Goal: Task Accomplishment & Management: Manage account settings

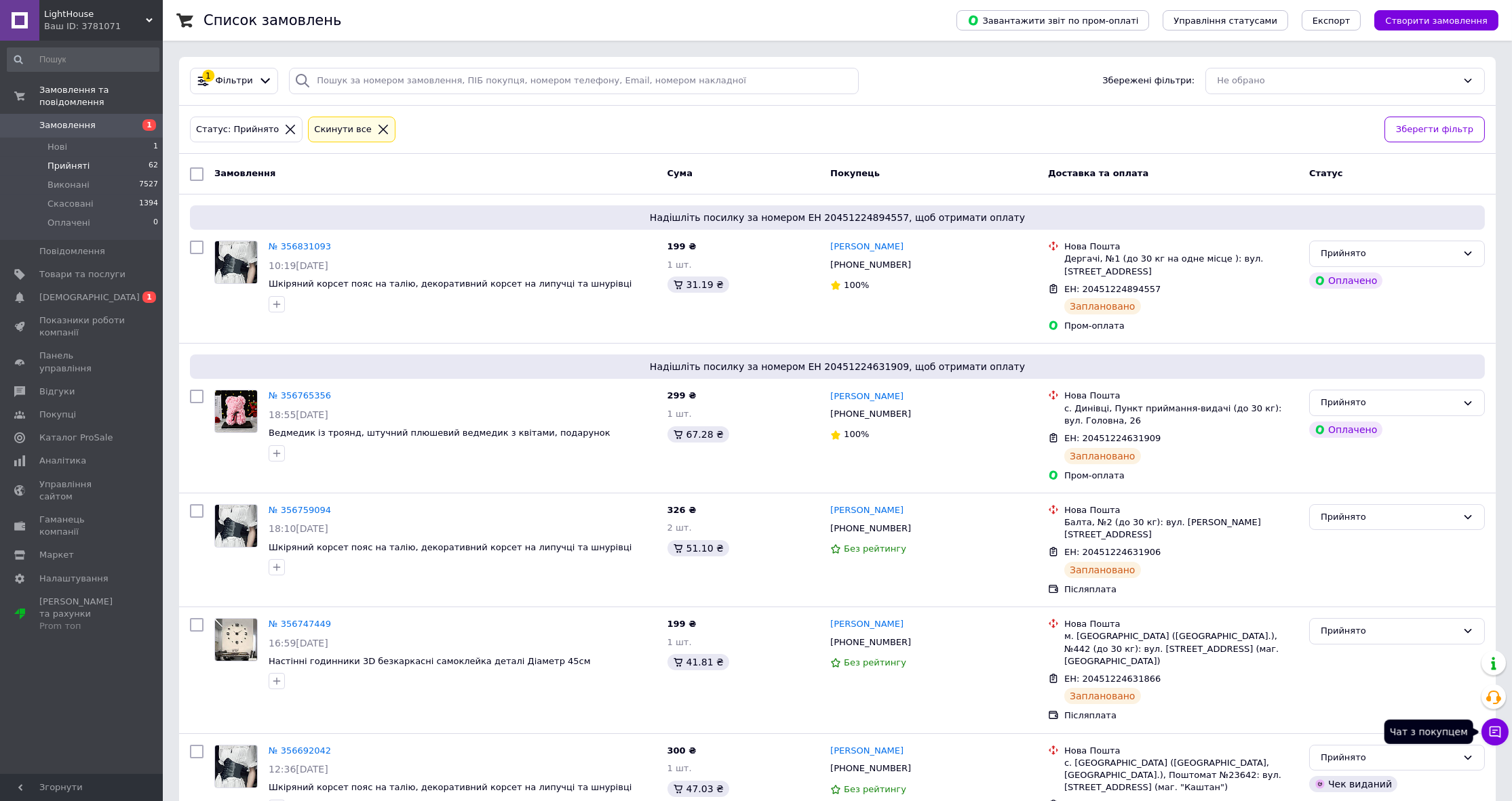
click at [1484, 734] on button "Чат з покупцем" at bounding box center [1495, 731] width 27 height 27
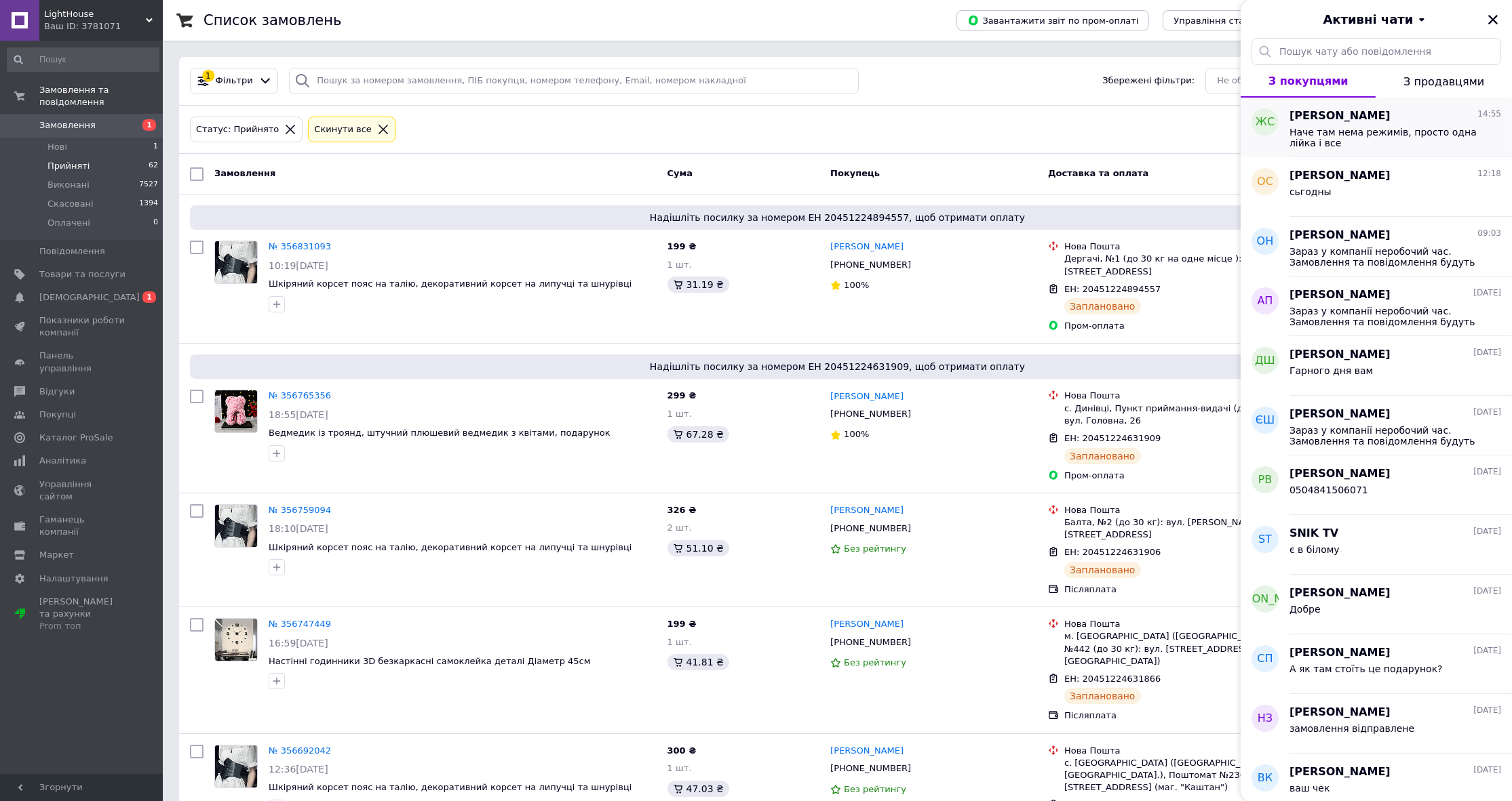
click at [1340, 118] on span "[PERSON_NAME]" at bounding box center [1340, 117] width 101 height 16
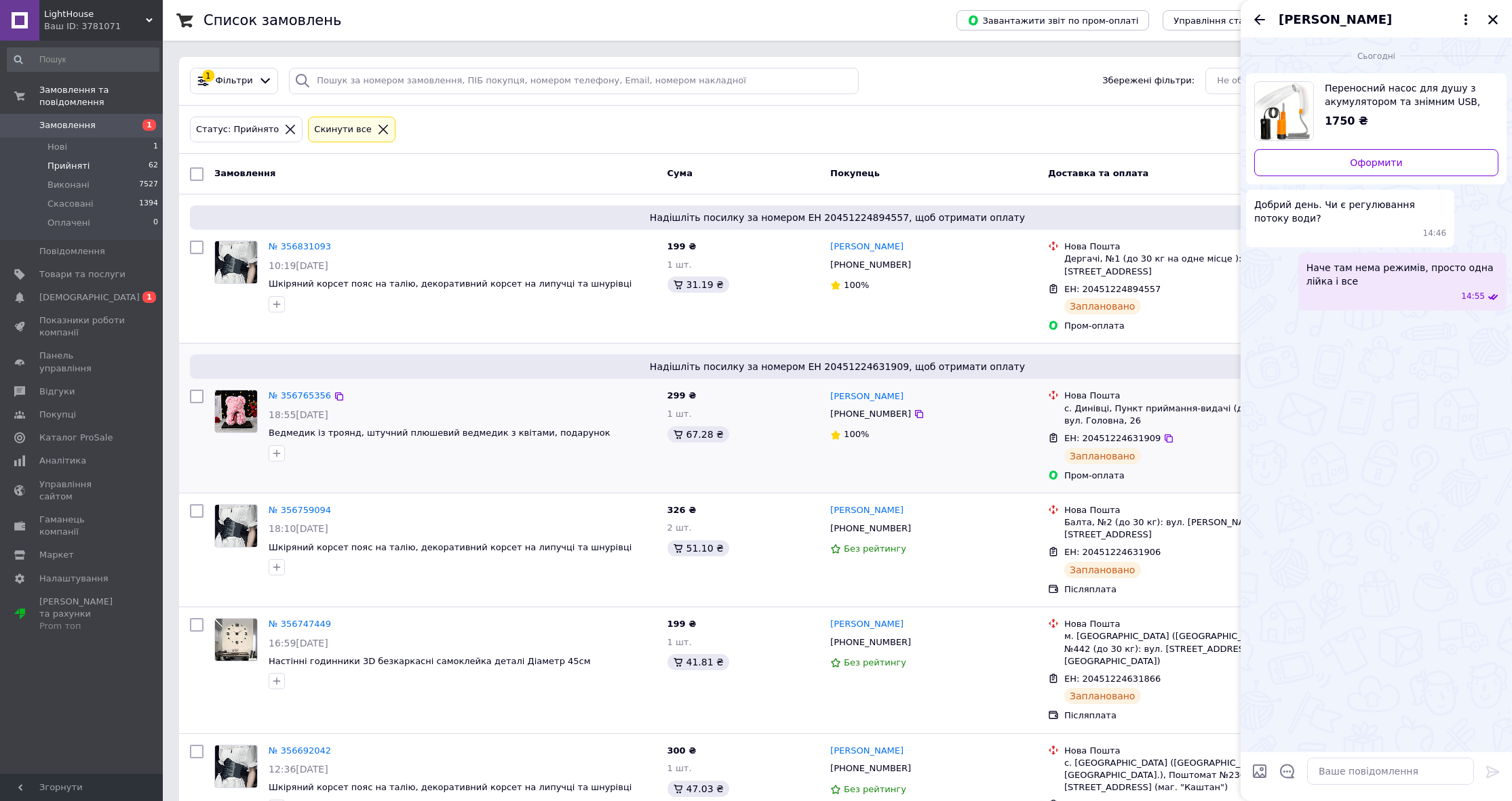
click at [894, 448] on div "Даниїл Штефлюк +380660627298 100%" at bounding box center [934, 436] width 218 height 103
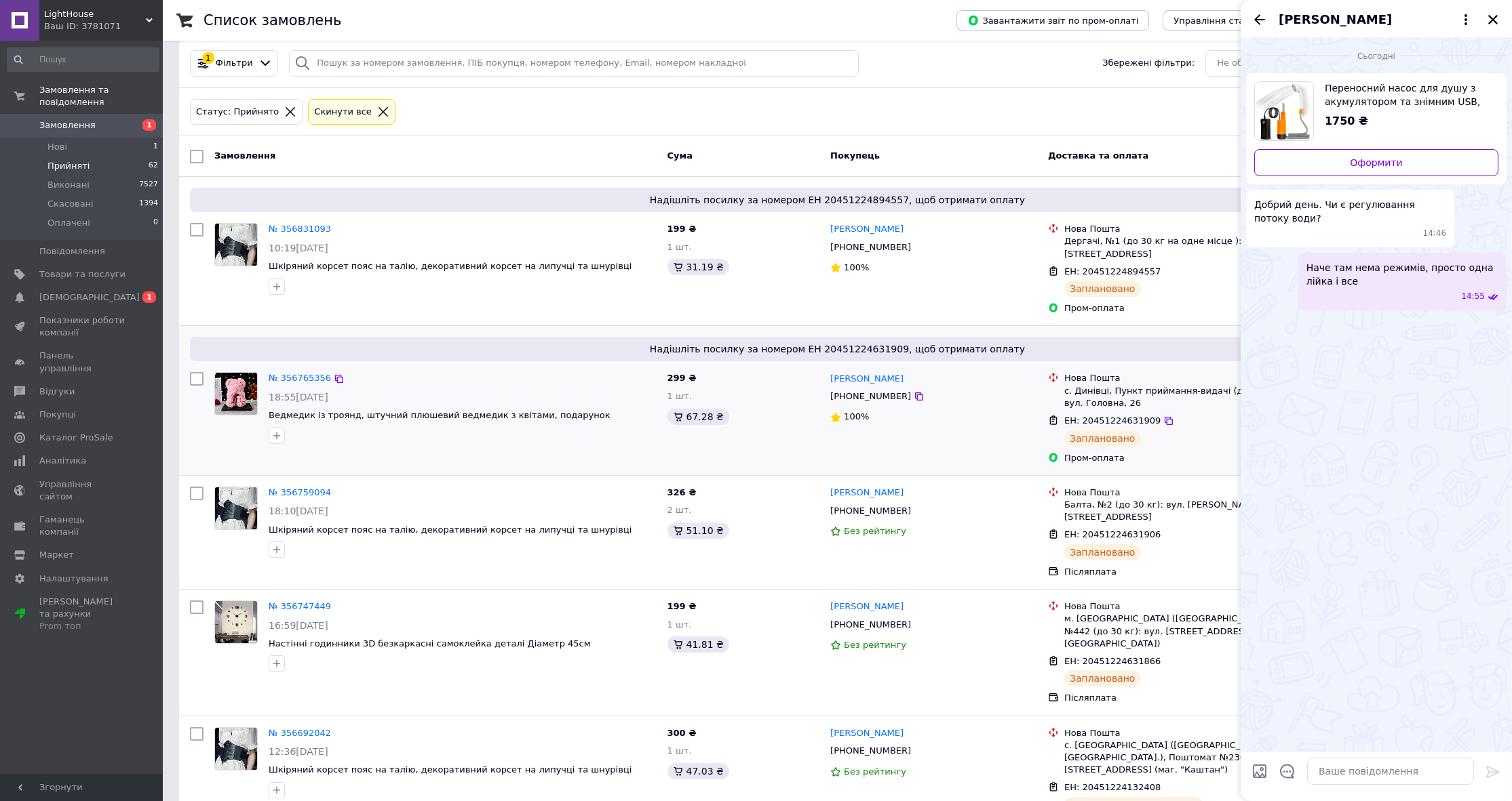
scroll to position [61, 0]
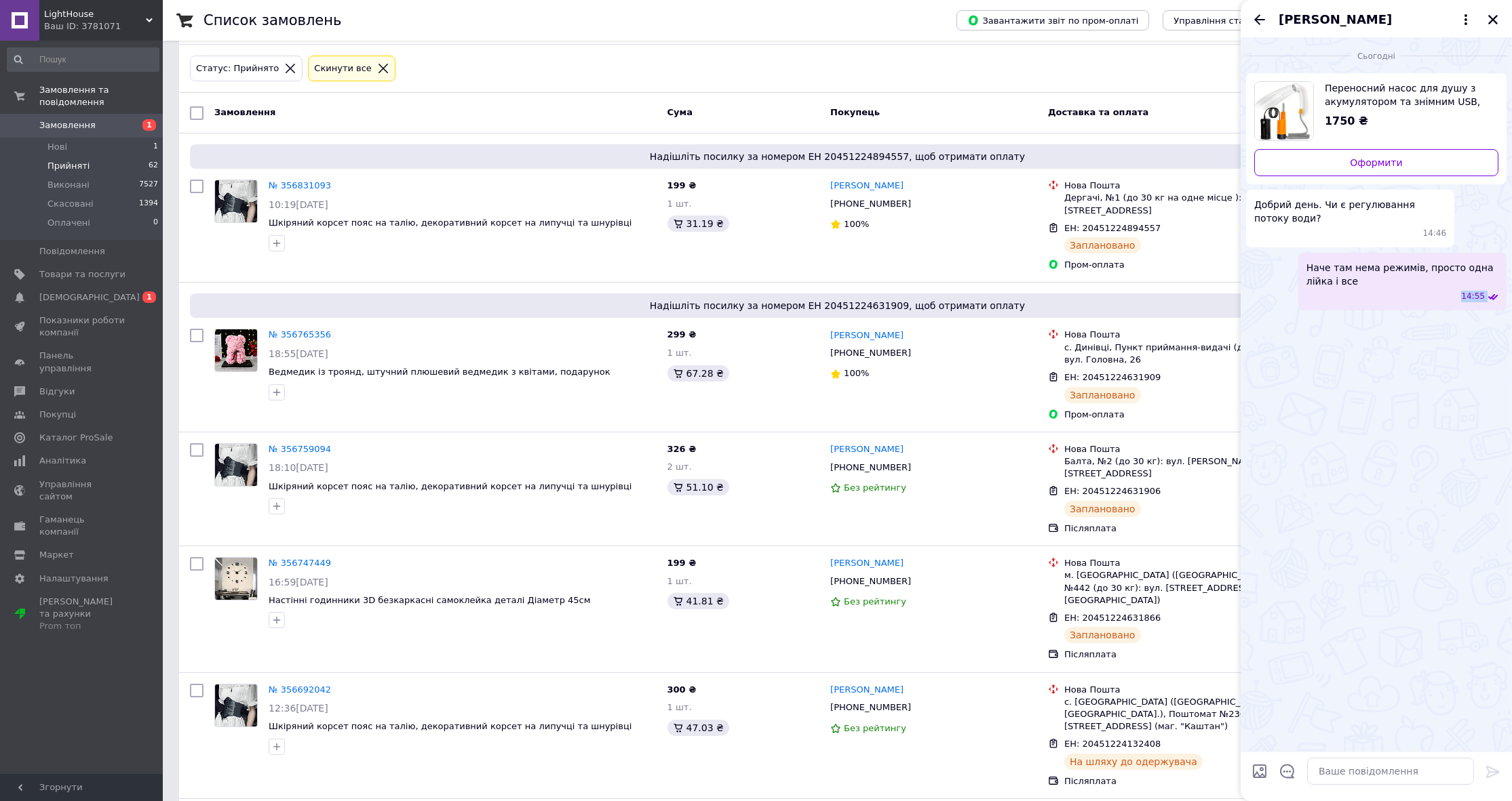
click at [1350, 753] on div "Сьогодні Переносний насос для душу з акумулятором та знімним USB, портативна ду…" at bounding box center [1375, 420] width 271 height 764
click at [1366, 767] on textarea at bounding box center [1391, 771] width 167 height 27
type textarea "м"
type textarea "перепрошую всеж уточнив на складі, там 2 режими"
click at [1494, 26] on button "Закрити" at bounding box center [1493, 19] width 17 height 17
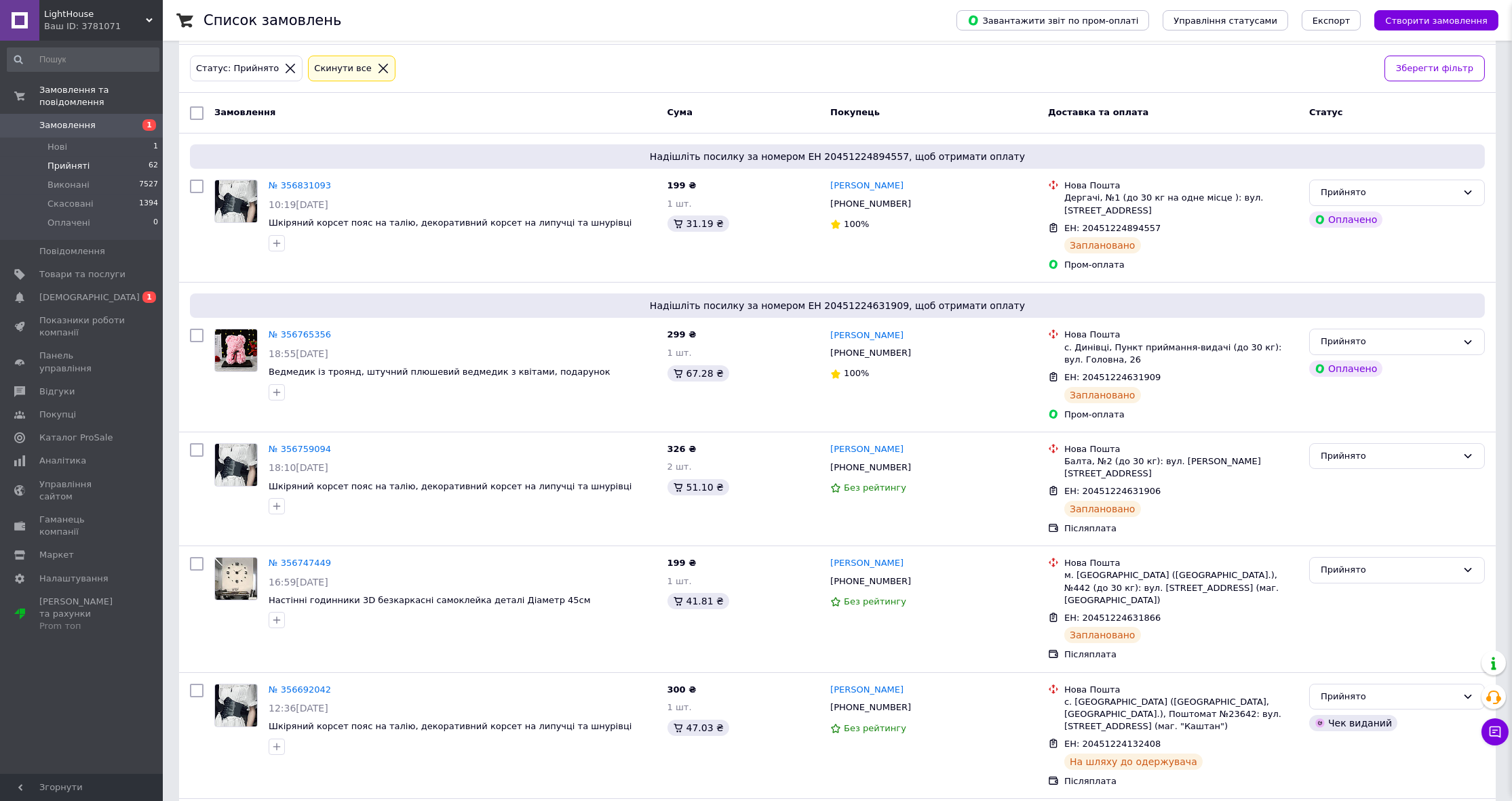
click at [1494, 14] on button "Створити замовлення" at bounding box center [1436, 20] width 124 height 20
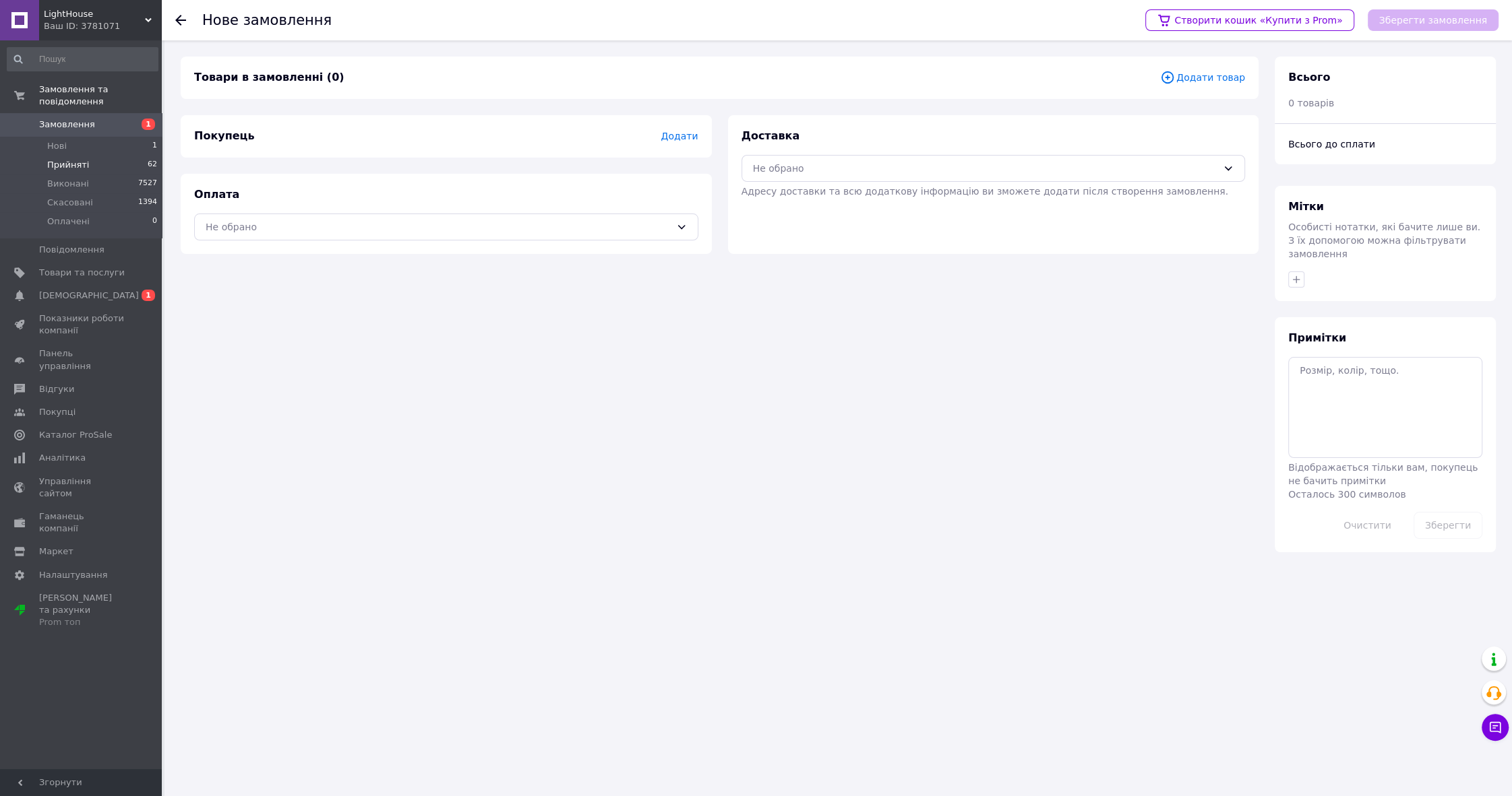
click at [74, 159] on span "Прийняті" at bounding box center [68, 165] width 42 height 12
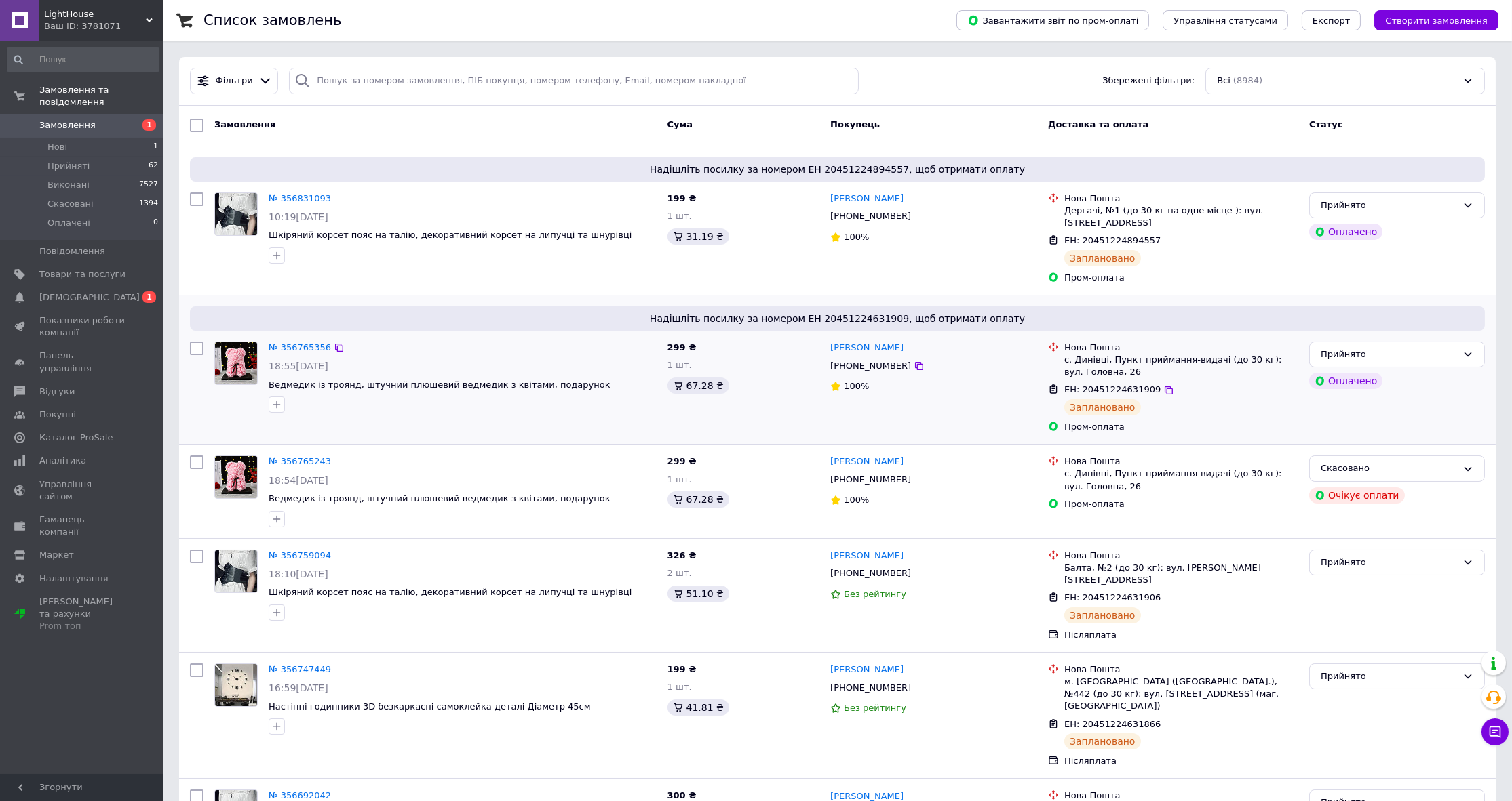
drag, startPoint x: 759, startPoint y: 380, endPoint x: 759, endPoint y: 374, distance: 6.0
click at [759, 384] on div "67.28 ₴" at bounding box center [743, 386] width 152 height 17
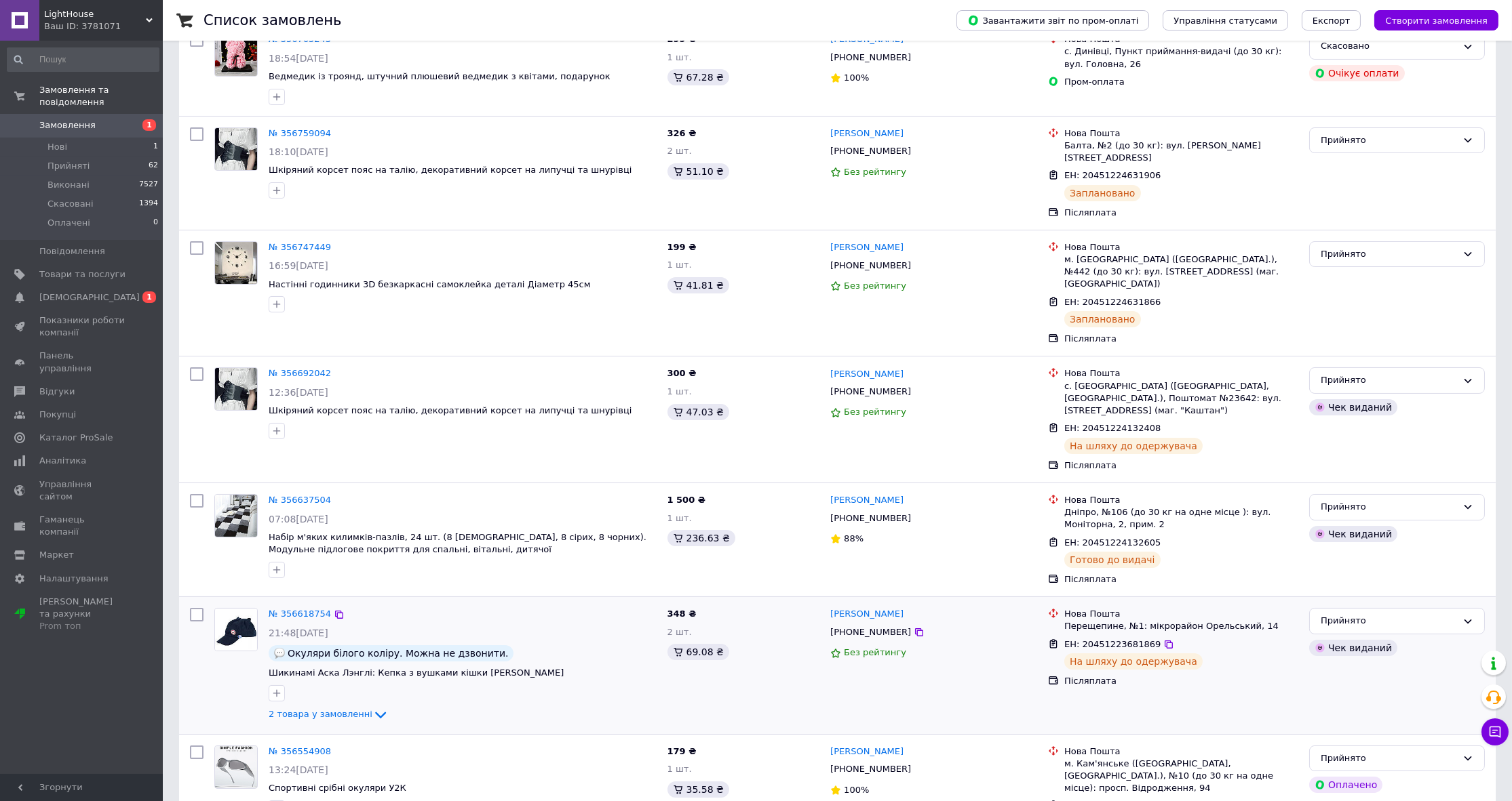
scroll to position [431, 0]
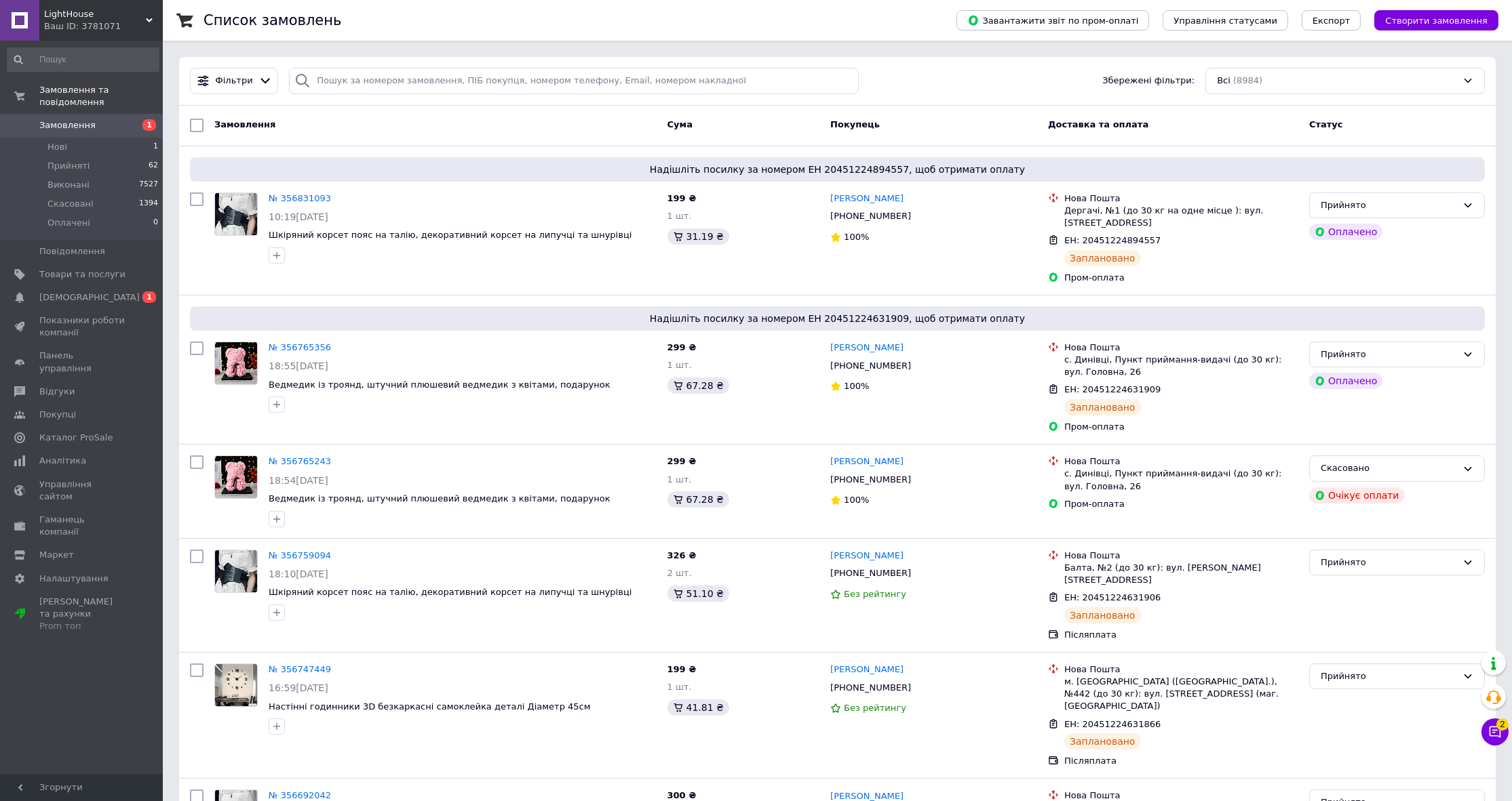
click at [1499, 735] on icon at bounding box center [1495, 732] width 14 height 14
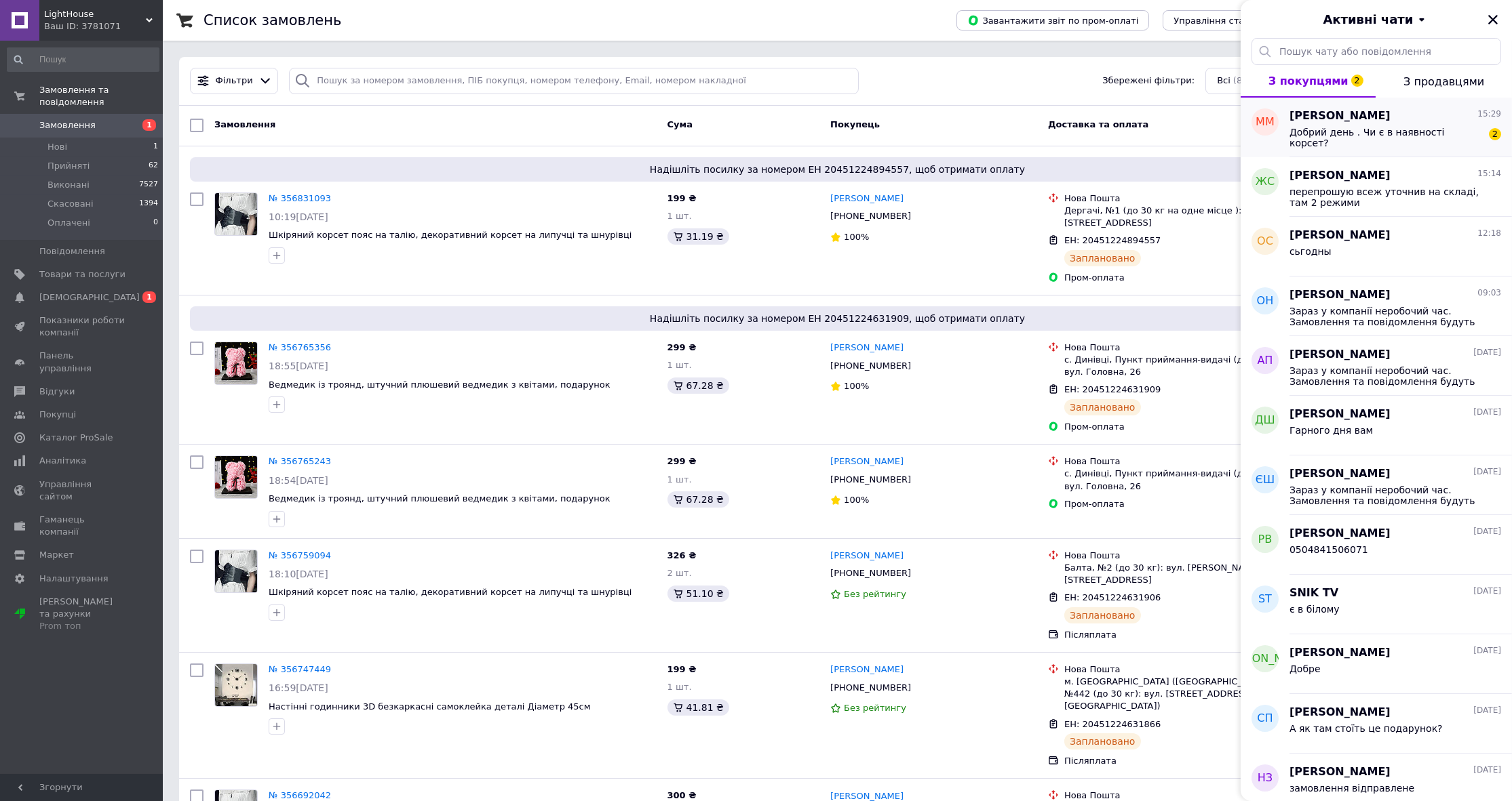
click at [1368, 139] on div "Добрий день . Чи є в наявності корсет?" at bounding box center [1385, 138] width 192 height 22
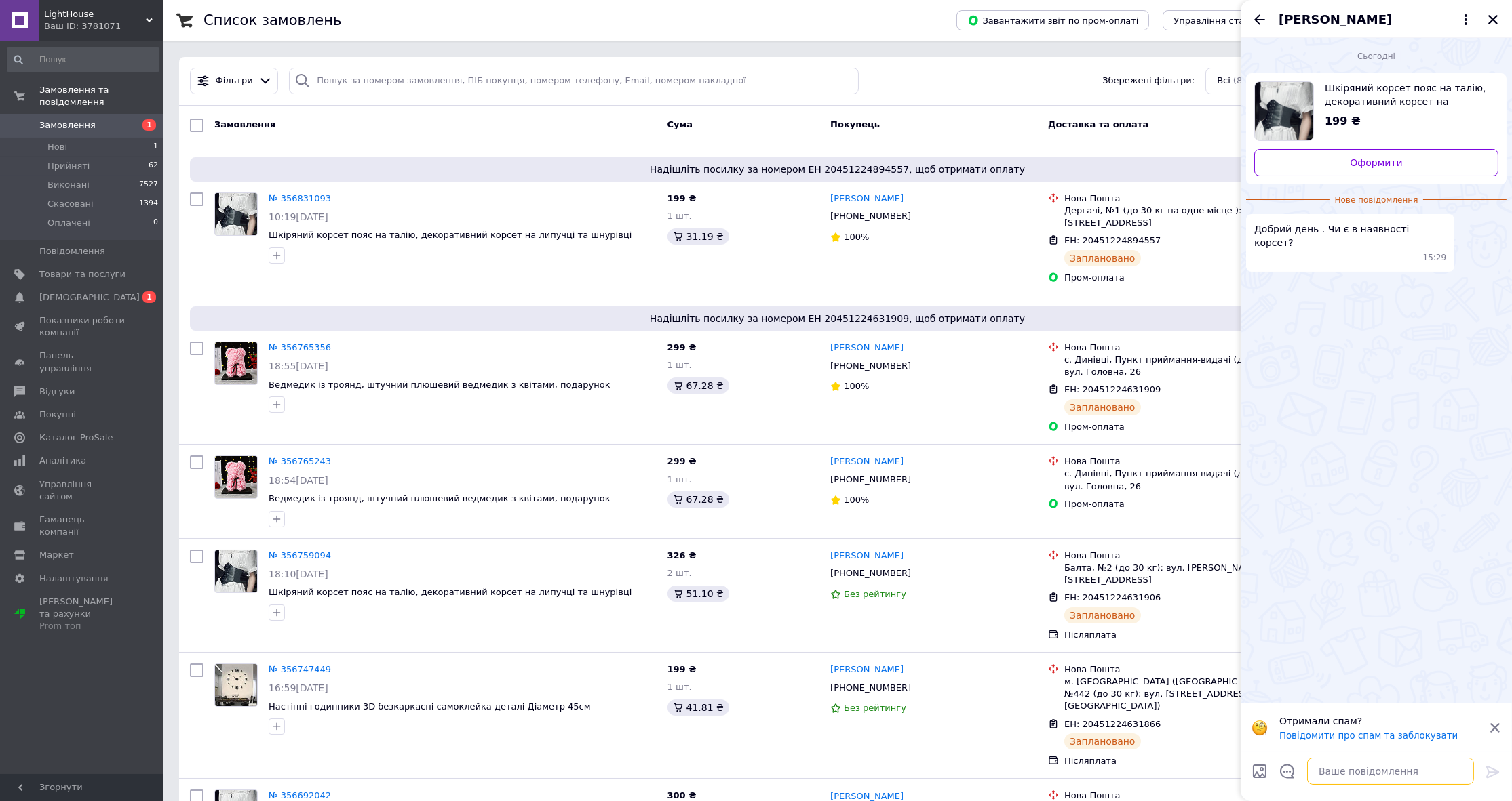
drag, startPoint x: 1411, startPoint y: 778, endPoint x: 1459, endPoint y: 757, distance: 52.4
click at [1416, 777] on textarea at bounding box center [1391, 771] width 167 height 27
type textarea "так"
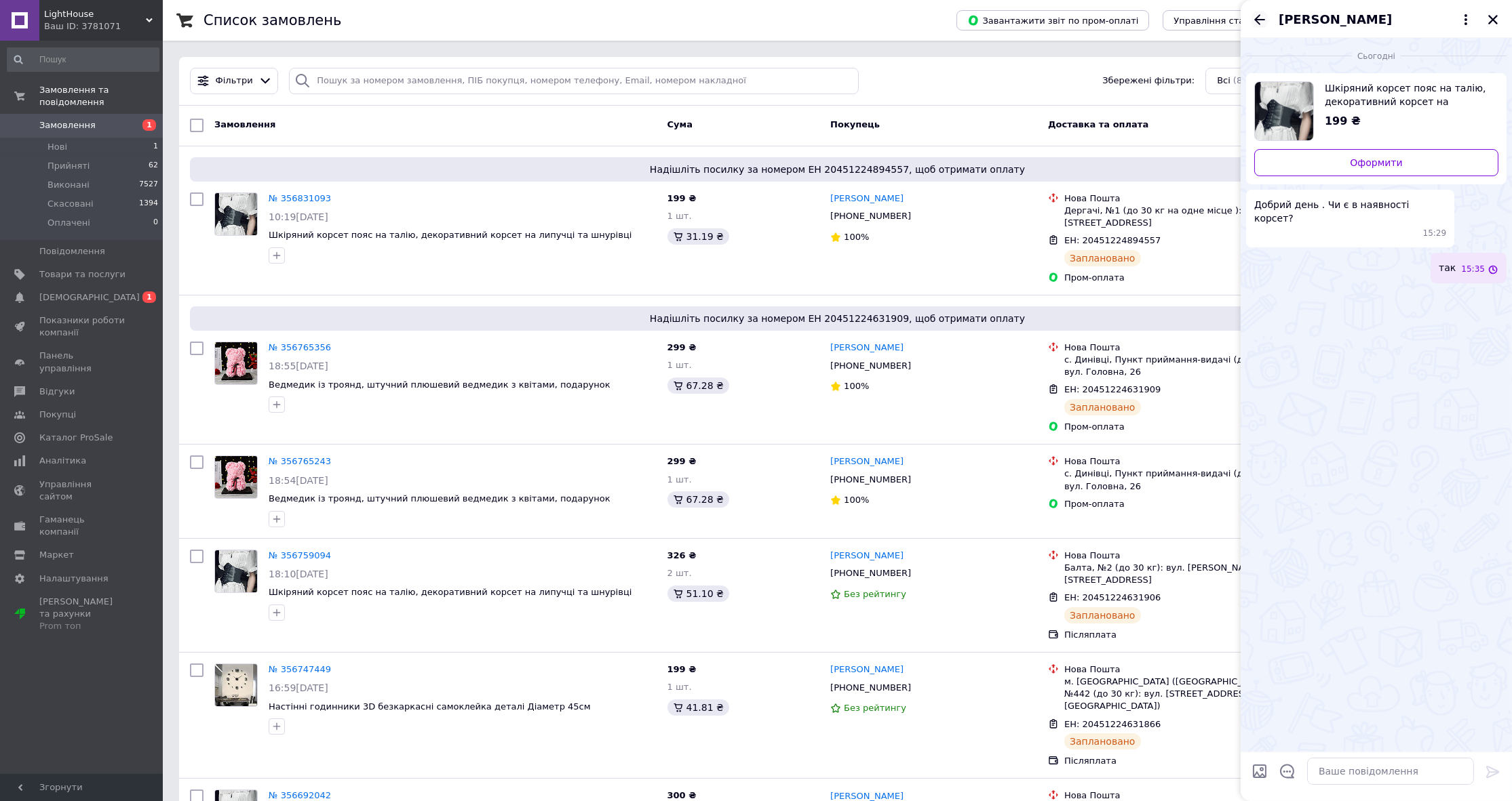
click at [1264, 20] on icon "Назад" at bounding box center [1259, 19] width 17 height 17
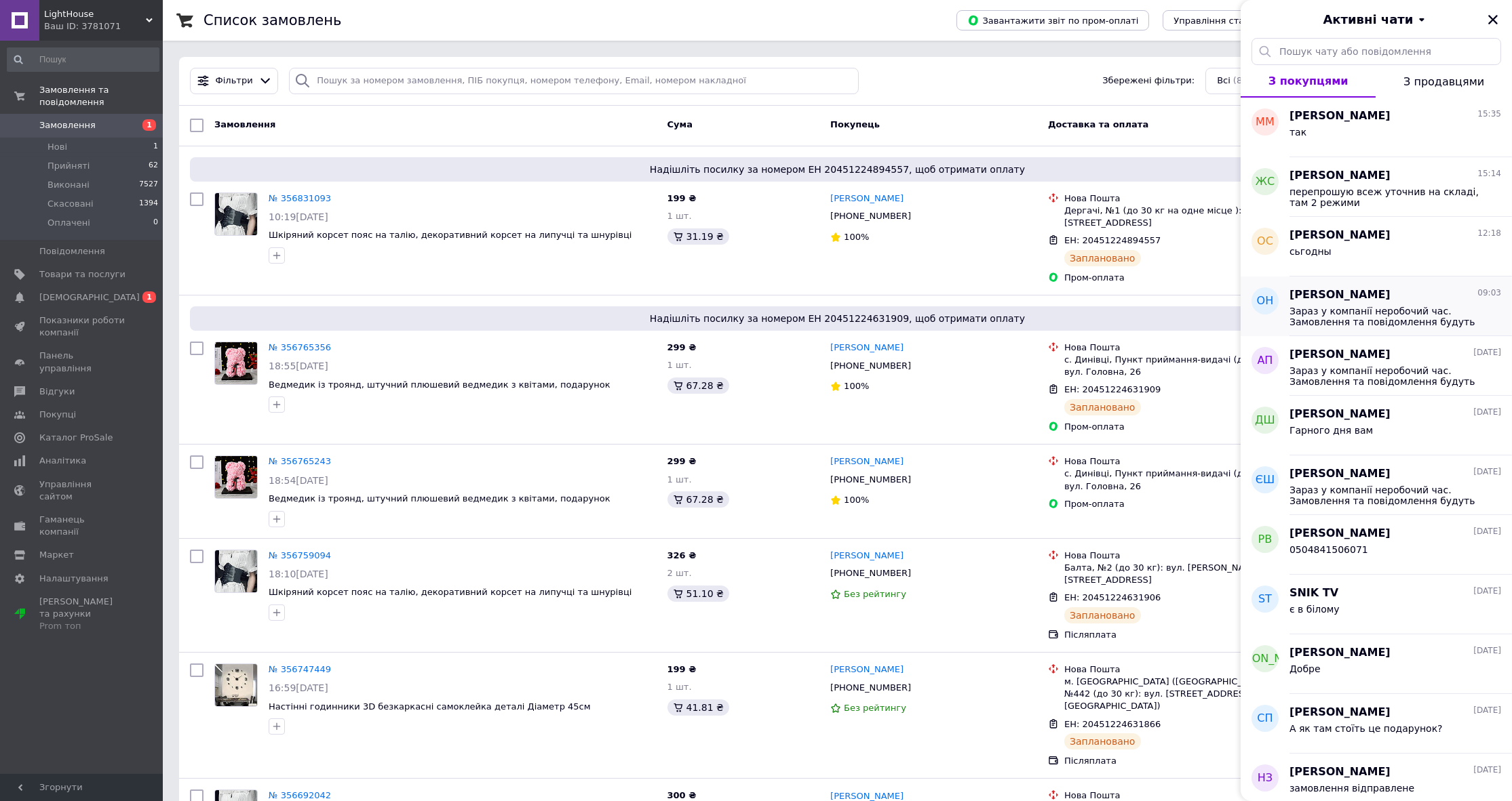
click at [1410, 324] on span "Зараз у компанії неробочий час. Замовлення та повідомлення будуть оброблені з 1…" at bounding box center [1385, 316] width 192 height 22
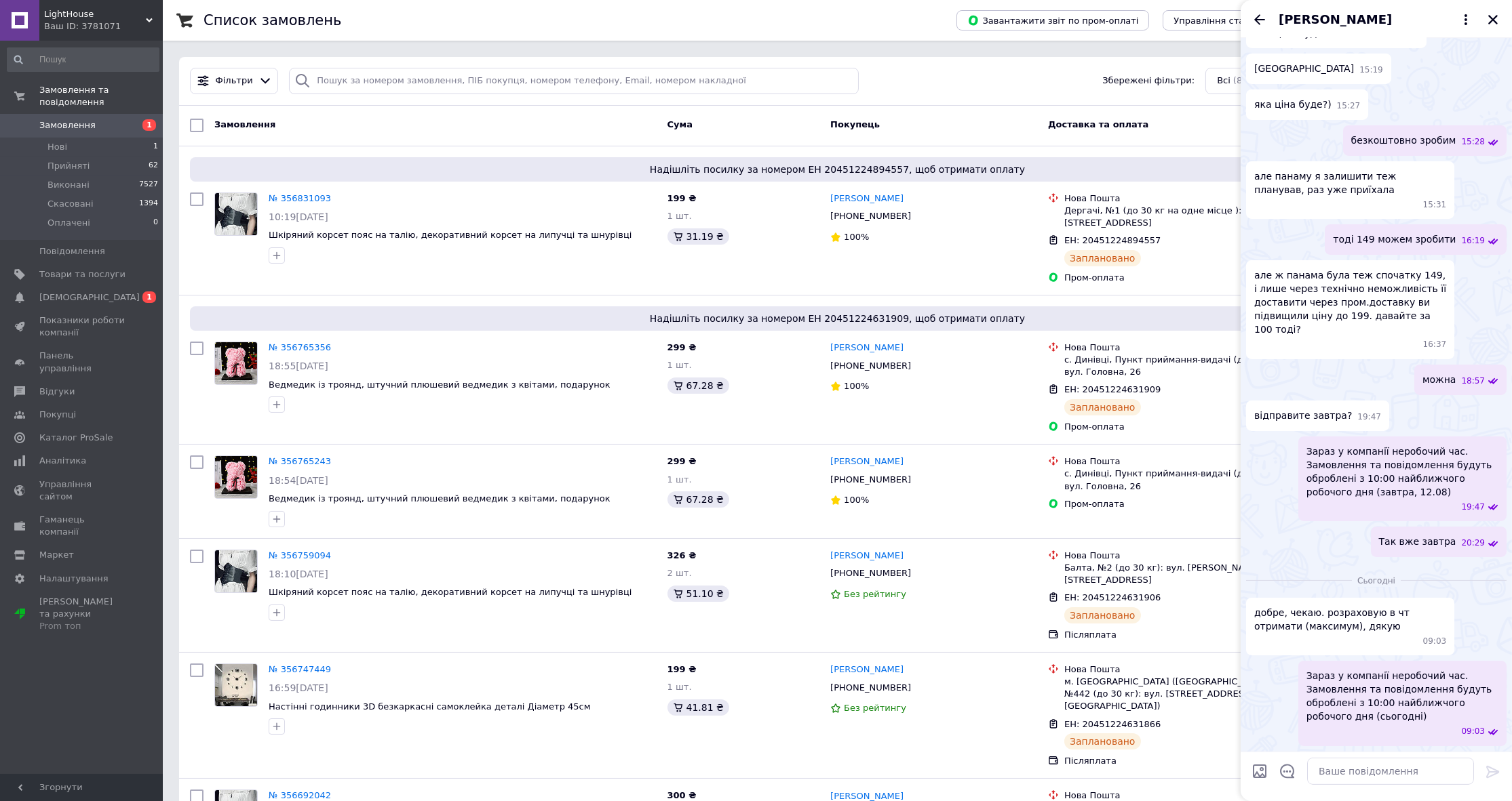
scroll to position [1959, 0]
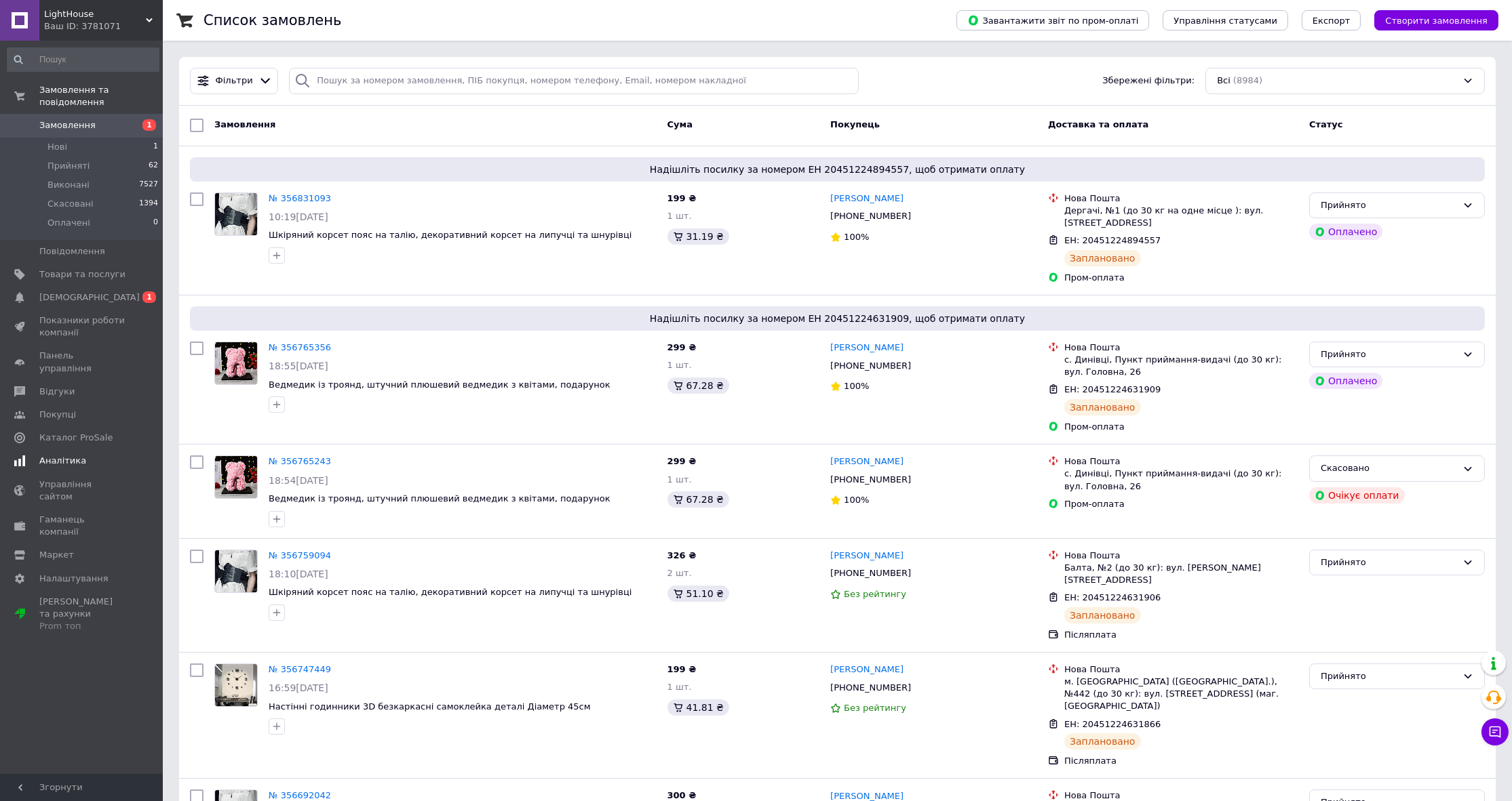
click at [101, 292] on span "[DEMOGRAPHIC_DATA]" at bounding box center [82, 298] width 86 height 12
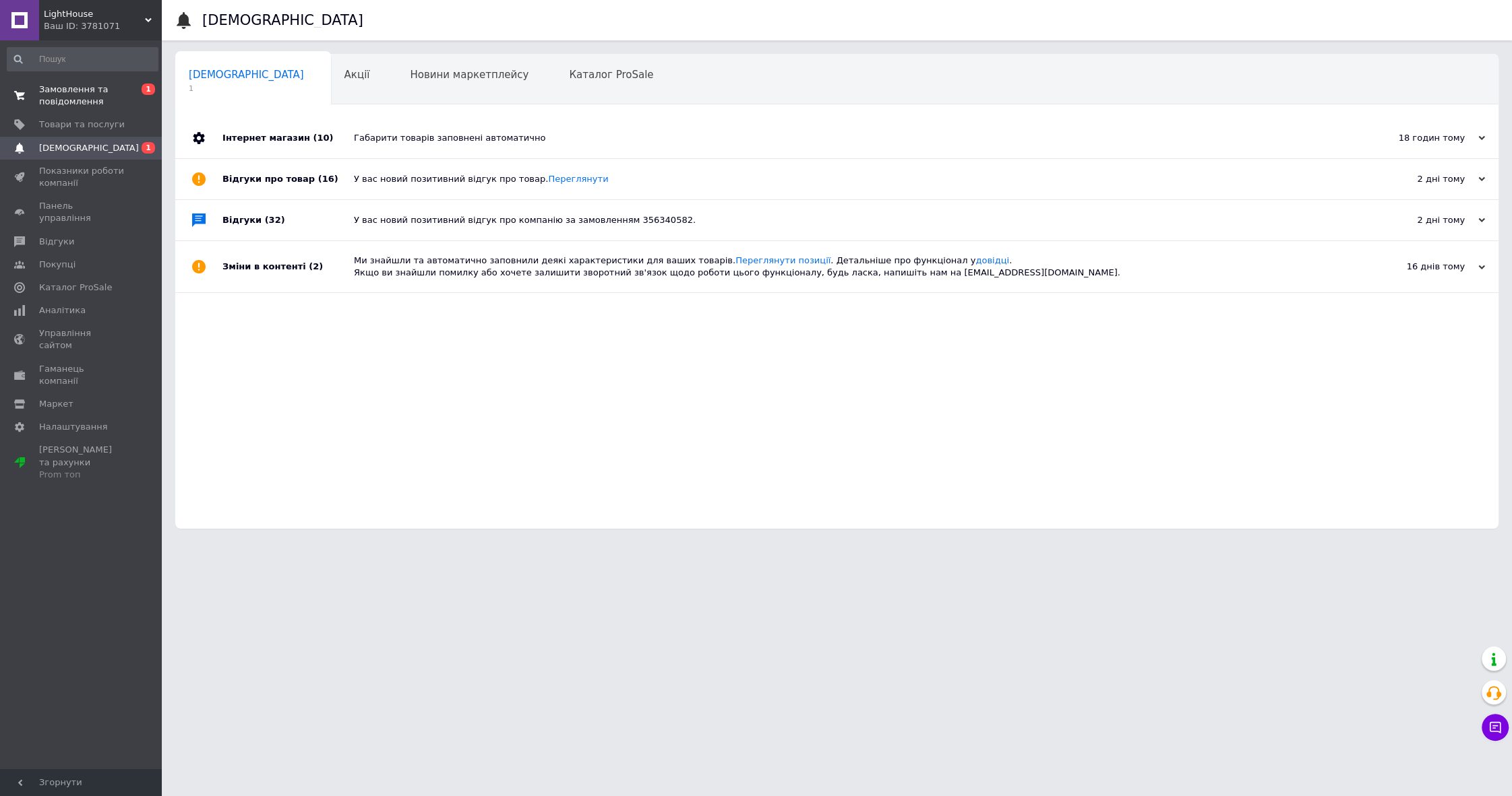
click at [110, 93] on span "Замовлення та повідомлення" at bounding box center [81, 96] width 86 height 24
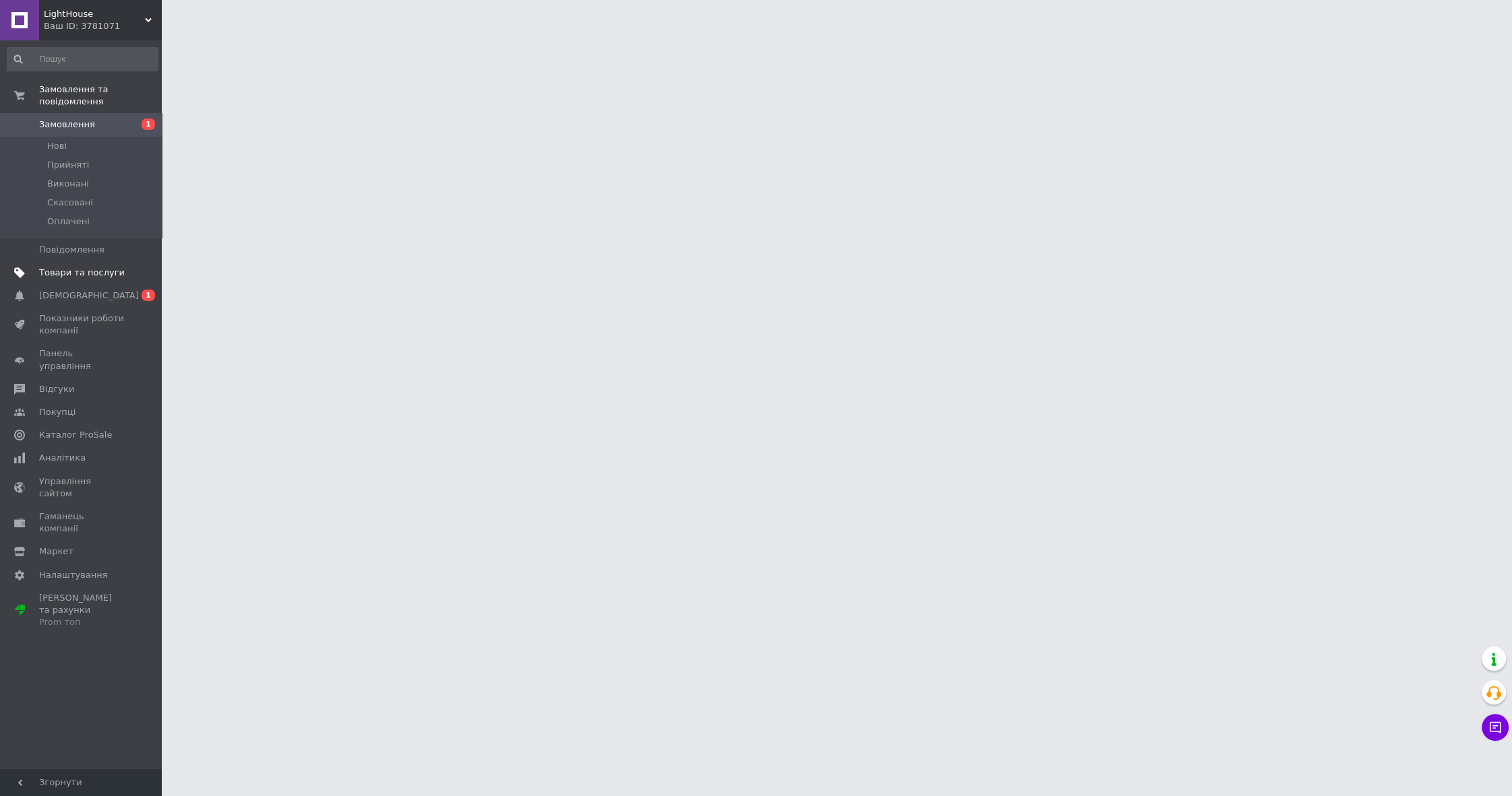
click at [80, 266] on span "Товари та послуги" at bounding box center [81, 273] width 86 height 12
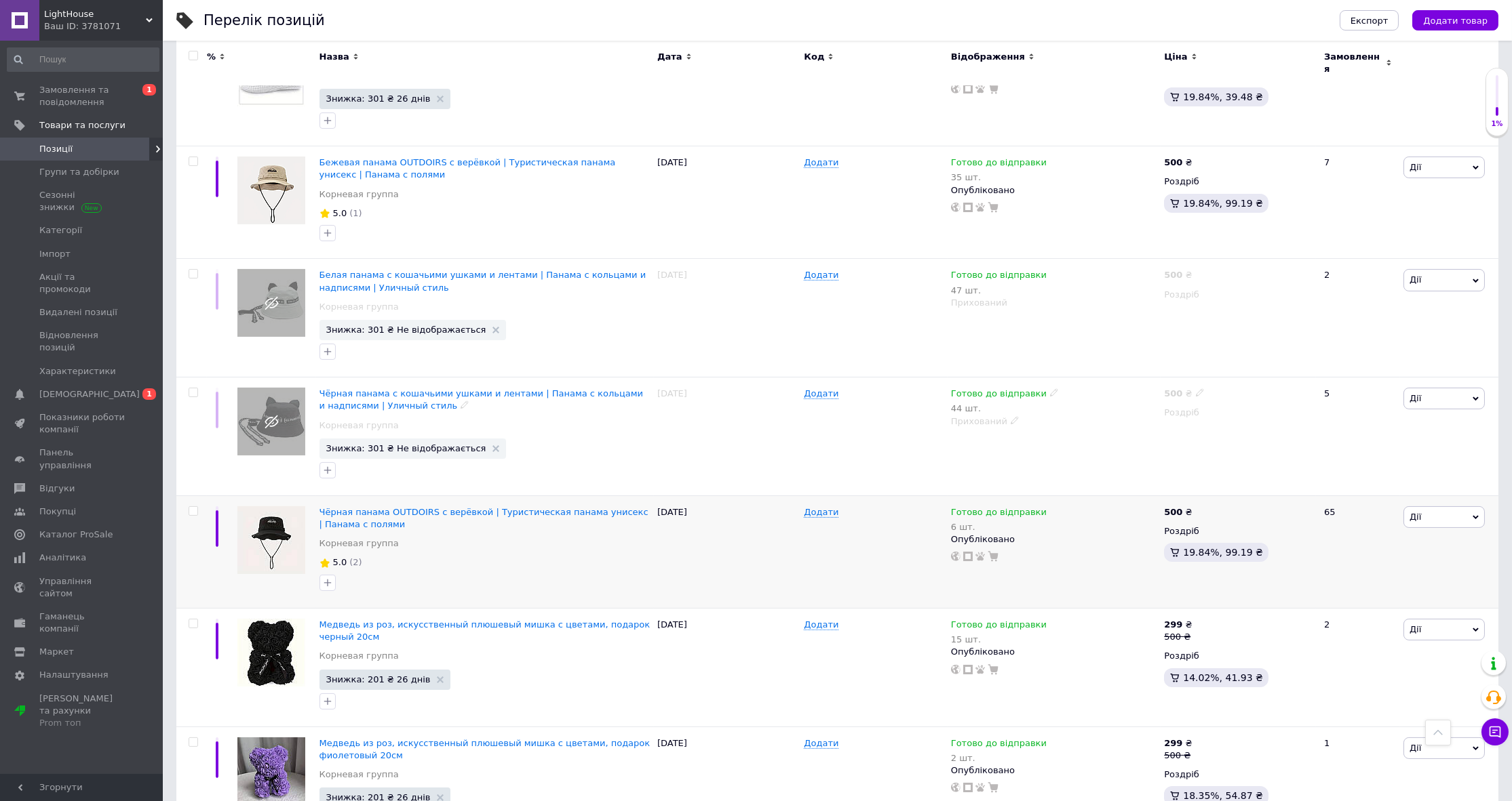
scroll to position [924, 0]
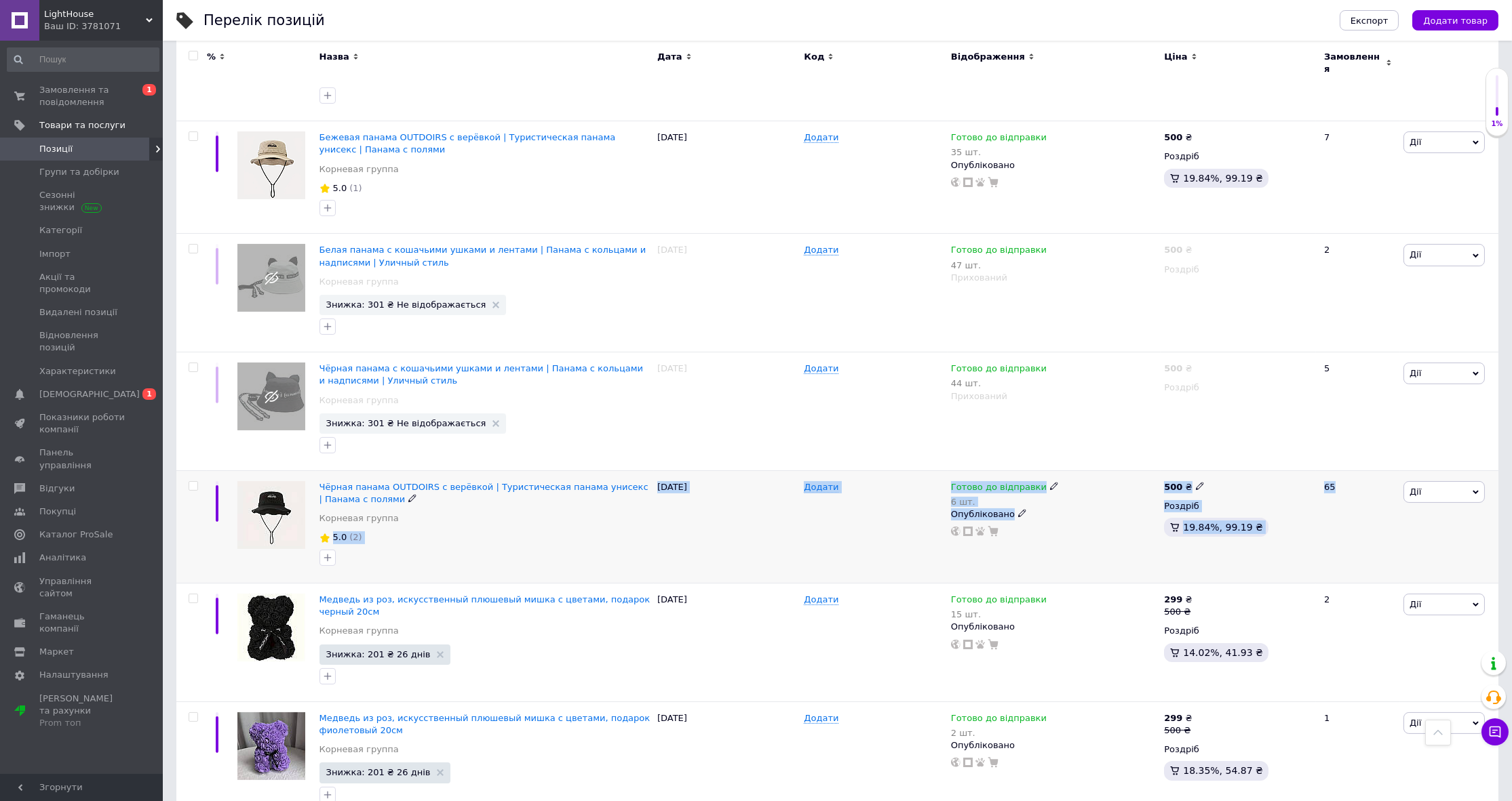
drag, startPoint x: 1338, startPoint y: 487, endPoint x: 605, endPoint y: 507, distance: 733.3
click at [605, 507] on div "Чёрная панама OUTDOIRS с верёвкой | Туристическая панама унисекс | Панама с пол…" at bounding box center [837, 526] width 1322 height 112
click at [1353, 516] on div "65" at bounding box center [1358, 526] width 84 height 112
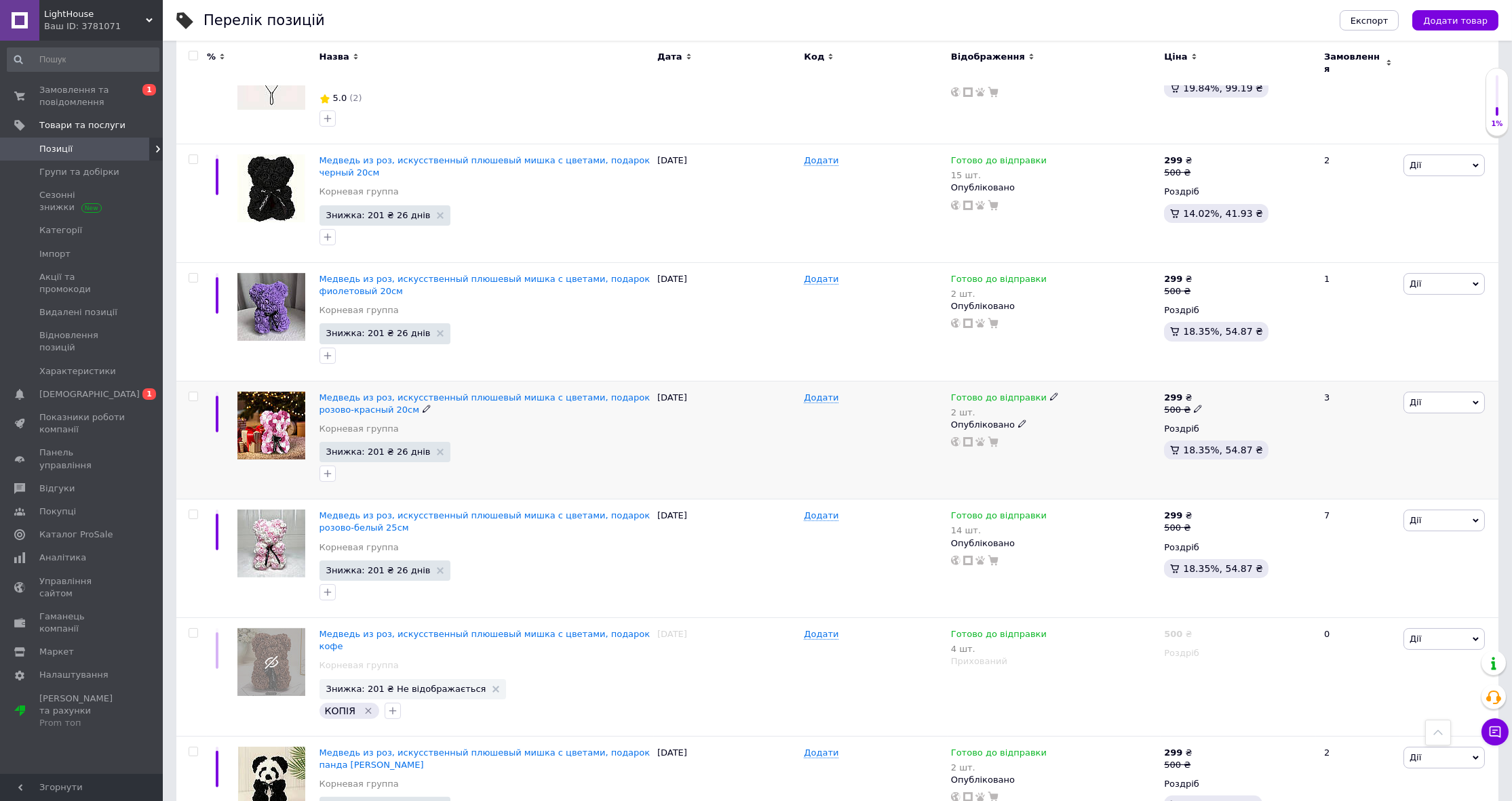
scroll to position [1478, 0]
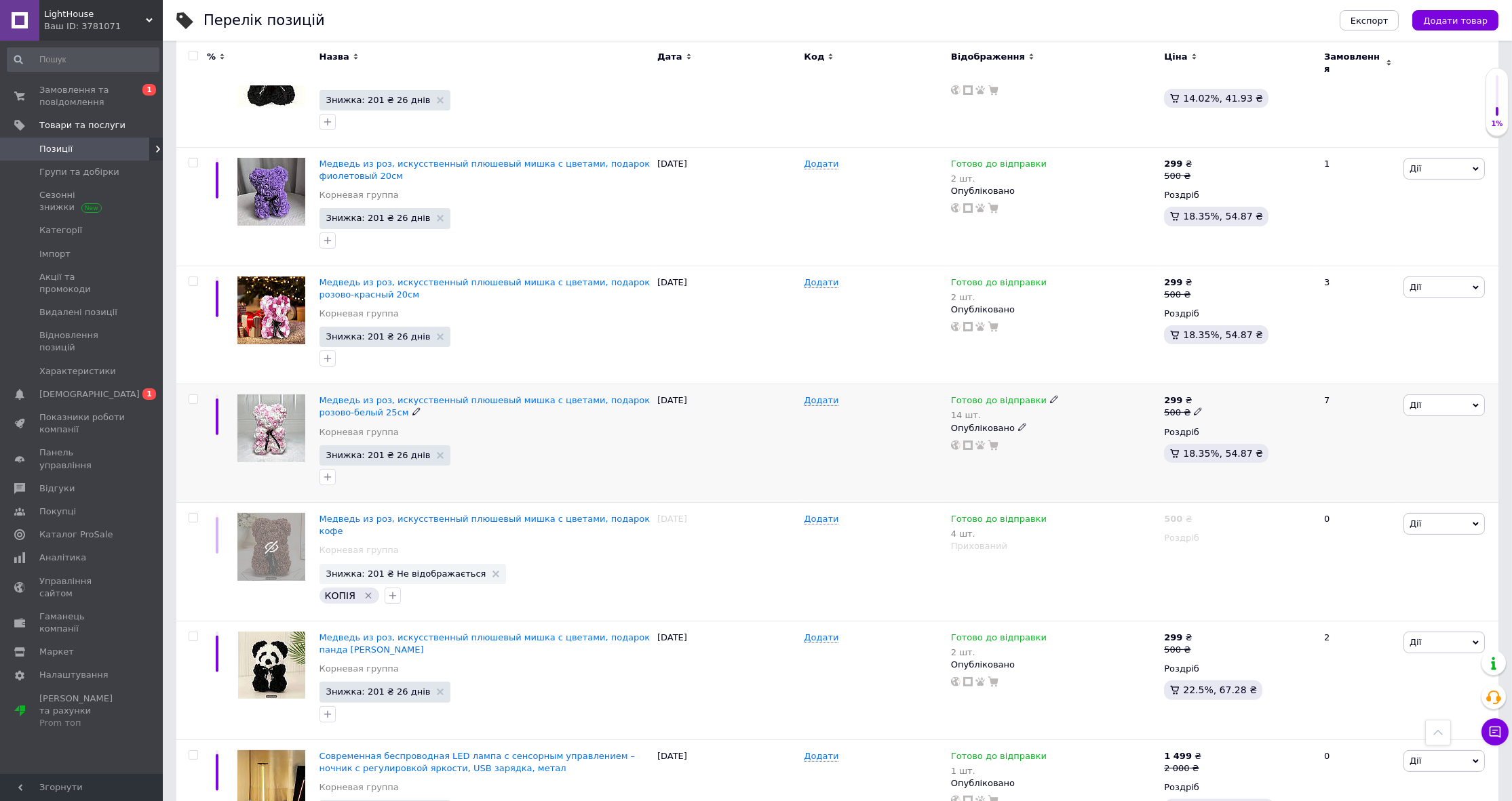
click at [705, 412] on div "24.07.2025" at bounding box center [727, 444] width 146 height 118
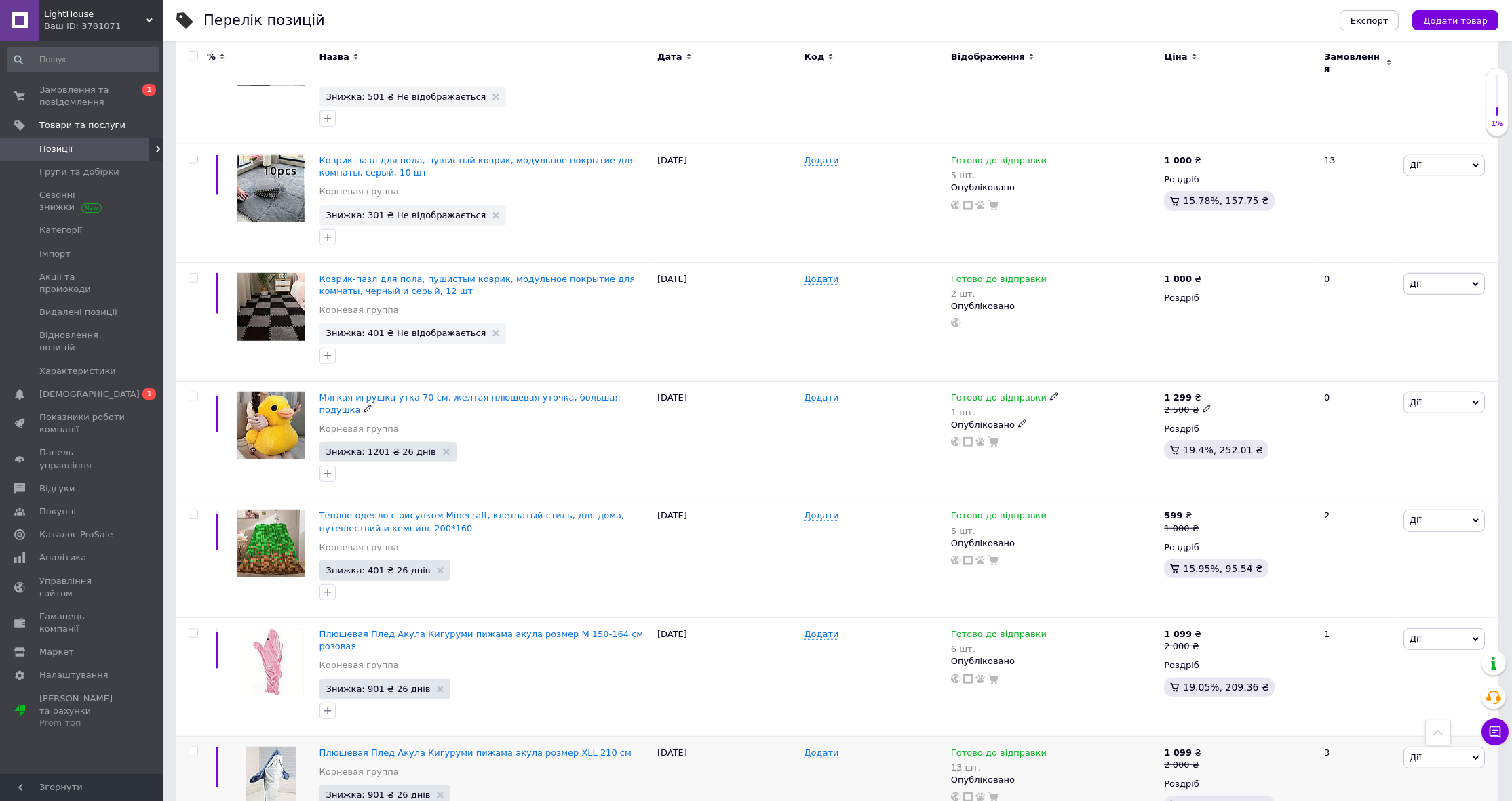
scroll to position [3944, 0]
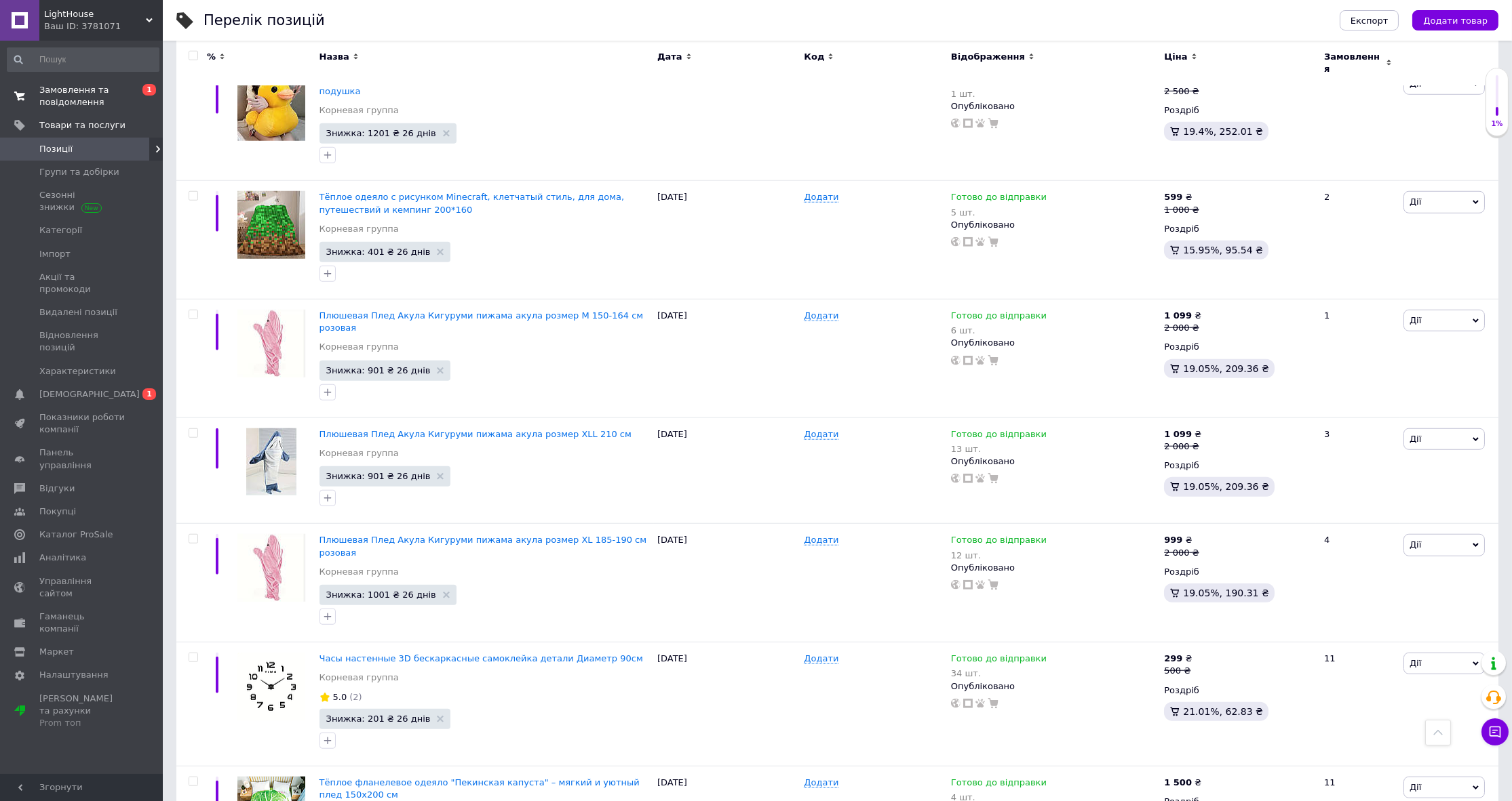
click at [113, 90] on span "Замовлення та повідомлення" at bounding box center [82, 97] width 86 height 24
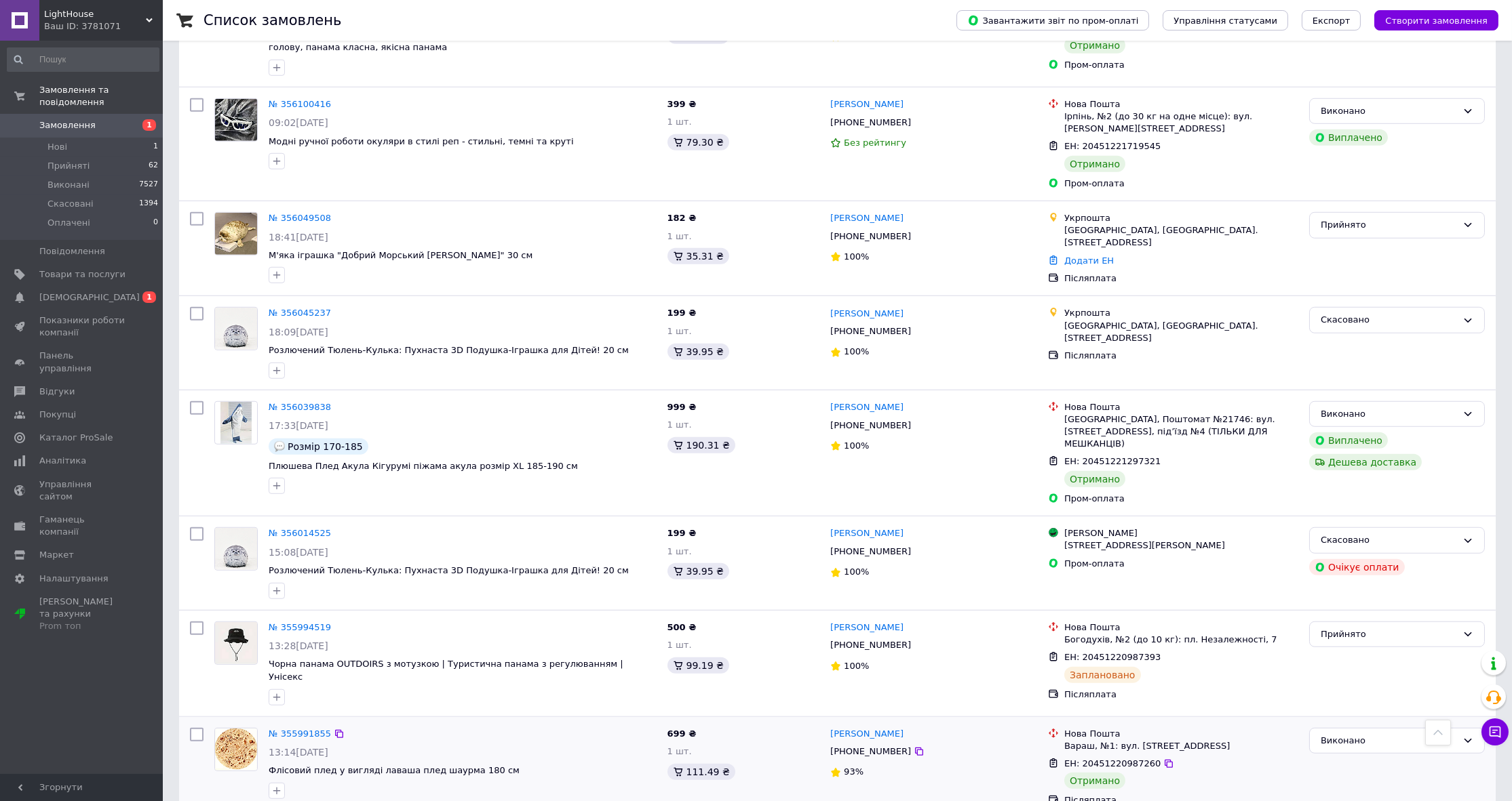
scroll to position [3574, 0]
click at [297, 621] on link "№ 355994519" at bounding box center [300, 626] width 63 height 10
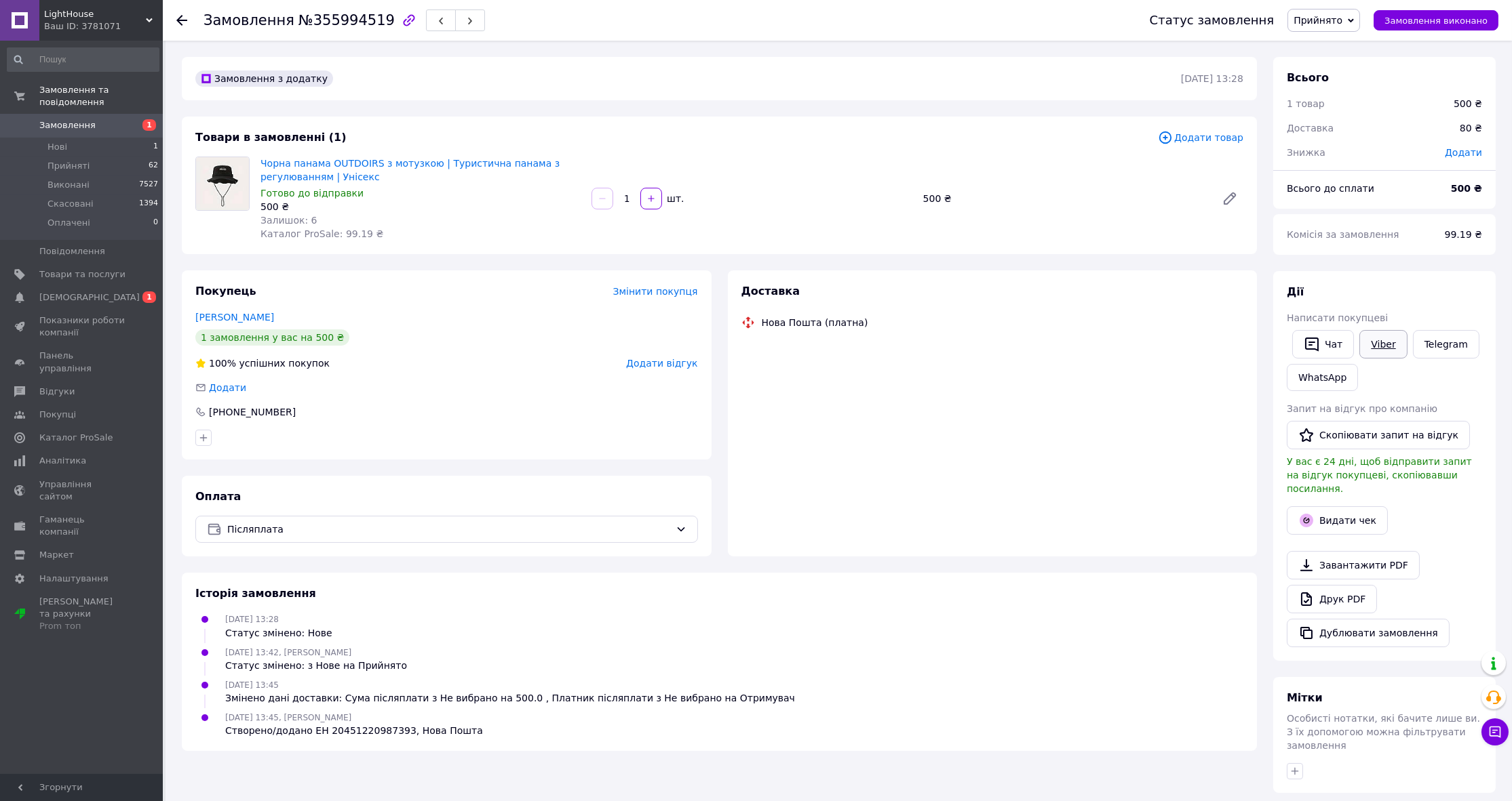
click at [1379, 342] on link "Viber" at bounding box center [1382, 344] width 48 height 29
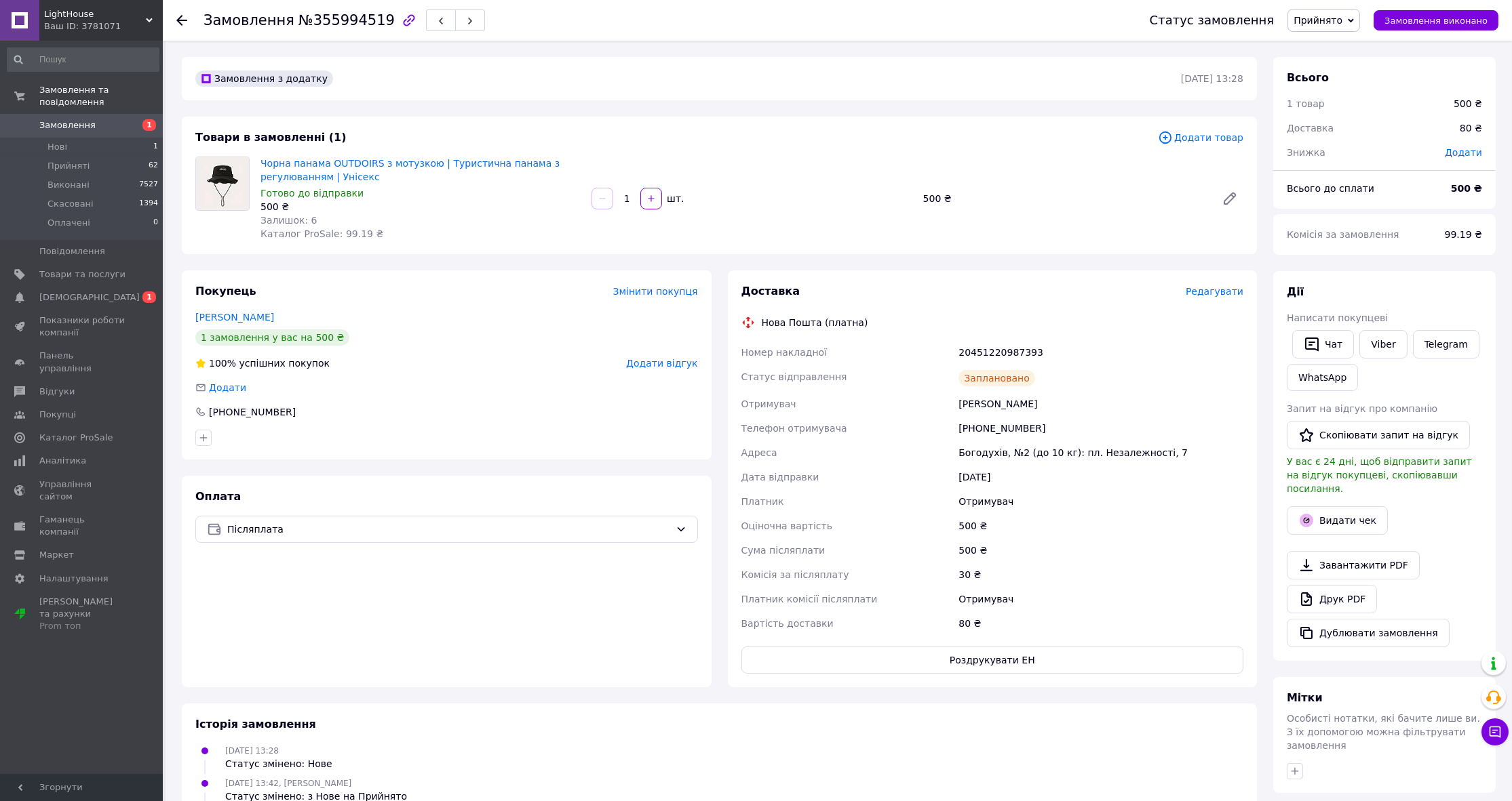
click at [522, 404] on div "Покупець Змінити покупця Клименко Марина 1 замовлення у вас на 500 ₴ 100% успіш…" at bounding box center [447, 365] width 530 height 189
click at [1324, 348] on button "Чат" at bounding box center [1322, 344] width 62 height 29
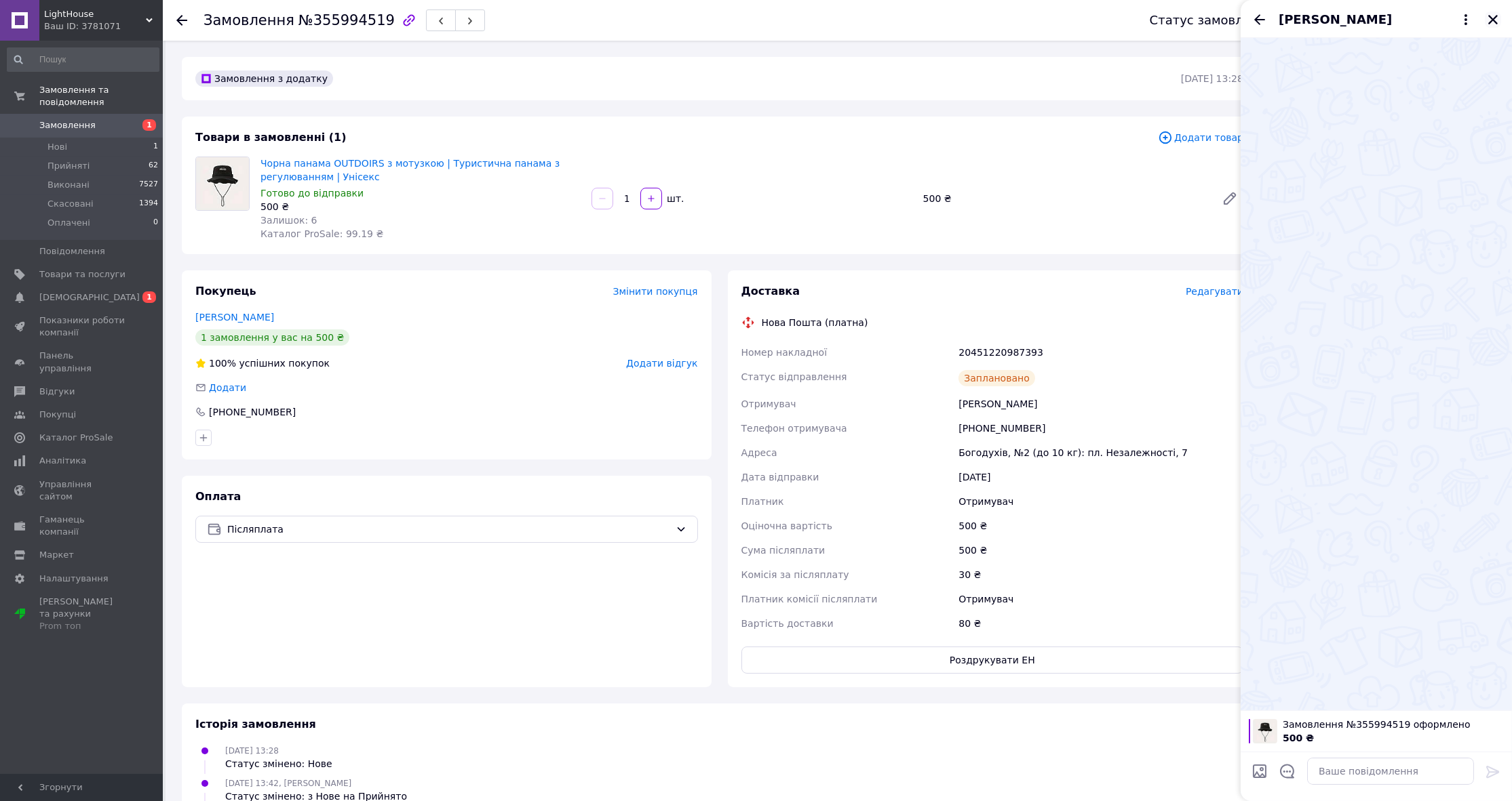
click at [1494, 19] on icon "Закрити" at bounding box center [1493, 20] width 12 height 12
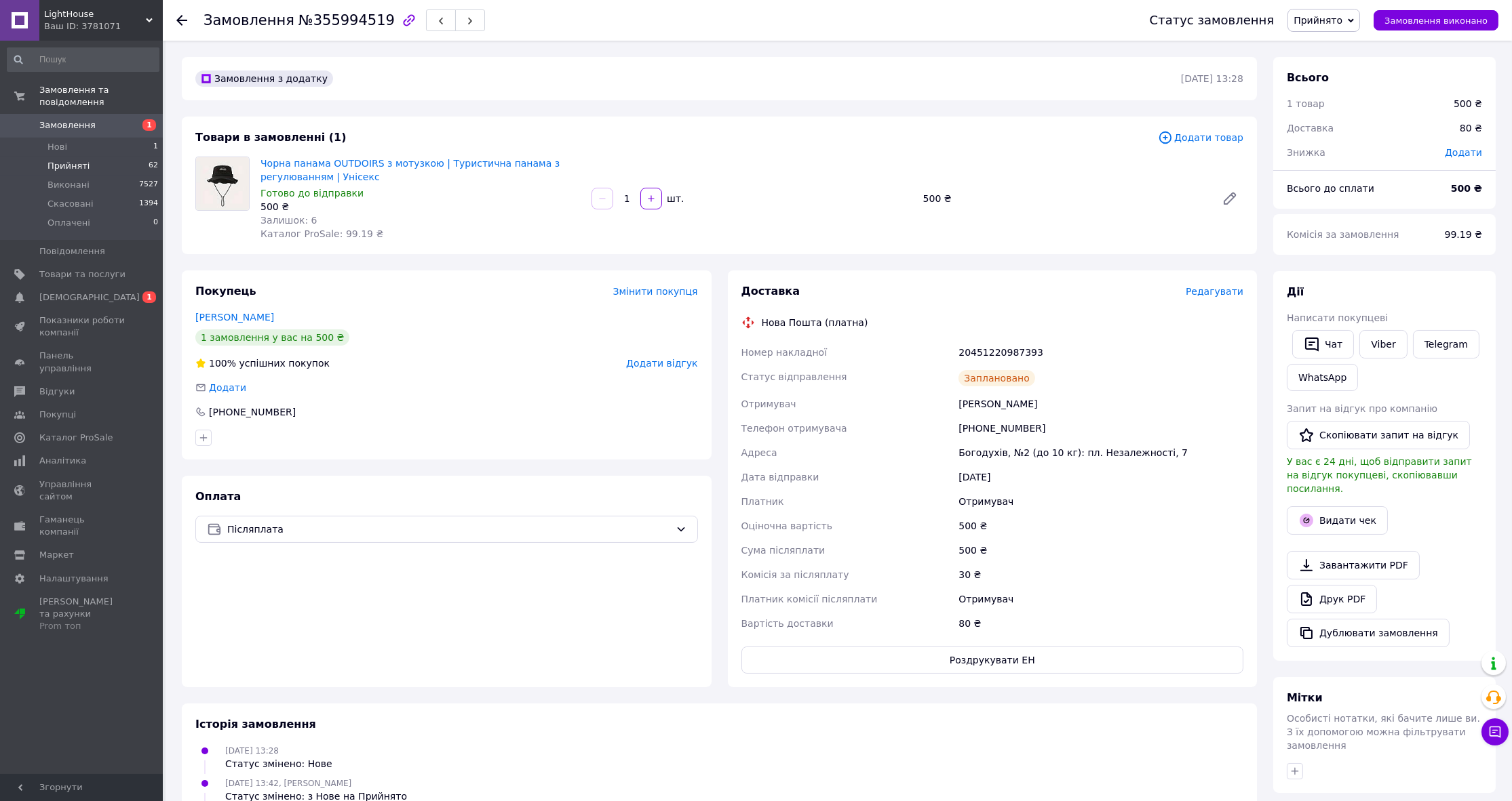
click at [105, 157] on li "Прийняті 62" at bounding box center [83, 166] width 166 height 19
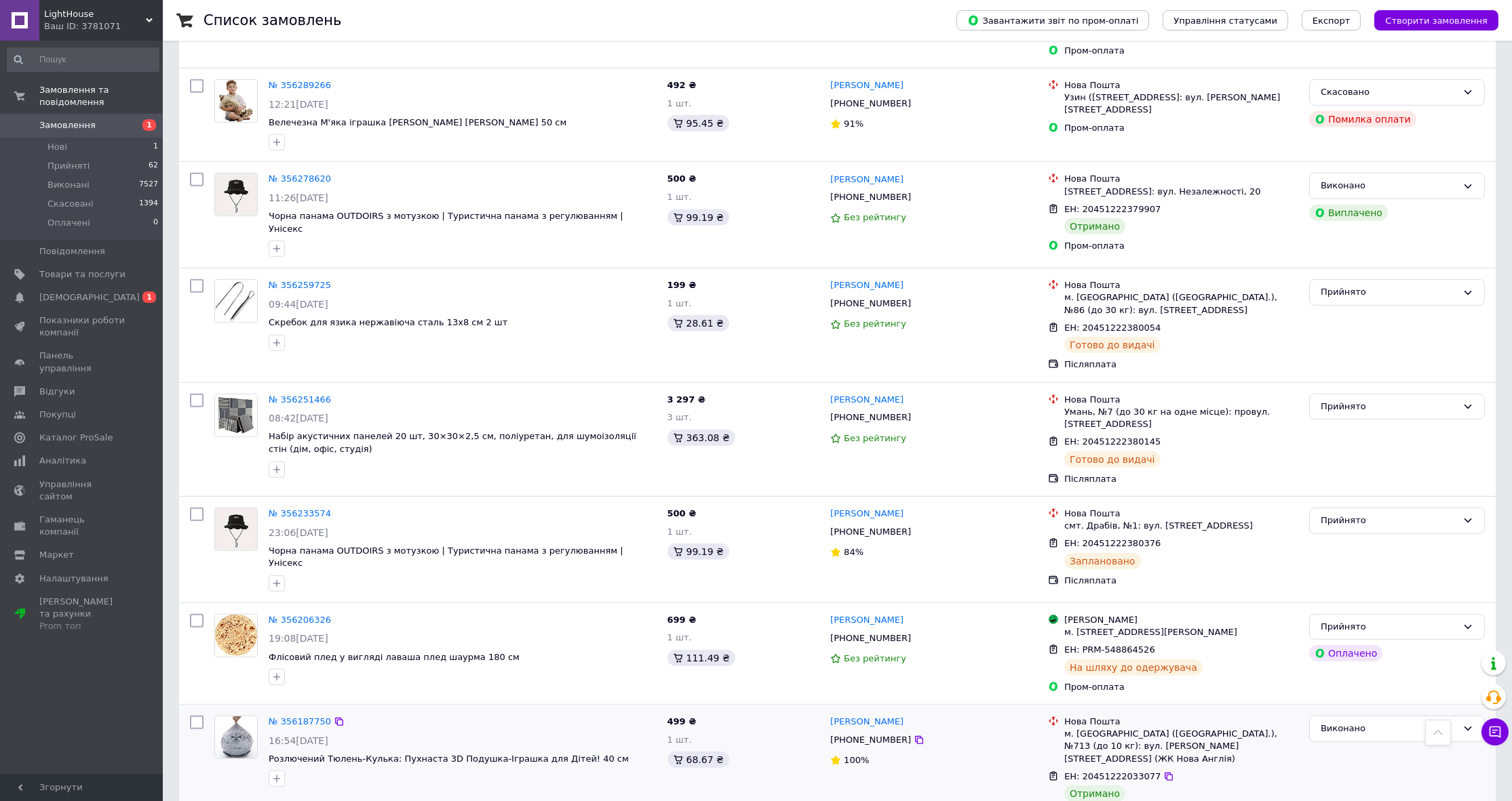
scroll to position [2650, 0]
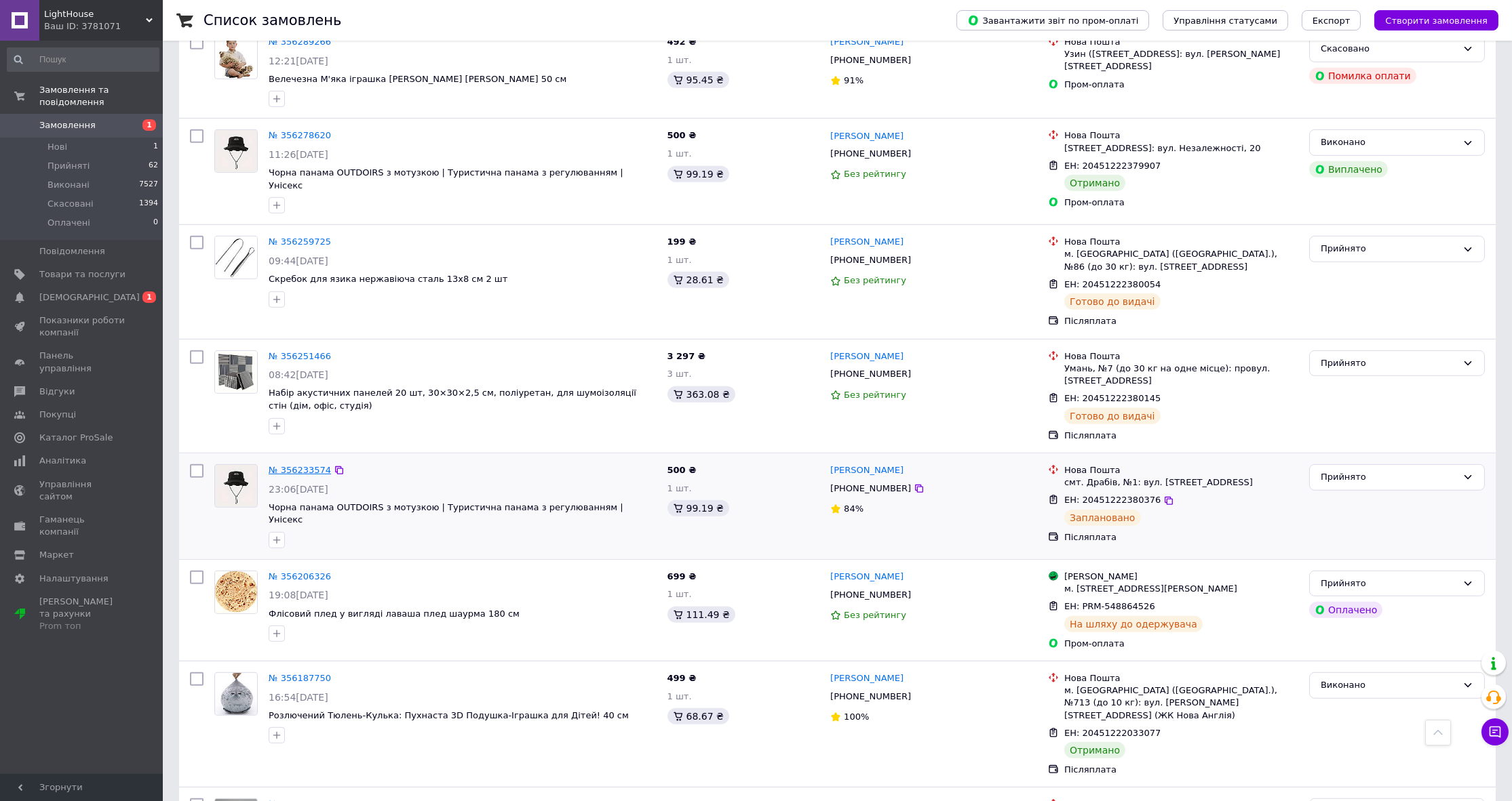
click at [311, 465] on link "№ 356233574" at bounding box center [300, 470] width 63 height 10
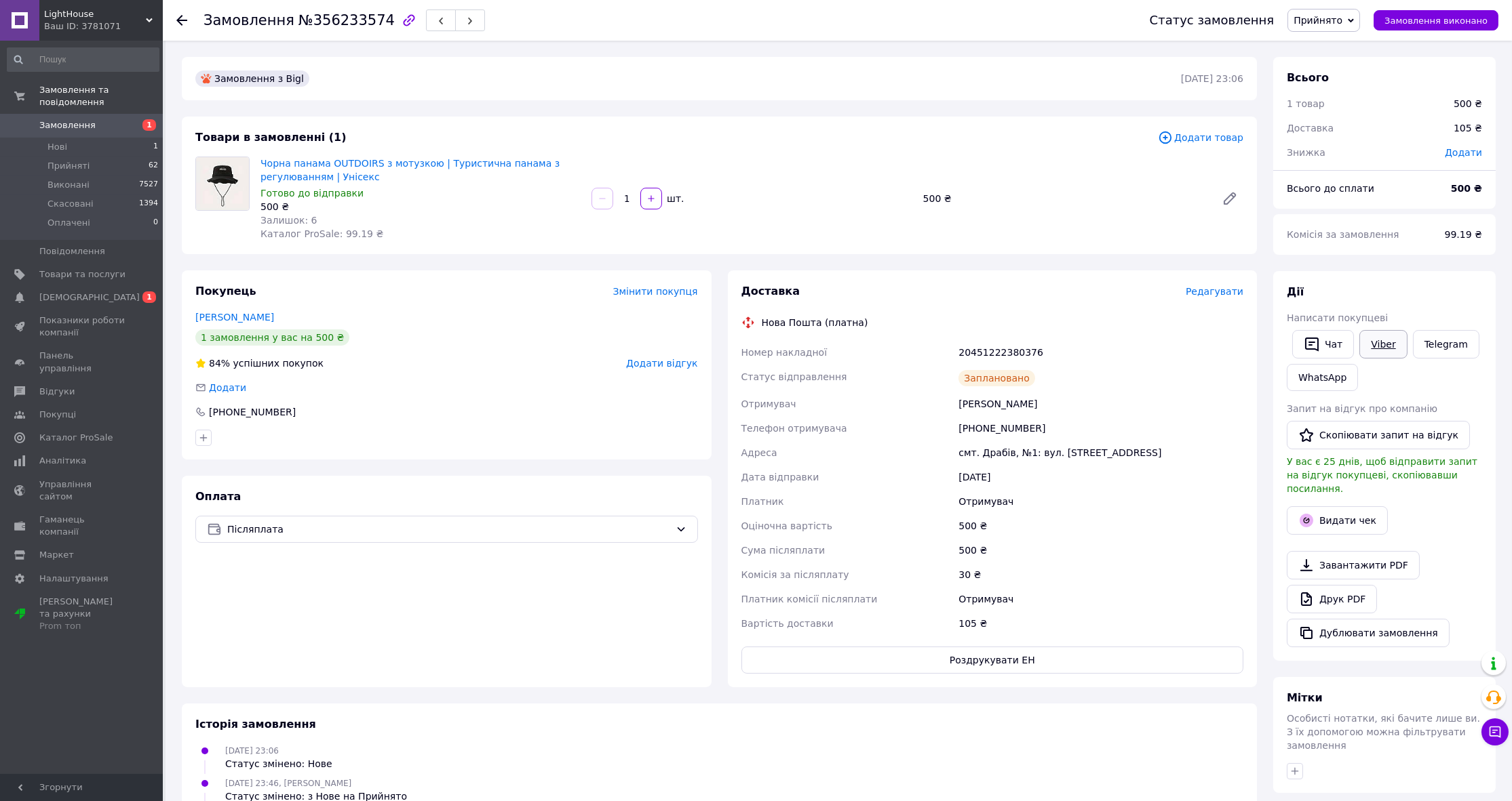
click at [1365, 341] on link "Viber" at bounding box center [1382, 344] width 48 height 29
click at [536, 290] on div "Покупець Змінити покупця" at bounding box center [446, 292] width 503 height 16
click at [66, 160] on span "Прийняті" at bounding box center [69, 166] width 42 height 12
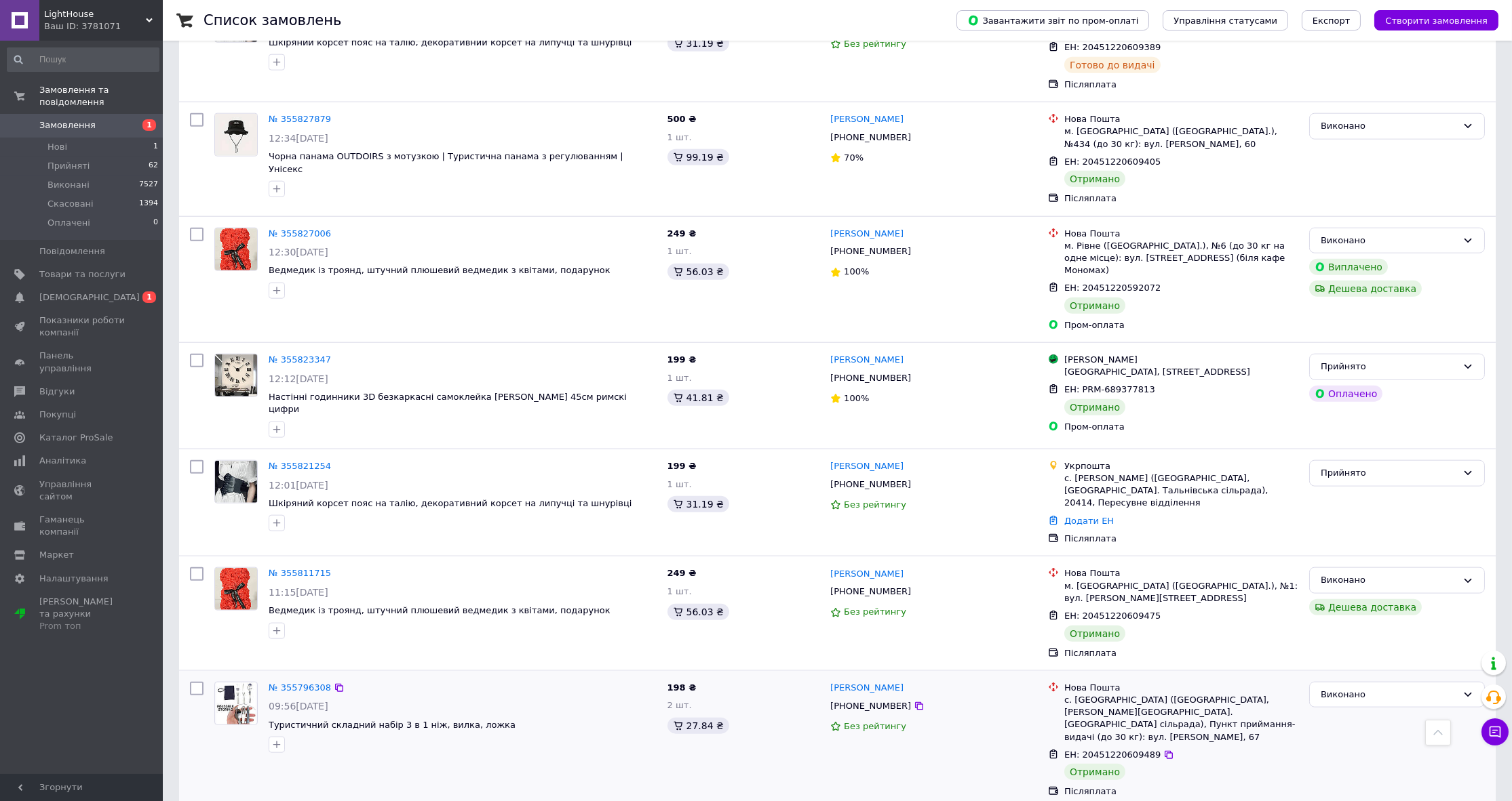
scroll to position [5485, 0]
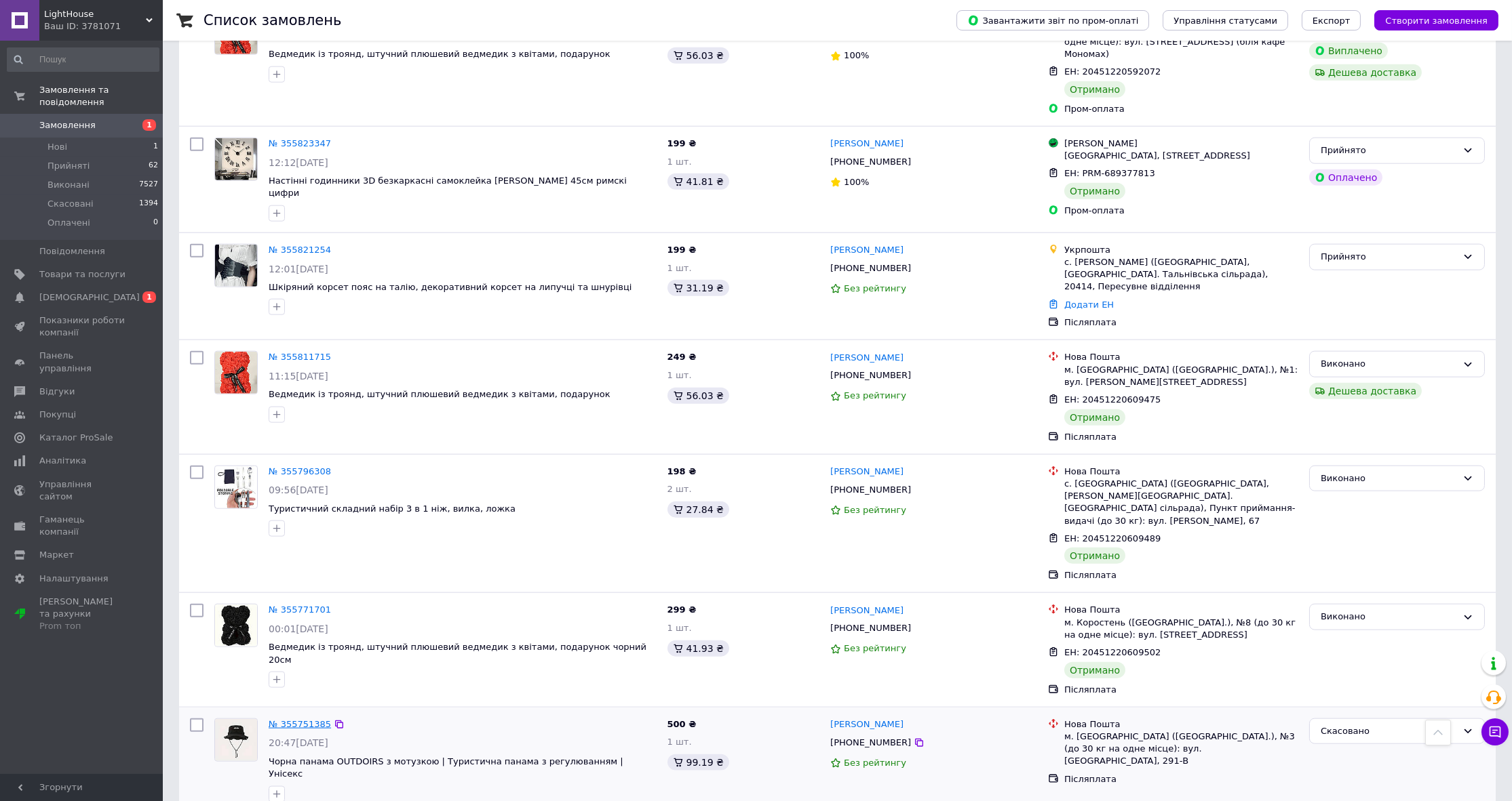
click at [305, 719] on link "№ 355751385" at bounding box center [300, 724] width 63 height 10
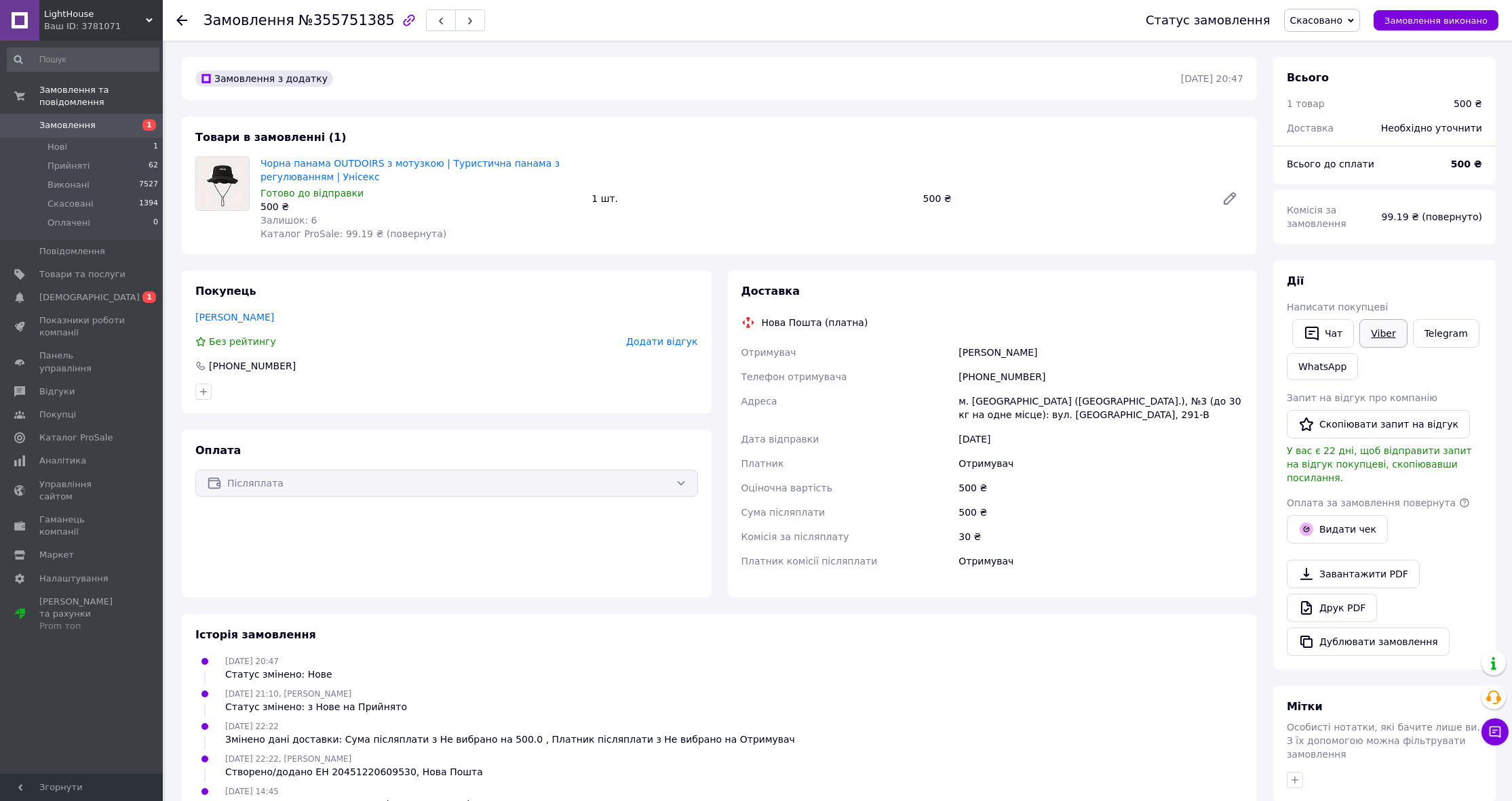
click at [1376, 329] on link "Viber" at bounding box center [1382, 333] width 48 height 29
drag, startPoint x: 489, startPoint y: 339, endPoint x: 464, endPoint y: 334, distance: 25.5
click at [489, 339] on div "Без рейтингу Додати відгук" at bounding box center [446, 342] width 503 height 14
click at [86, 160] on li "Прийняті 62" at bounding box center [83, 166] width 166 height 19
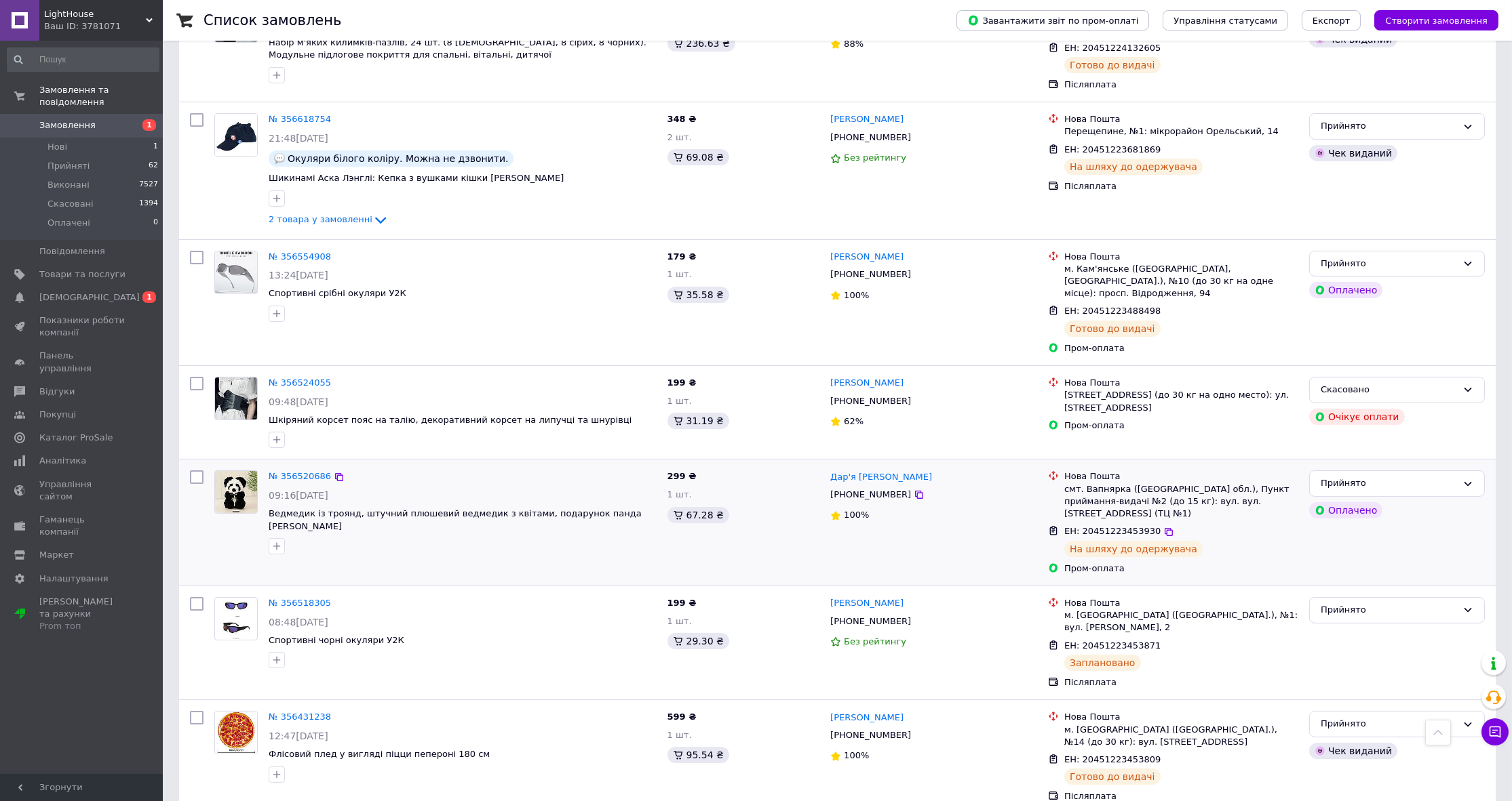
scroll to position [924, 0]
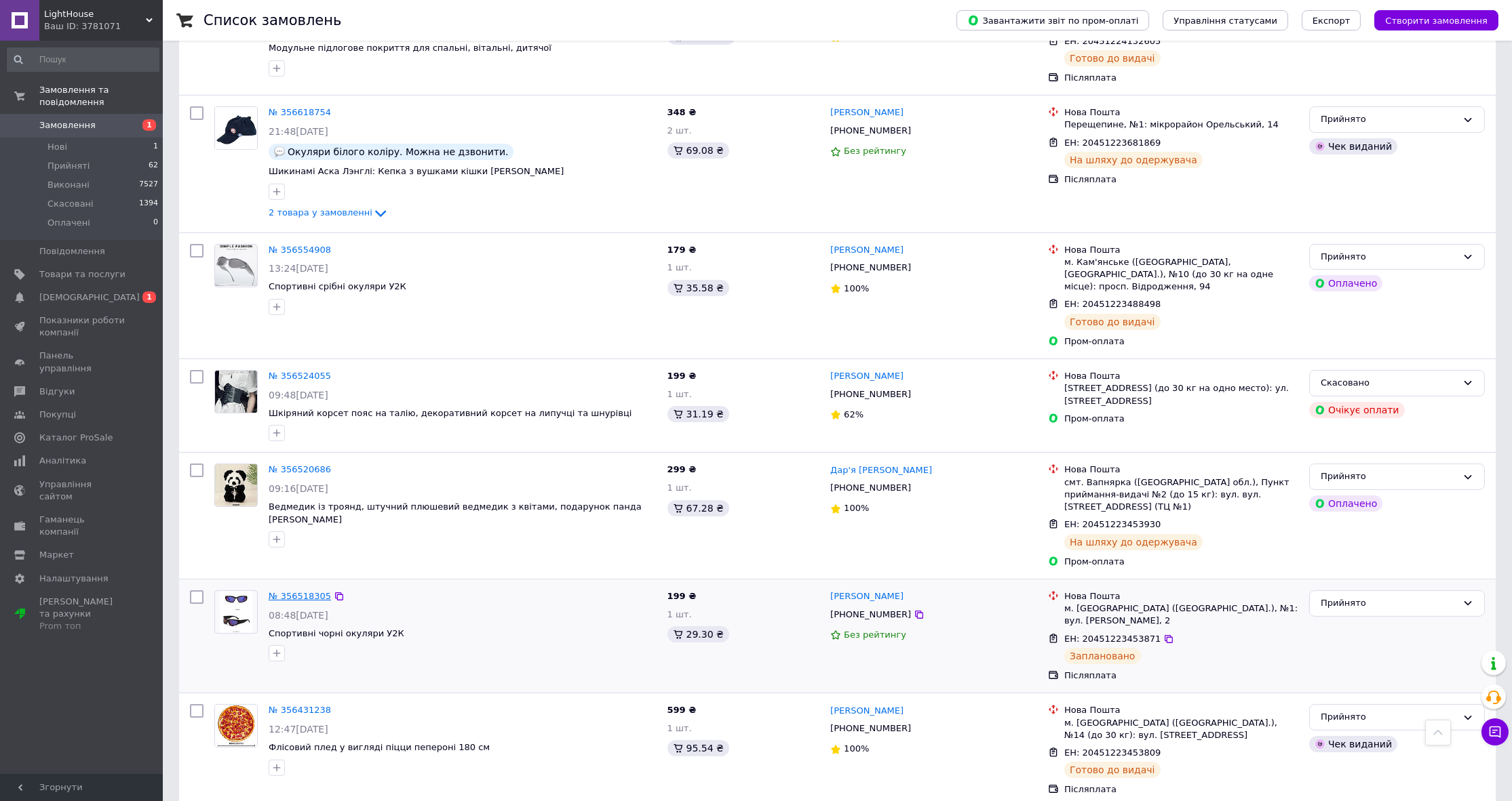
click at [291, 591] on link "№ 356518305" at bounding box center [300, 596] width 63 height 10
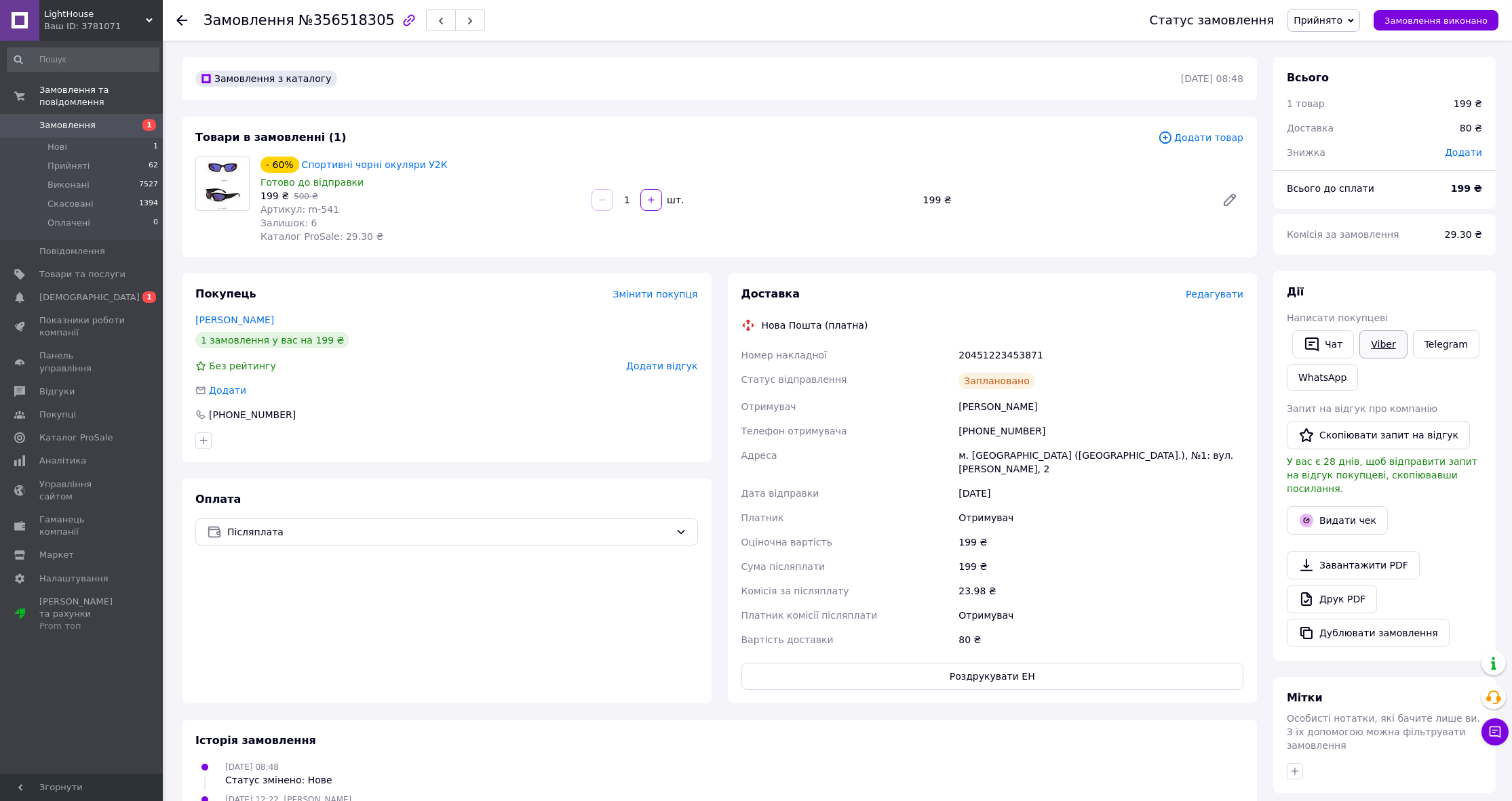
click at [1384, 343] on link "Viber" at bounding box center [1382, 344] width 48 height 29
click at [1304, 341] on icon "button" at bounding box center [1312, 344] width 17 height 17
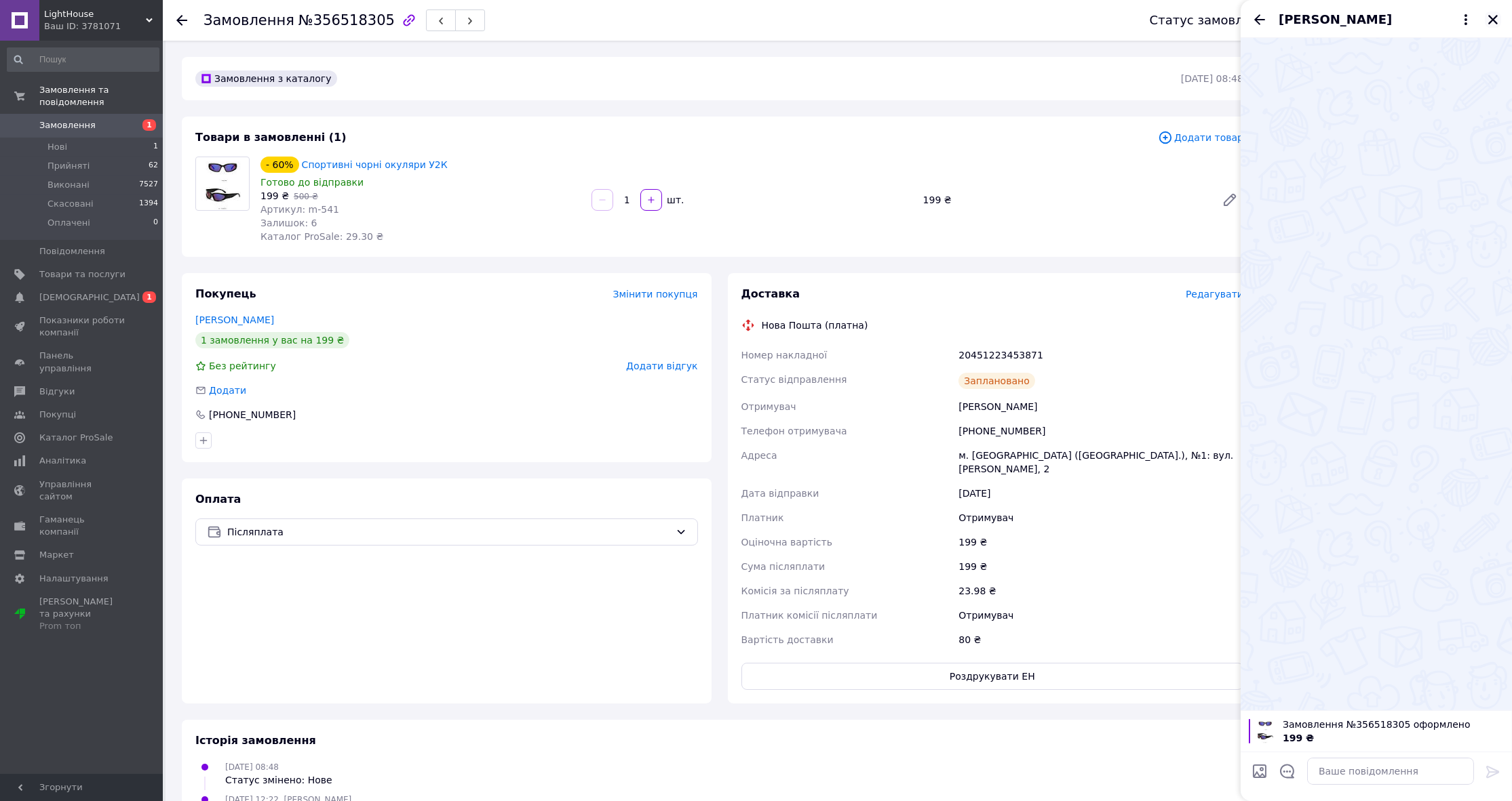
click at [1492, 20] on icon "Закрити" at bounding box center [1492, 19] width 10 height 10
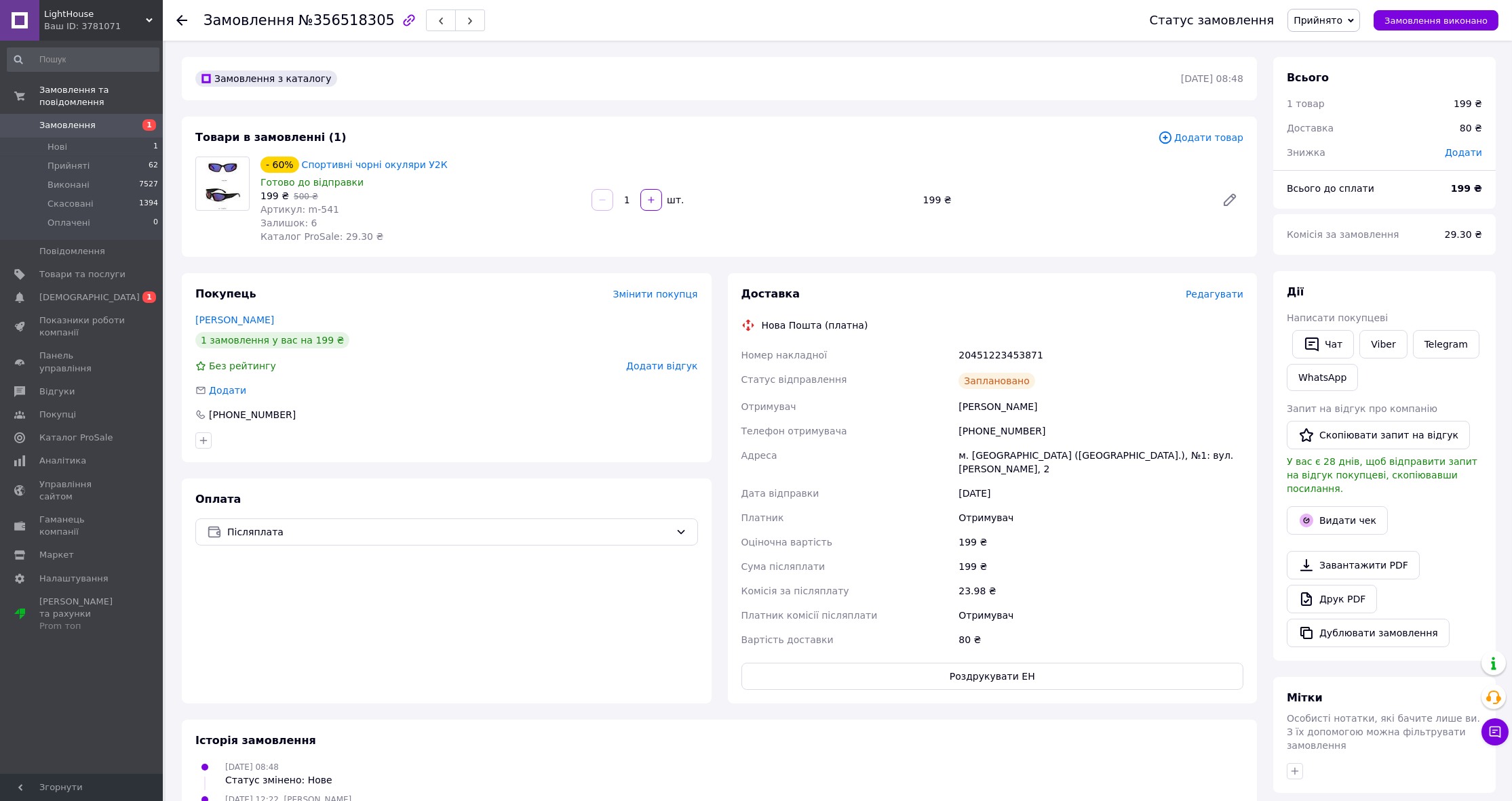
click at [828, 583] on div "Комісія за післяплату" at bounding box center [847, 591] width 218 height 24
click at [1479, 730] on div "Мітки Особисті нотатки, які бачите лише ви. З їх допомогою можна фільтрувати за…" at bounding box center [1384, 735] width 222 height 116
click at [1485, 730] on button "Чат з покупцем" at bounding box center [1495, 731] width 27 height 27
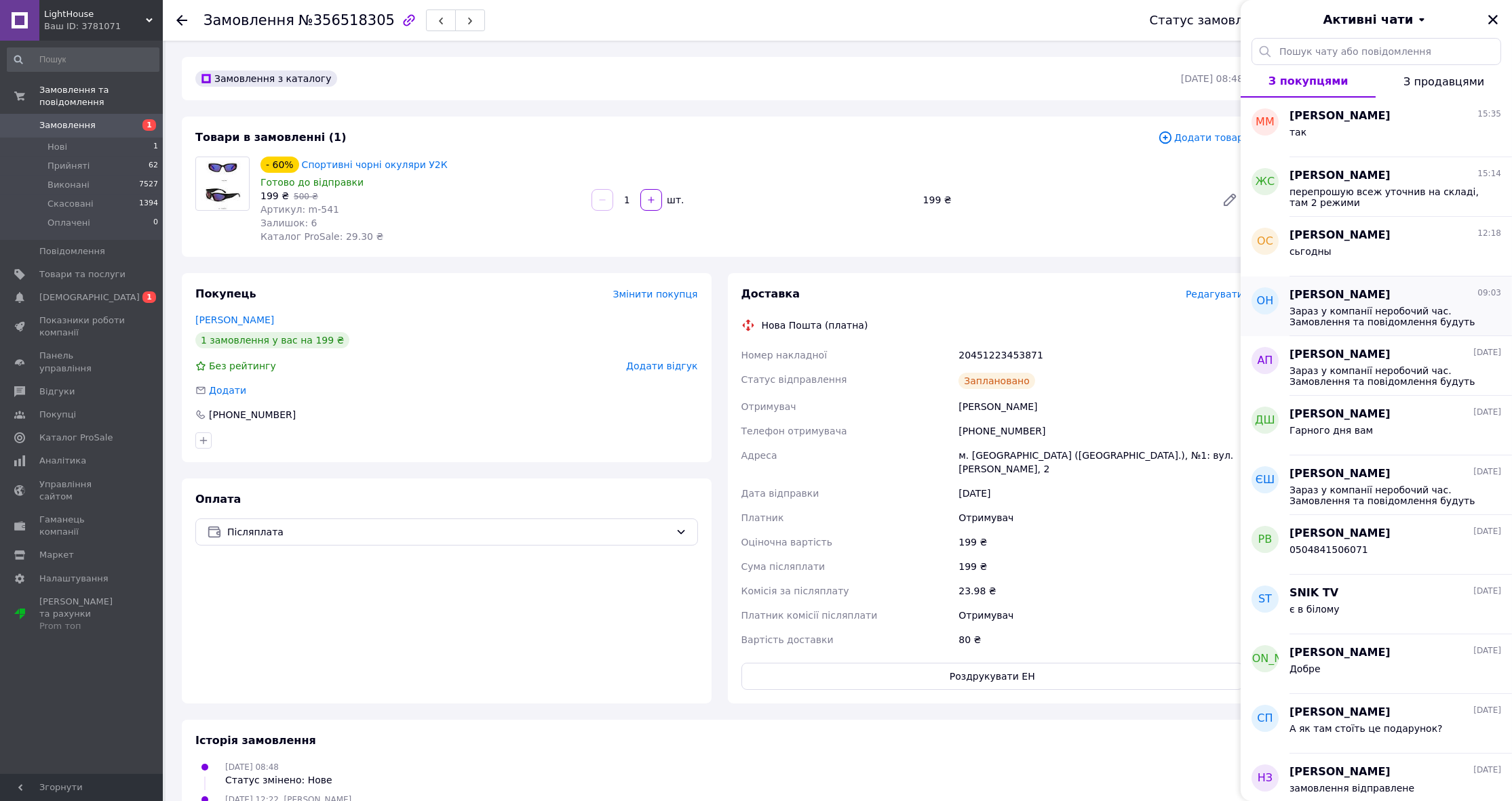
click at [1374, 313] on span "Зараз у компанії неробочий час. Замовлення та повідомлення будуть оброблені з 1…" at bounding box center [1385, 316] width 192 height 22
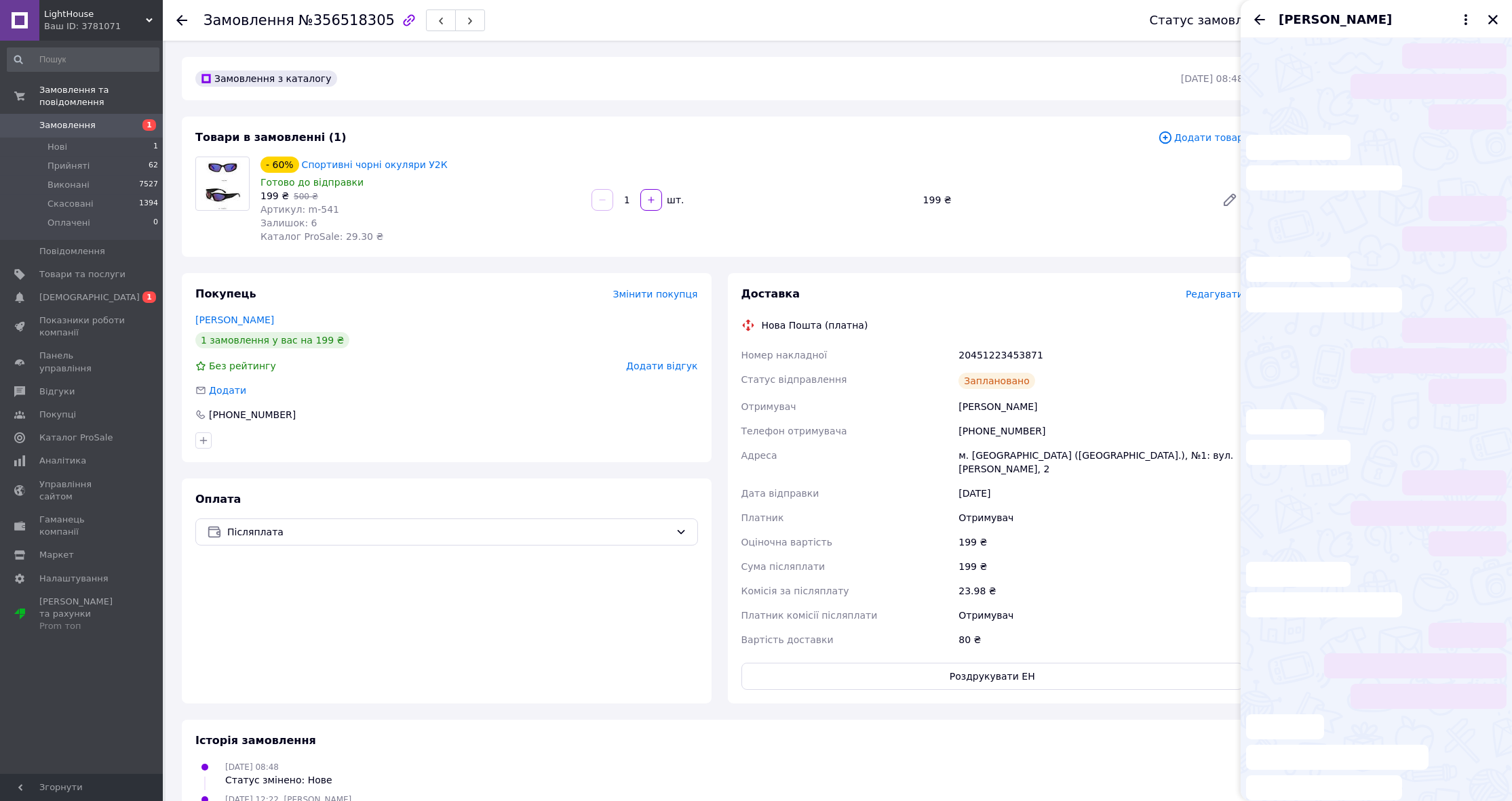
scroll to position [1959, 0]
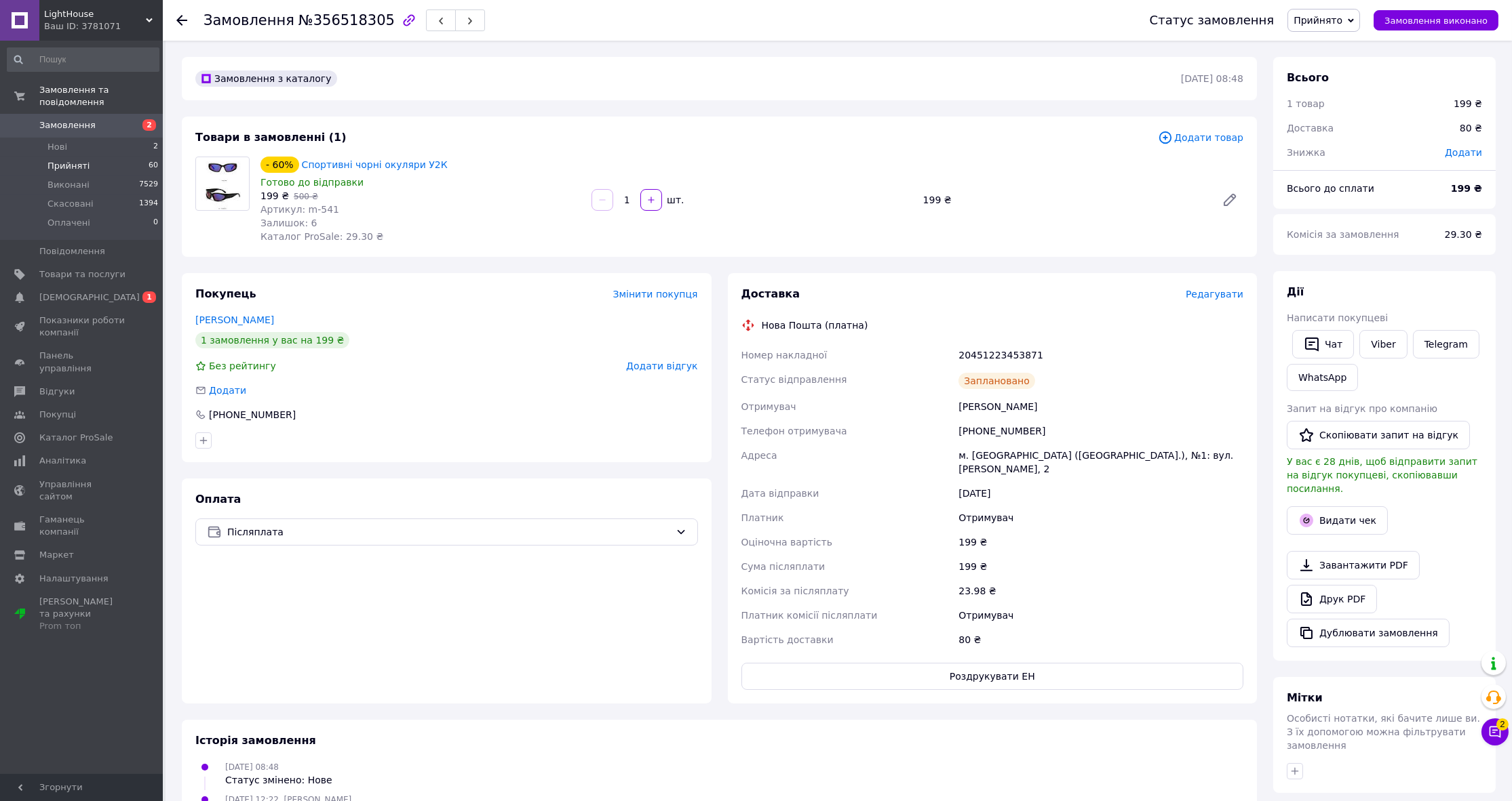
click at [79, 160] on span "Прийняті" at bounding box center [69, 166] width 42 height 12
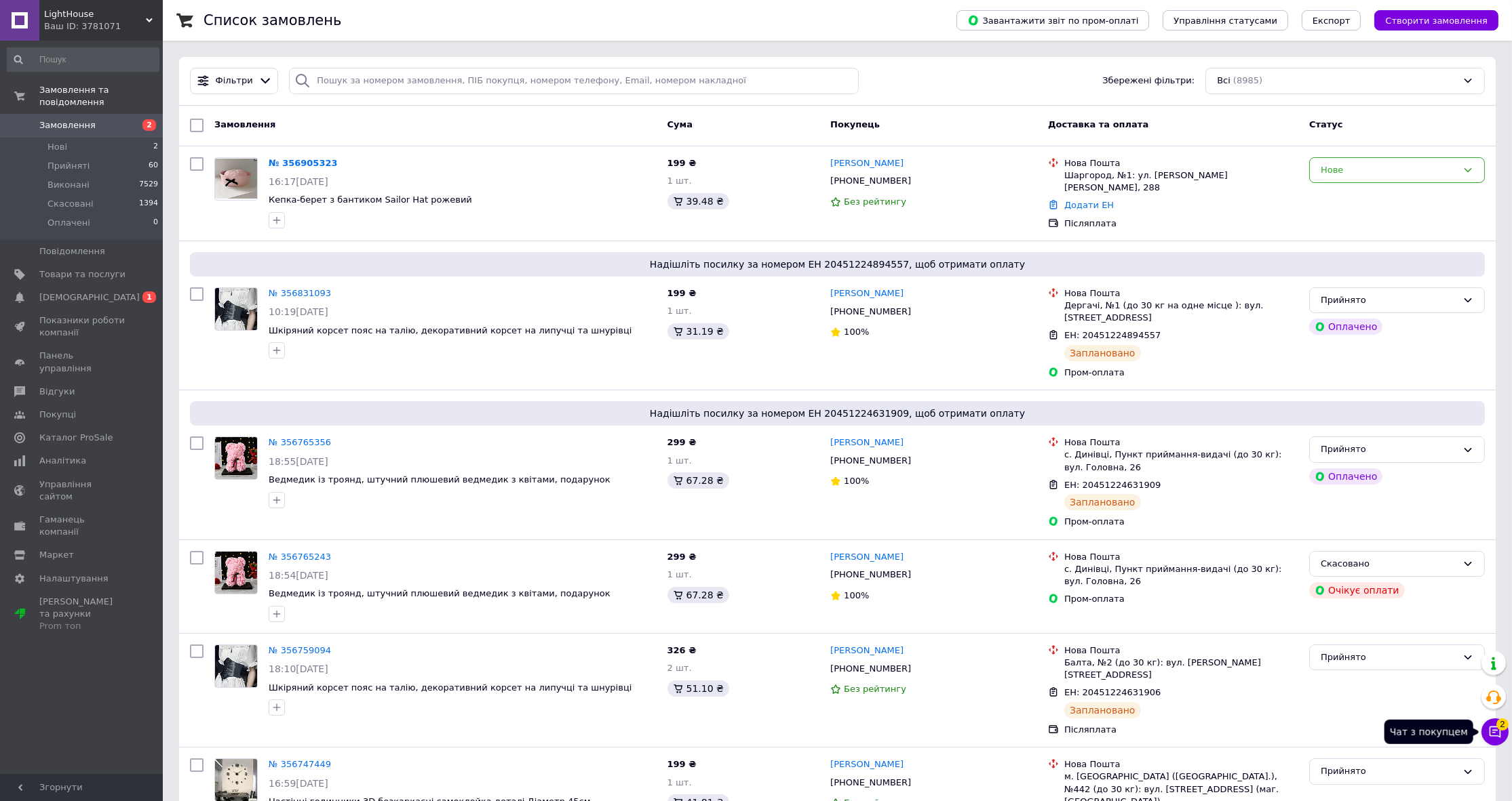
click at [1503, 730] on button "Чат з покупцем 2" at bounding box center [1495, 731] width 27 height 27
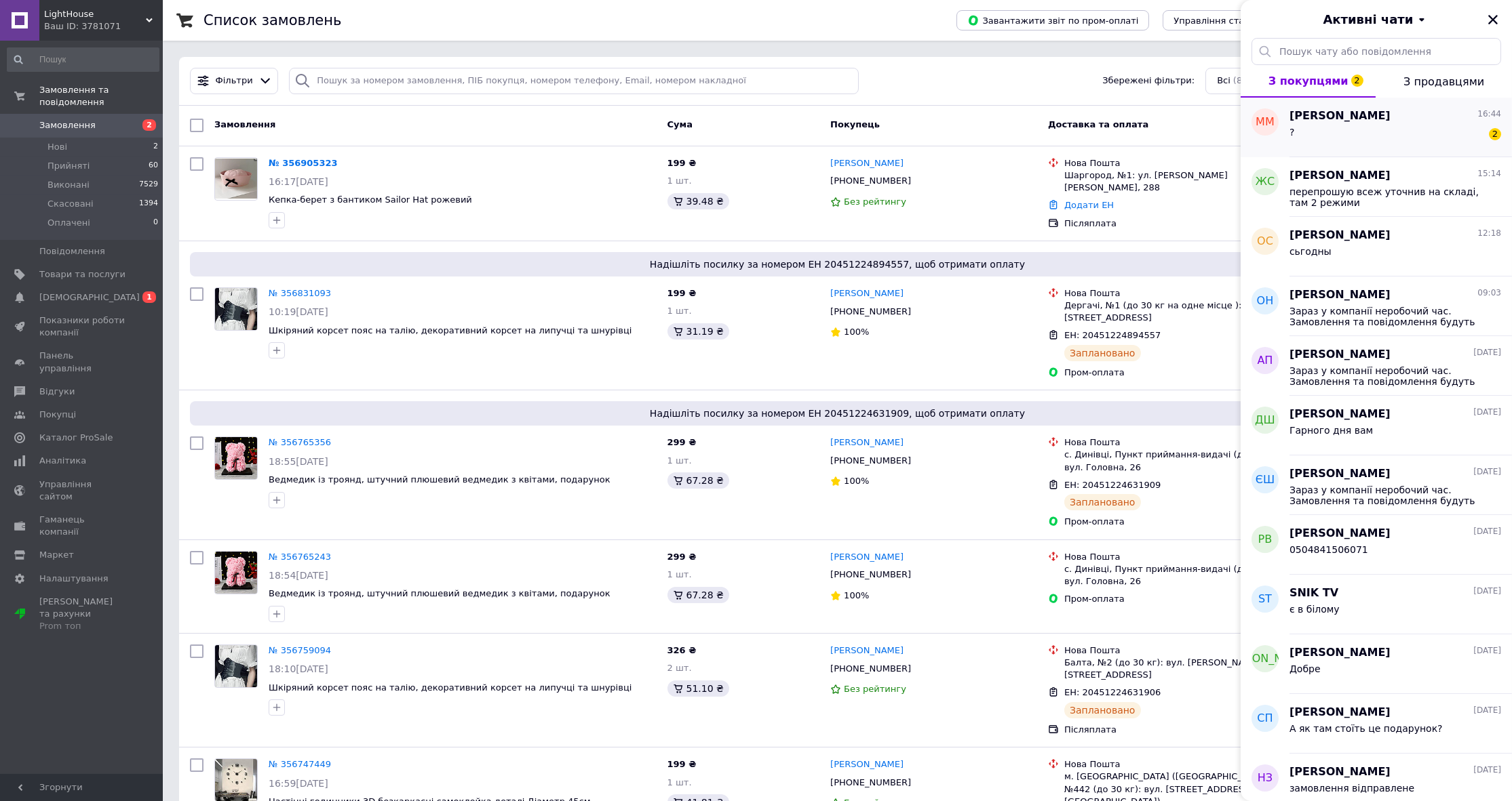
click at [1390, 134] on div "? 2" at bounding box center [1394, 134] width 212 height 22
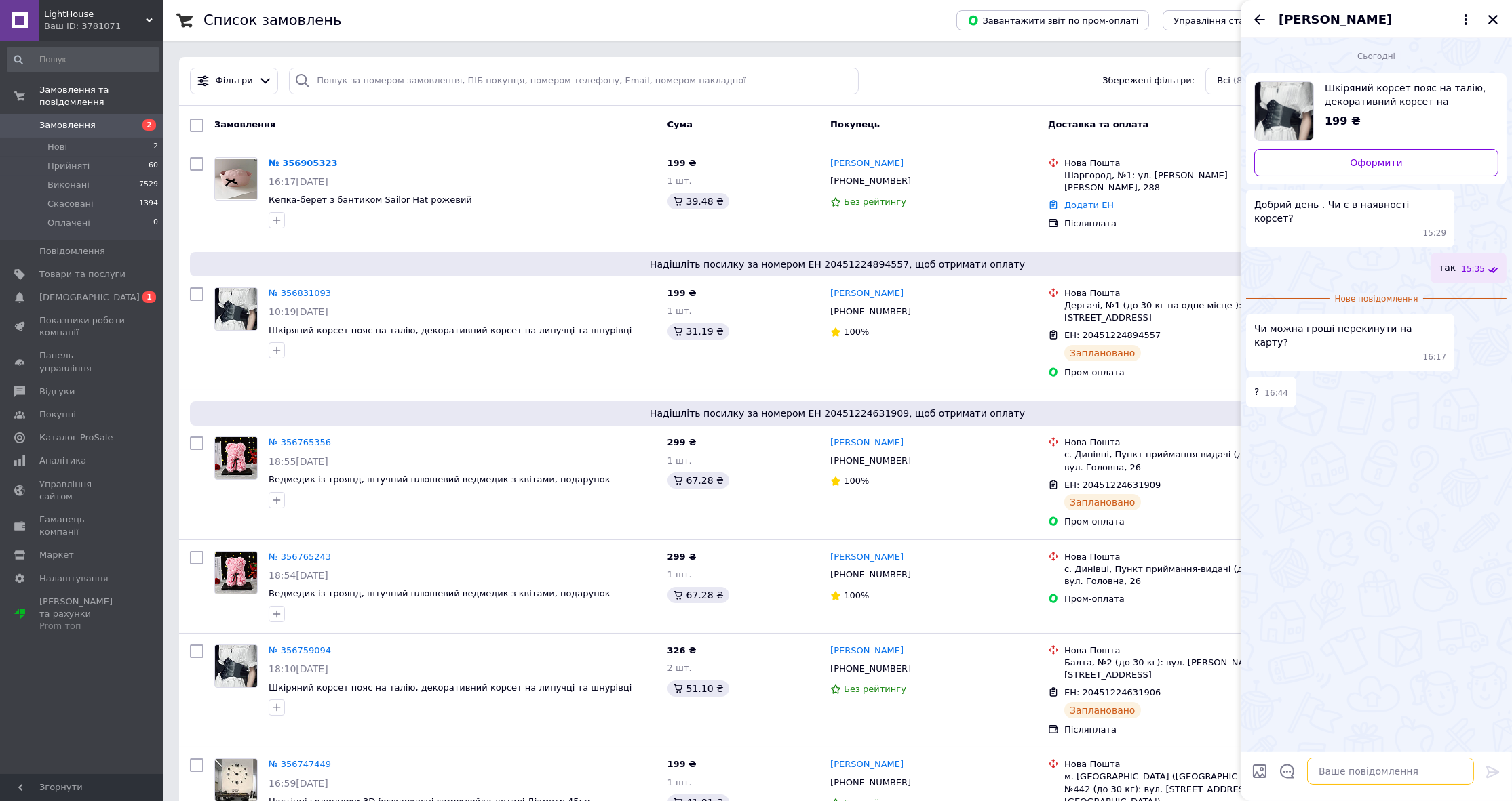
click at [1335, 779] on textarea at bounding box center [1391, 771] width 167 height 27
type textarea "так на рахунок"
click at [1492, 17] on icon "Закрити" at bounding box center [1493, 20] width 12 height 12
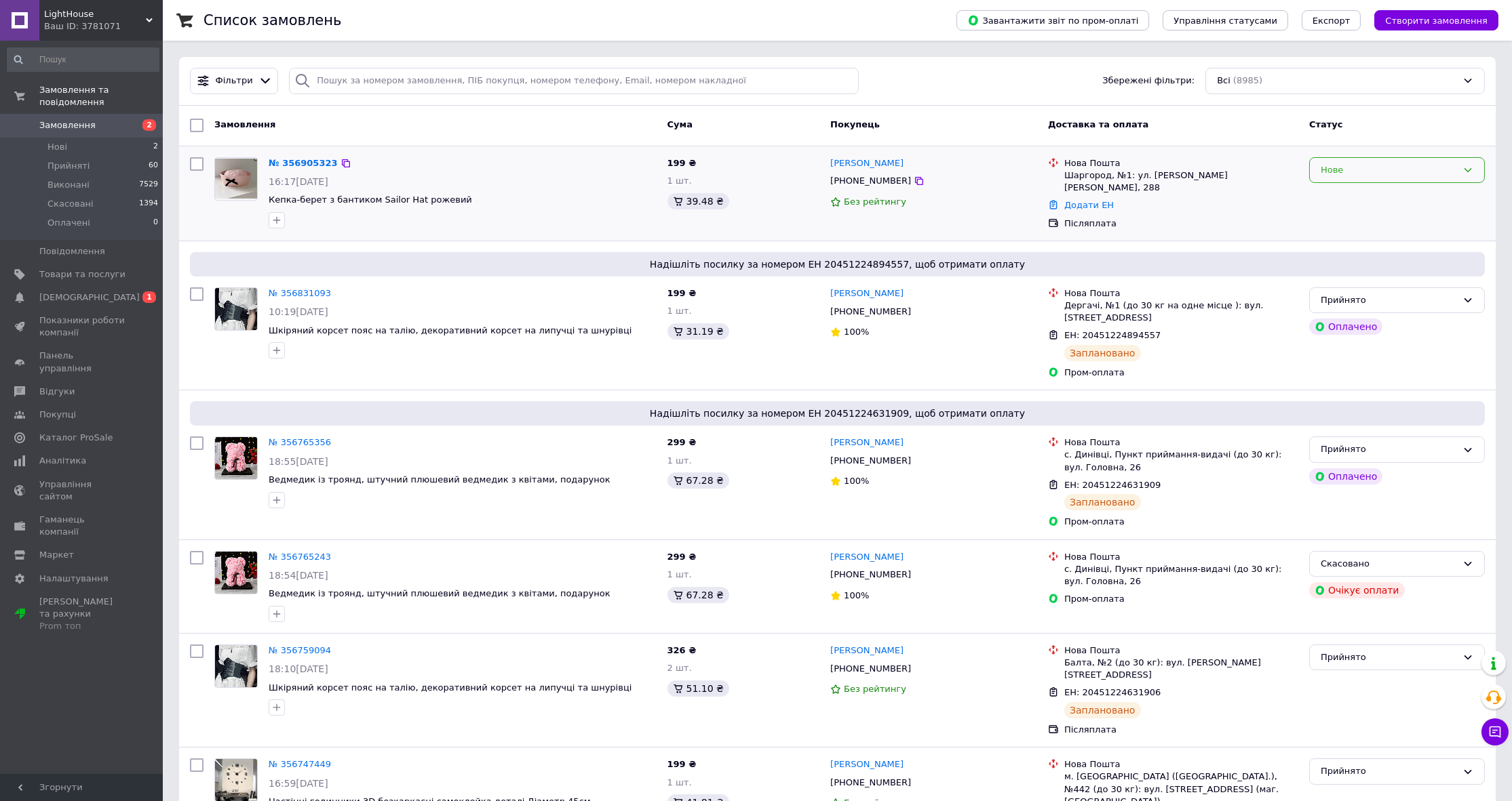
click at [1381, 164] on div "Нове" at bounding box center [1388, 171] width 137 height 14
click at [1353, 200] on li "Прийнято" at bounding box center [1397, 198] width 174 height 25
click at [291, 158] on link "№ 356905323" at bounding box center [302, 163] width 69 height 10
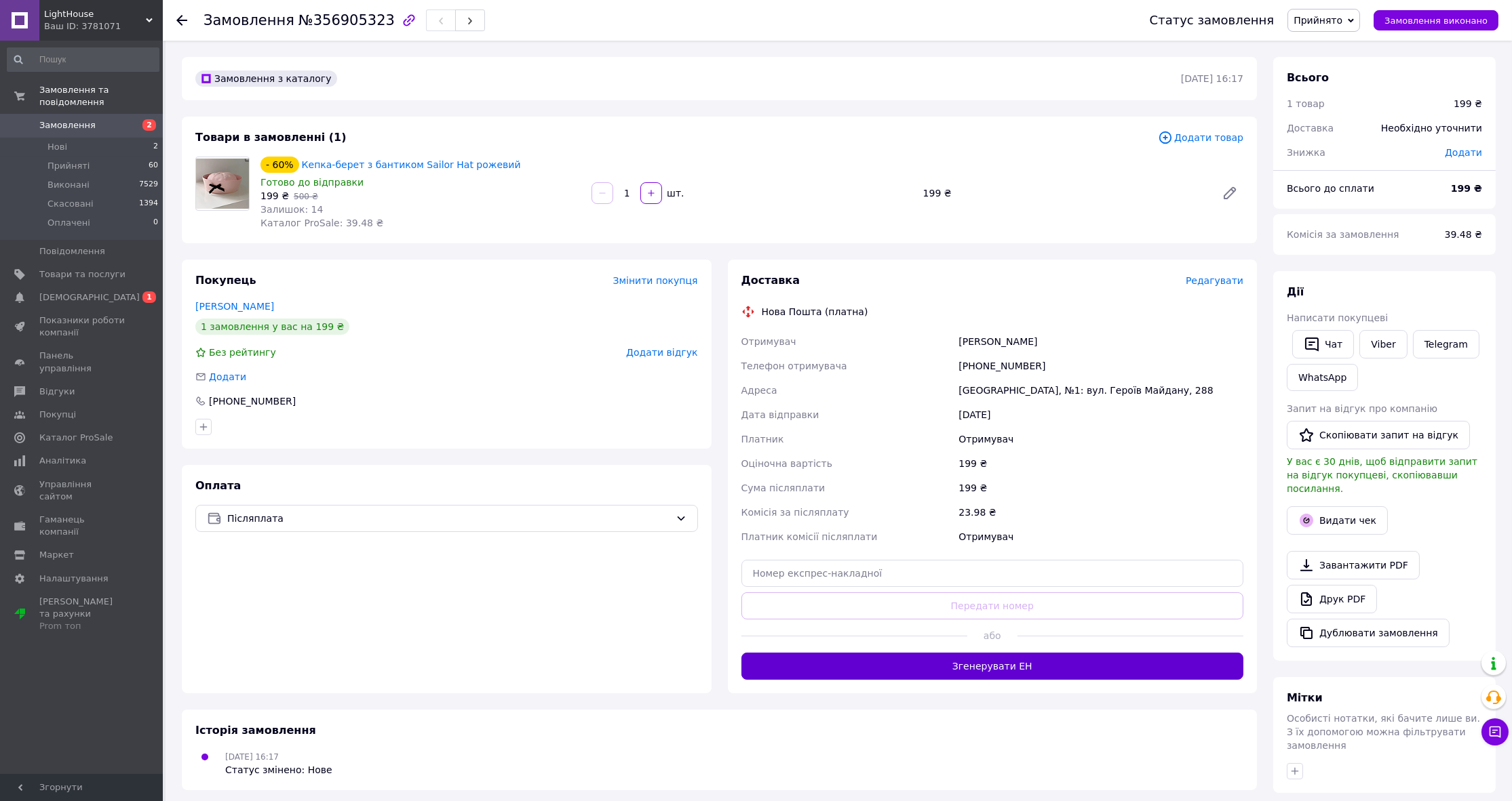
click at [921, 660] on button "Згенерувати ЕН" at bounding box center [992, 666] width 503 height 27
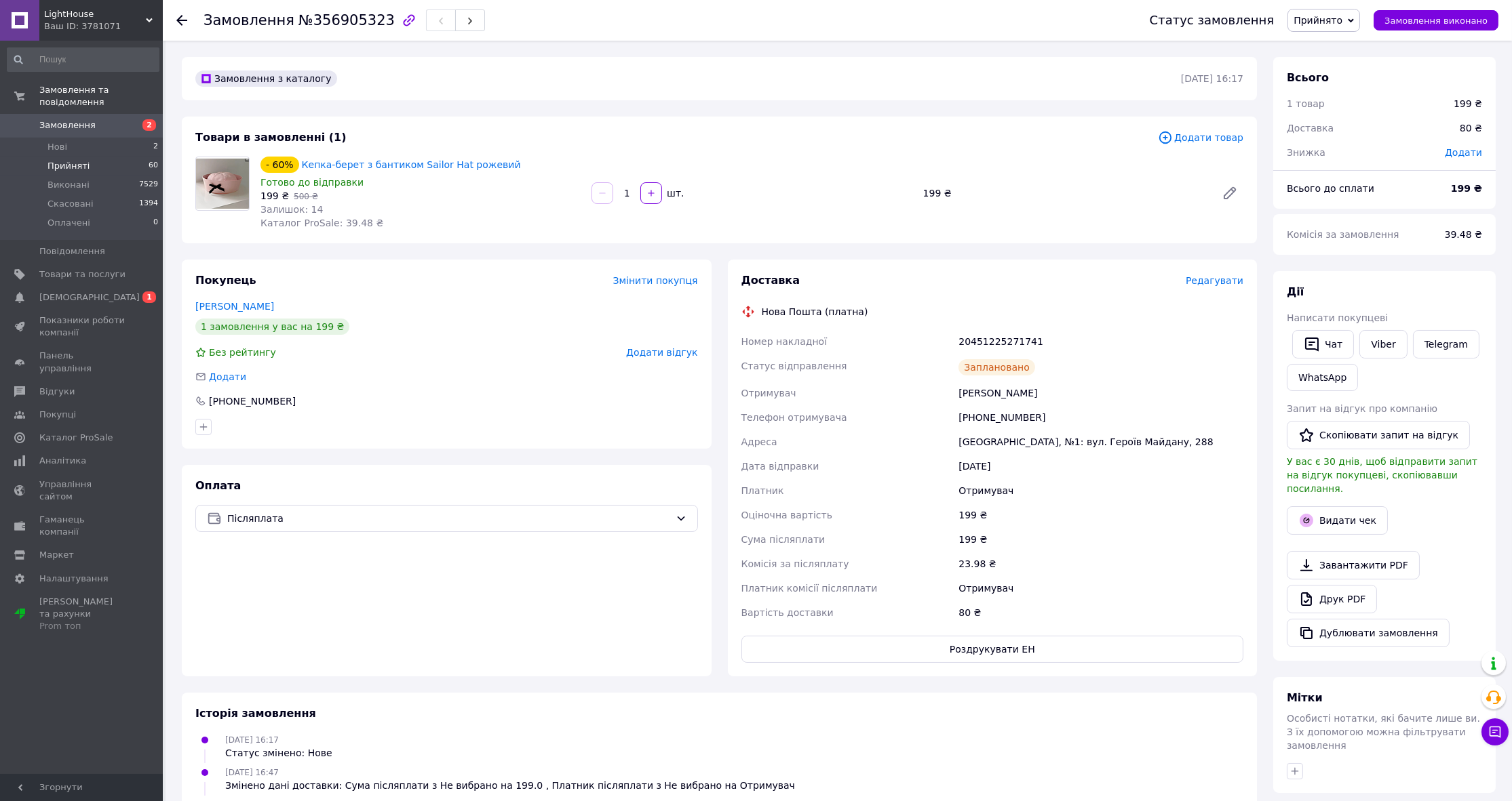
click at [118, 157] on li "Прийняті 60" at bounding box center [83, 166] width 166 height 19
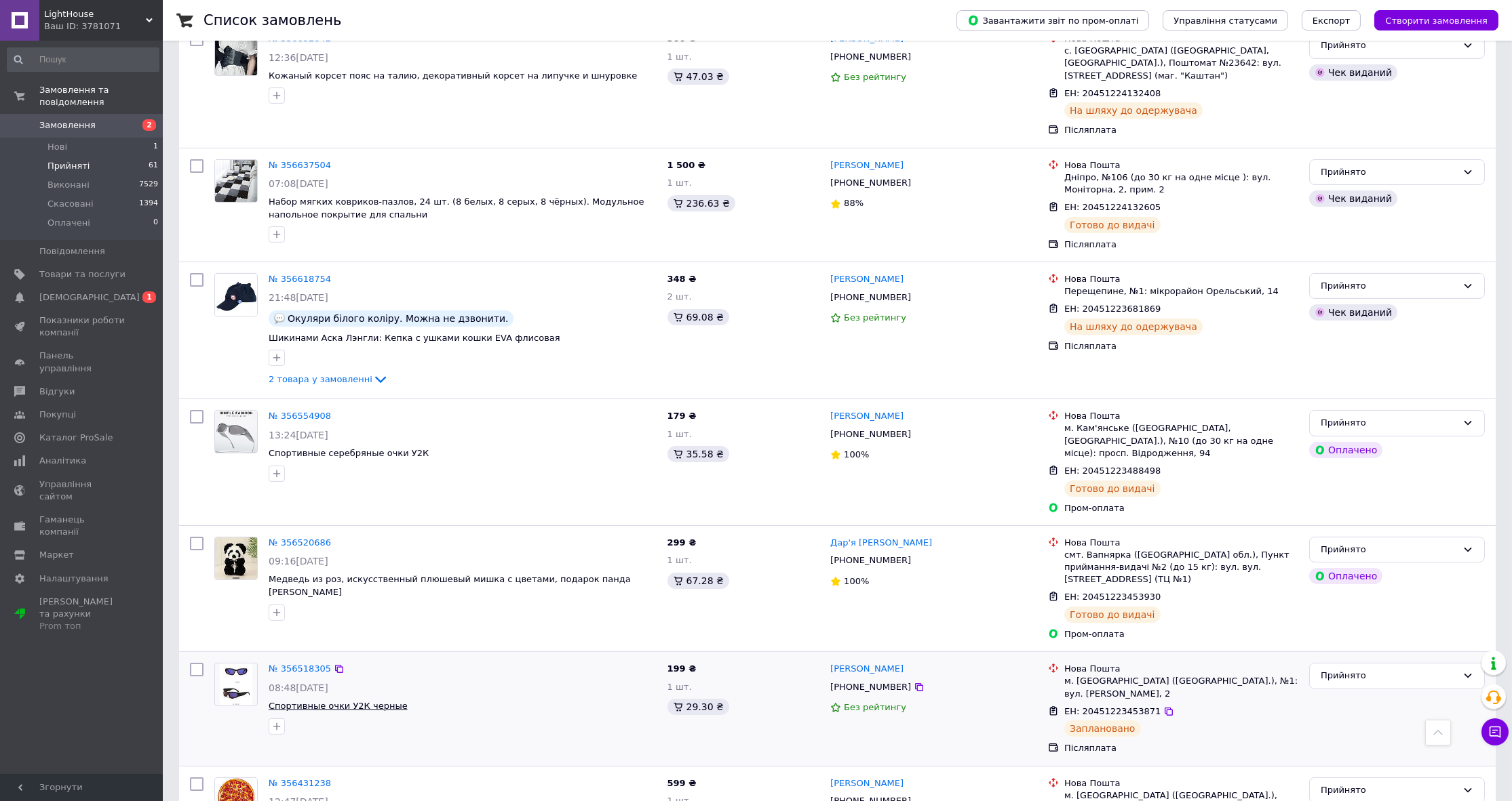
scroll to position [862, 0]
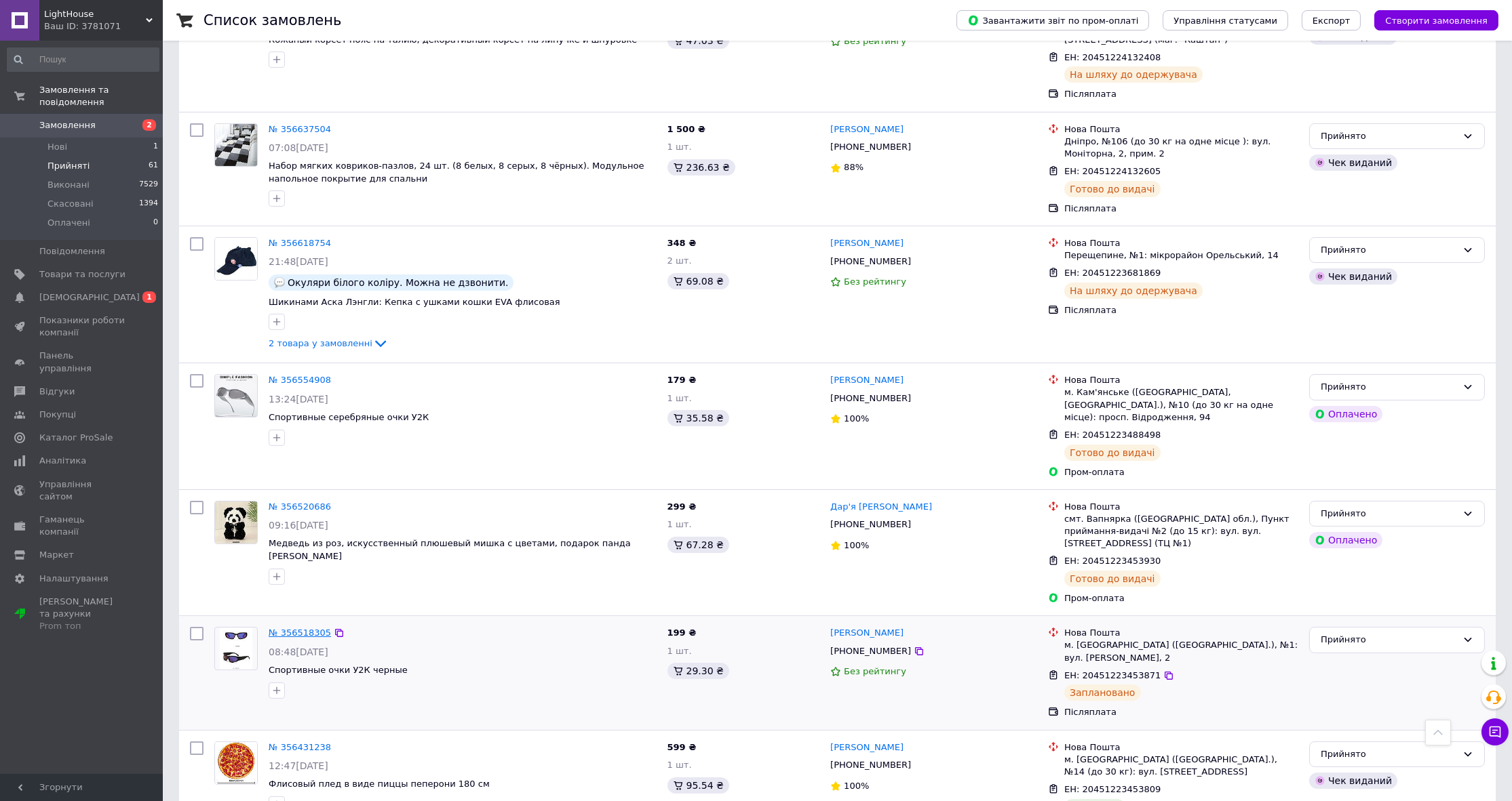
click at [280, 628] on link "№ 356518305" at bounding box center [300, 633] width 63 height 10
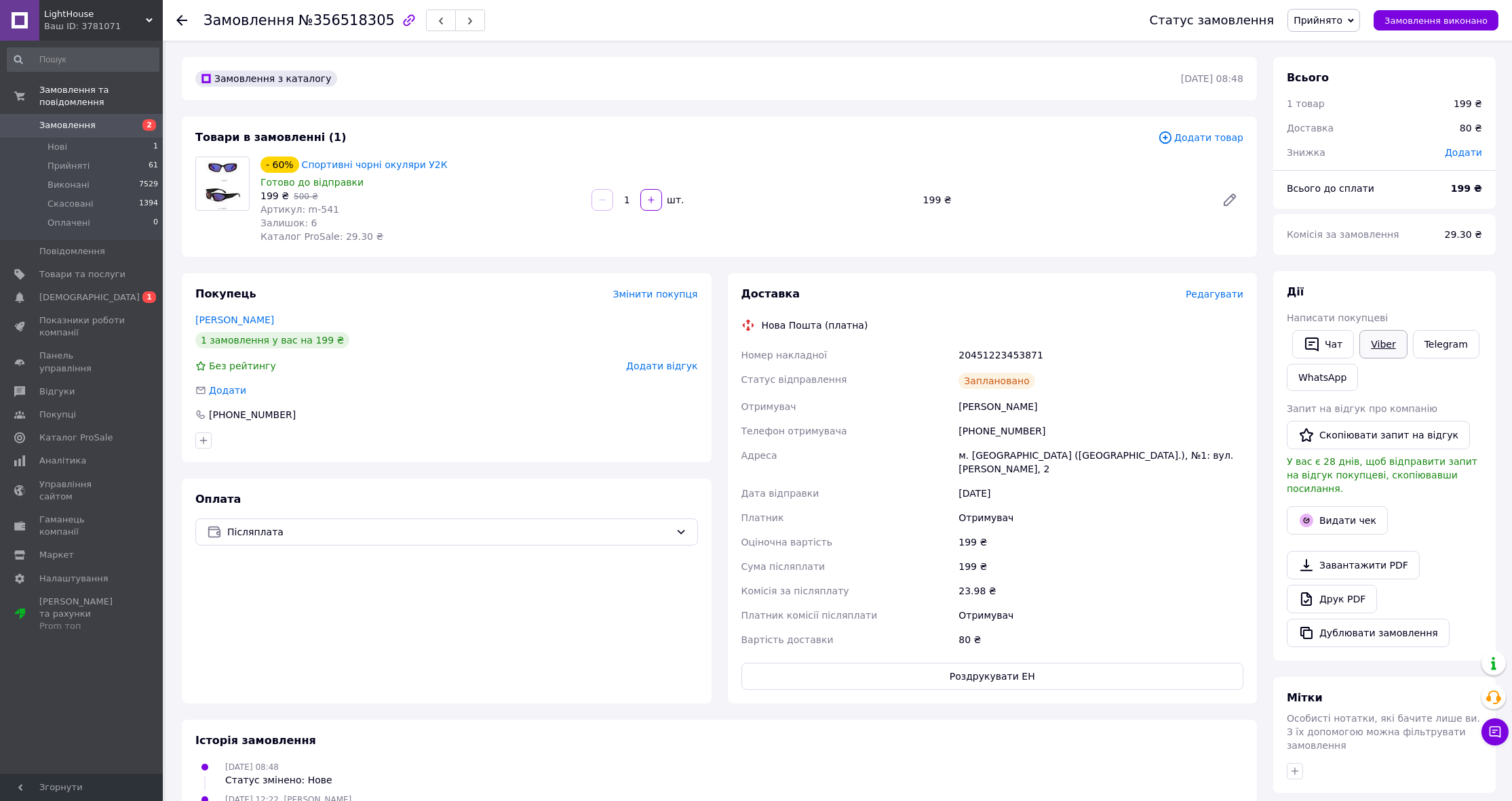
click at [1383, 341] on link "Viber" at bounding box center [1382, 344] width 48 height 29
click at [374, 326] on div "Покупець Змінити покупця Мінчак Олег 1 замовлення у вас на 199 ₴ Без рейтингу Д…" at bounding box center [447, 367] width 530 height 189
click at [88, 157] on li "Прийняті 61" at bounding box center [83, 166] width 166 height 19
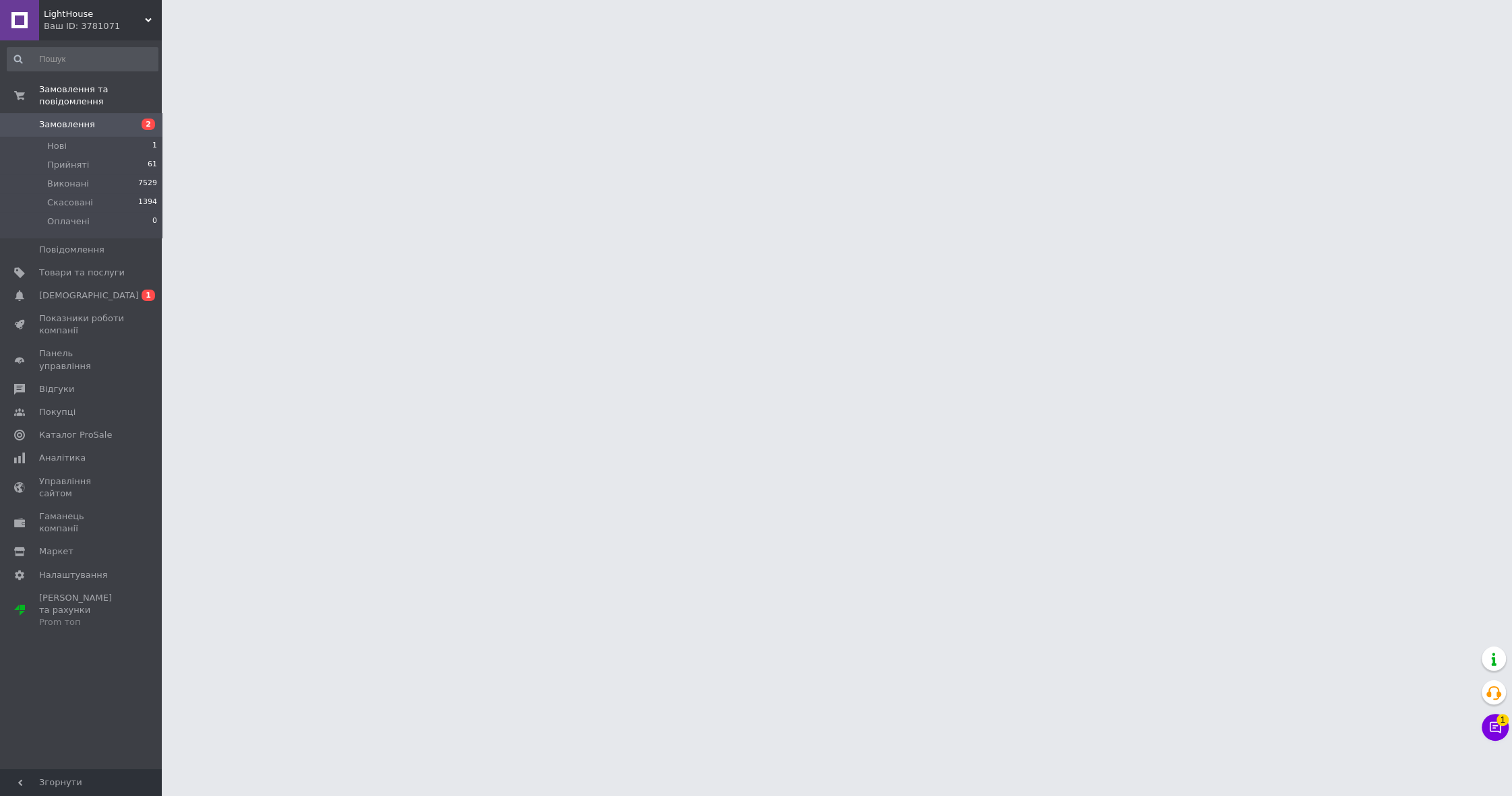
click at [1505, 724] on span "1" at bounding box center [1502, 720] width 12 height 12
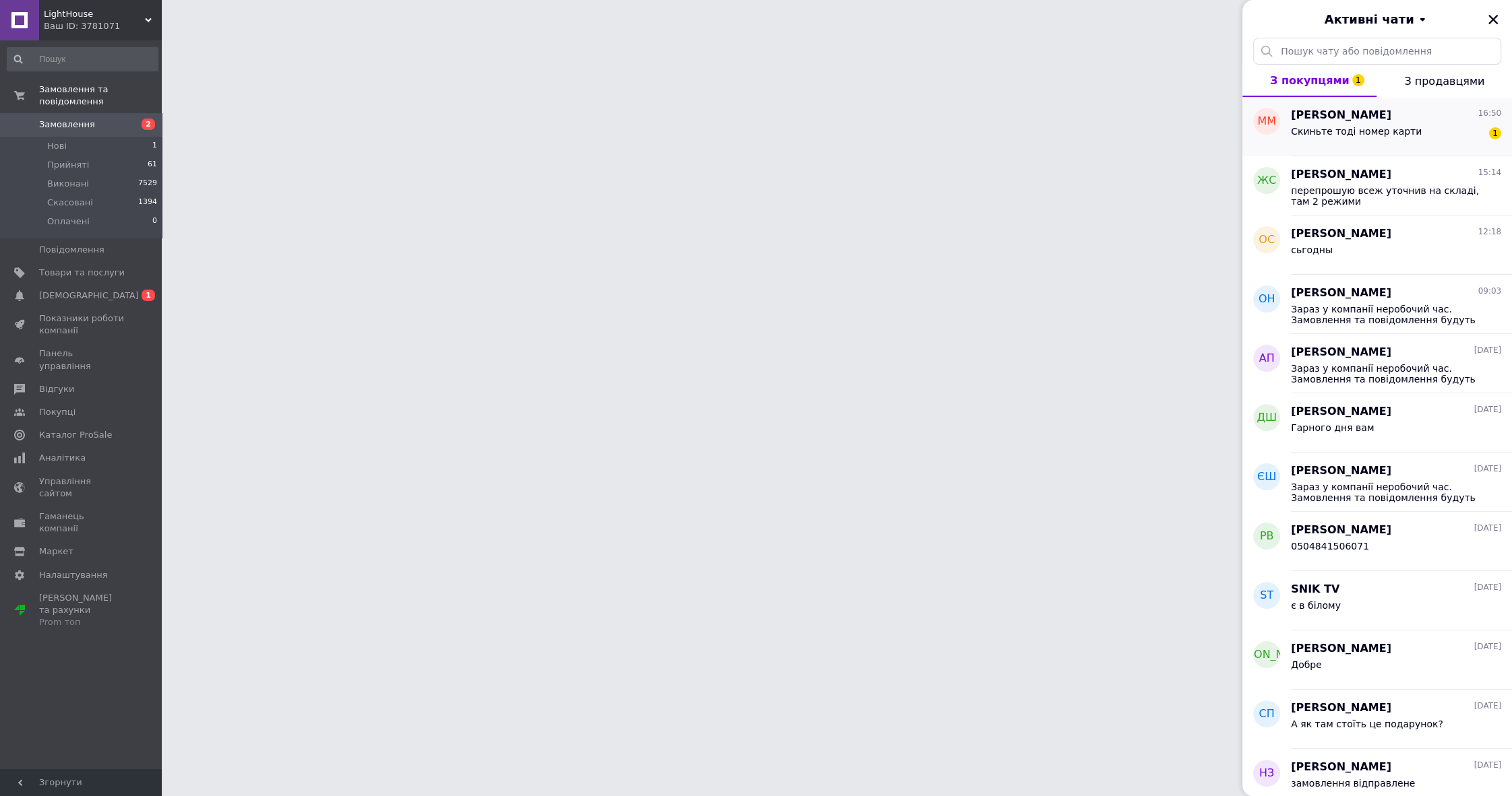
click at [1318, 120] on span "Мері Мері" at bounding box center [1341, 116] width 100 height 16
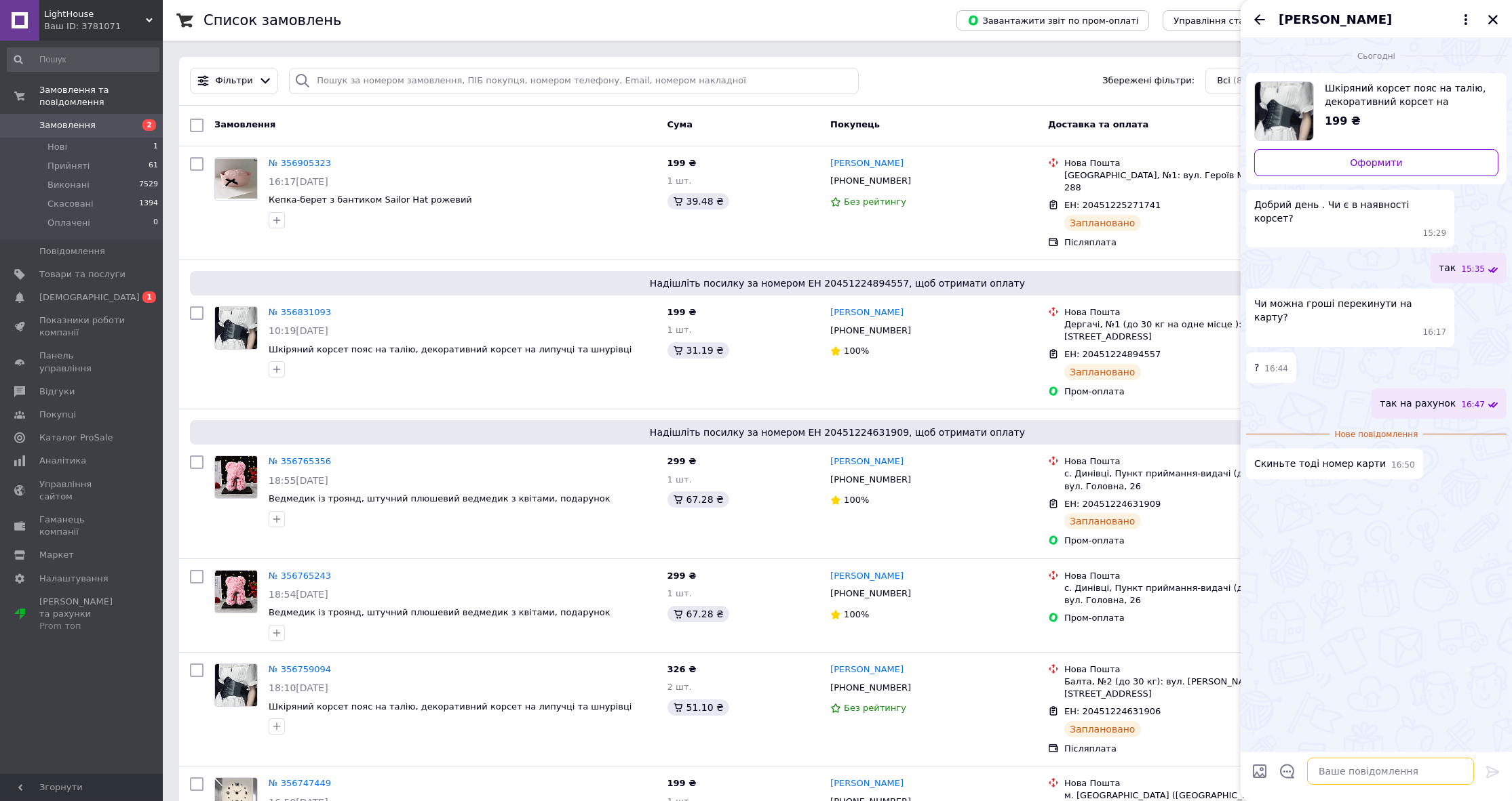
click at [1381, 758] on textarea at bounding box center [1391, 771] width 167 height 27
paste textarea "Для проведення платежу оберіть в Вашому банку "оплату по реквізитам" IBAN: UA12…"
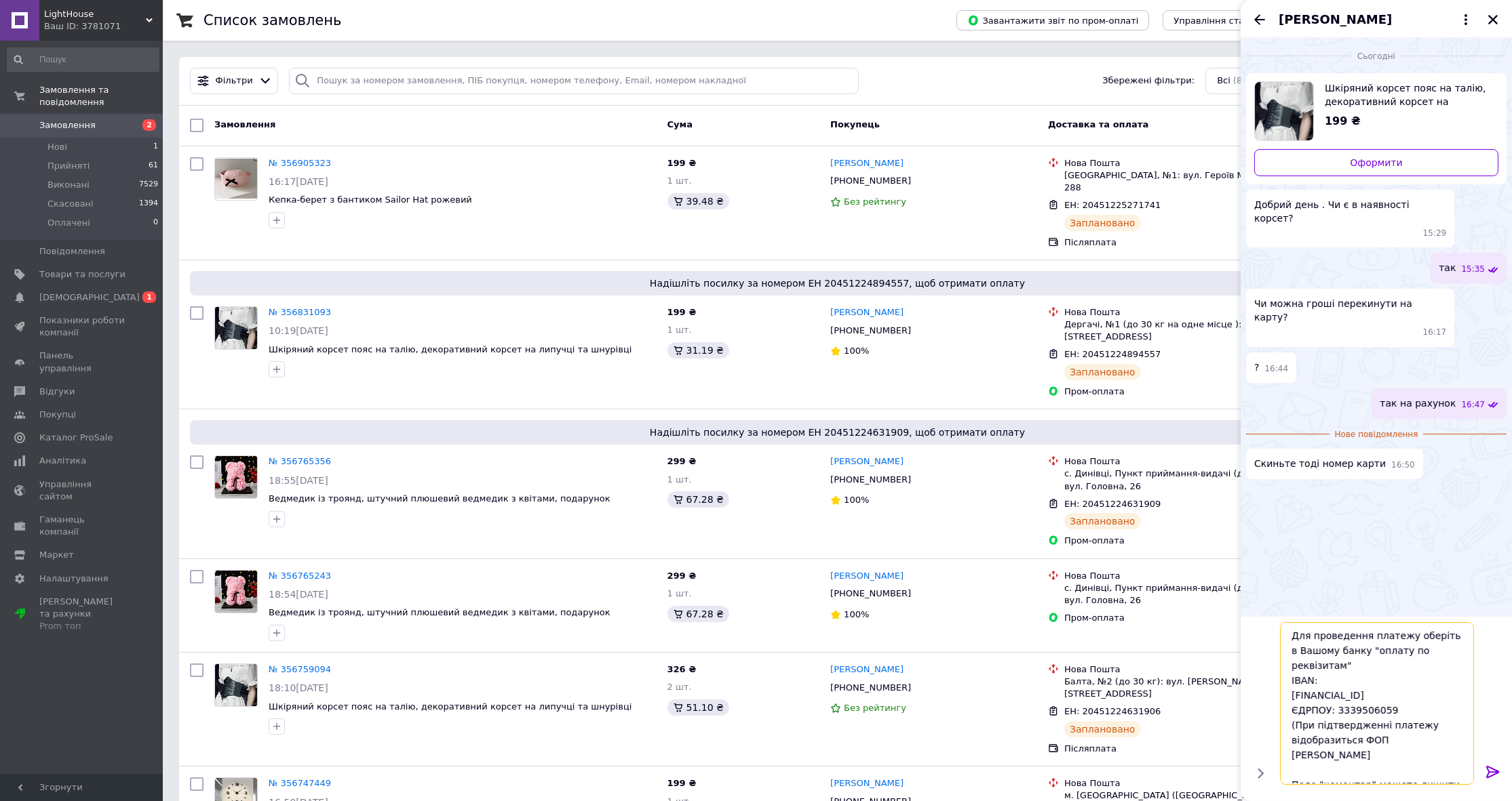
click at [1350, 684] on textarea "Для проведення платежу оберіть в Вашому банку "оплату по реквізитам" IBAN: UA12…" at bounding box center [1376, 703] width 194 height 163
type textarea "Для проведення платежу оберіть в Вашому банку "оплату по реквізитам" IBAN: UA12…"
click at [1496, 770] on icon at bounding box center [1492, 772] width 13 height 12
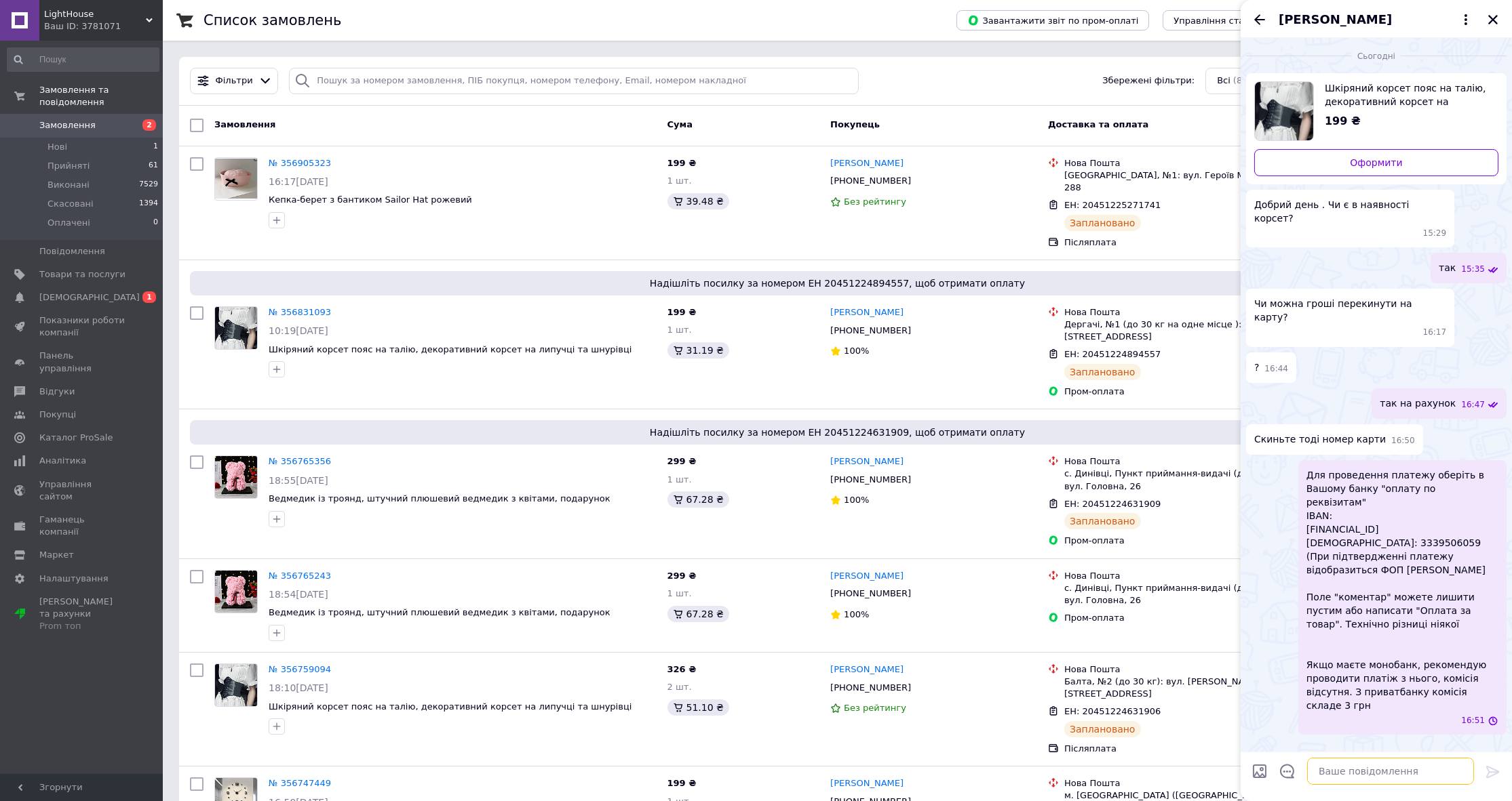
click at [1437, 761] on textarea at bounding box center [1391, 771] width 167 height 27
paste textarea "UA123220010000026006360009740"
type textarea "UA123220010000026006360009740"
click at [1506, 773] on div at bounding box center [1492, 774] width 27 height 32
click at [1497, 775] on icon at bounding box center [1493, 772] width 17 height 17
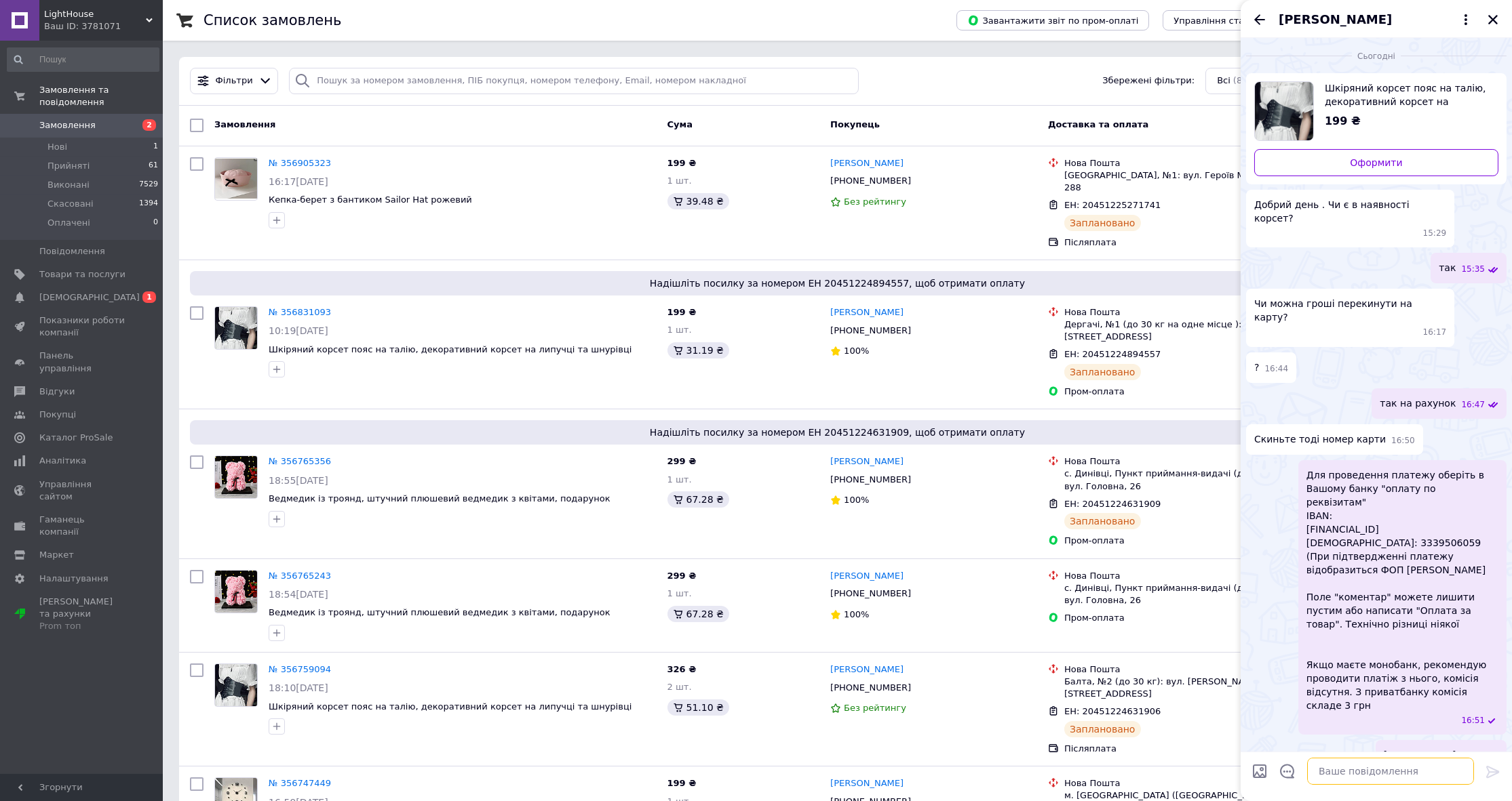
click at [1452, 773] on textarea at bounding box center [1391, 771] width 167 height 27
type textarea "199 uhy"
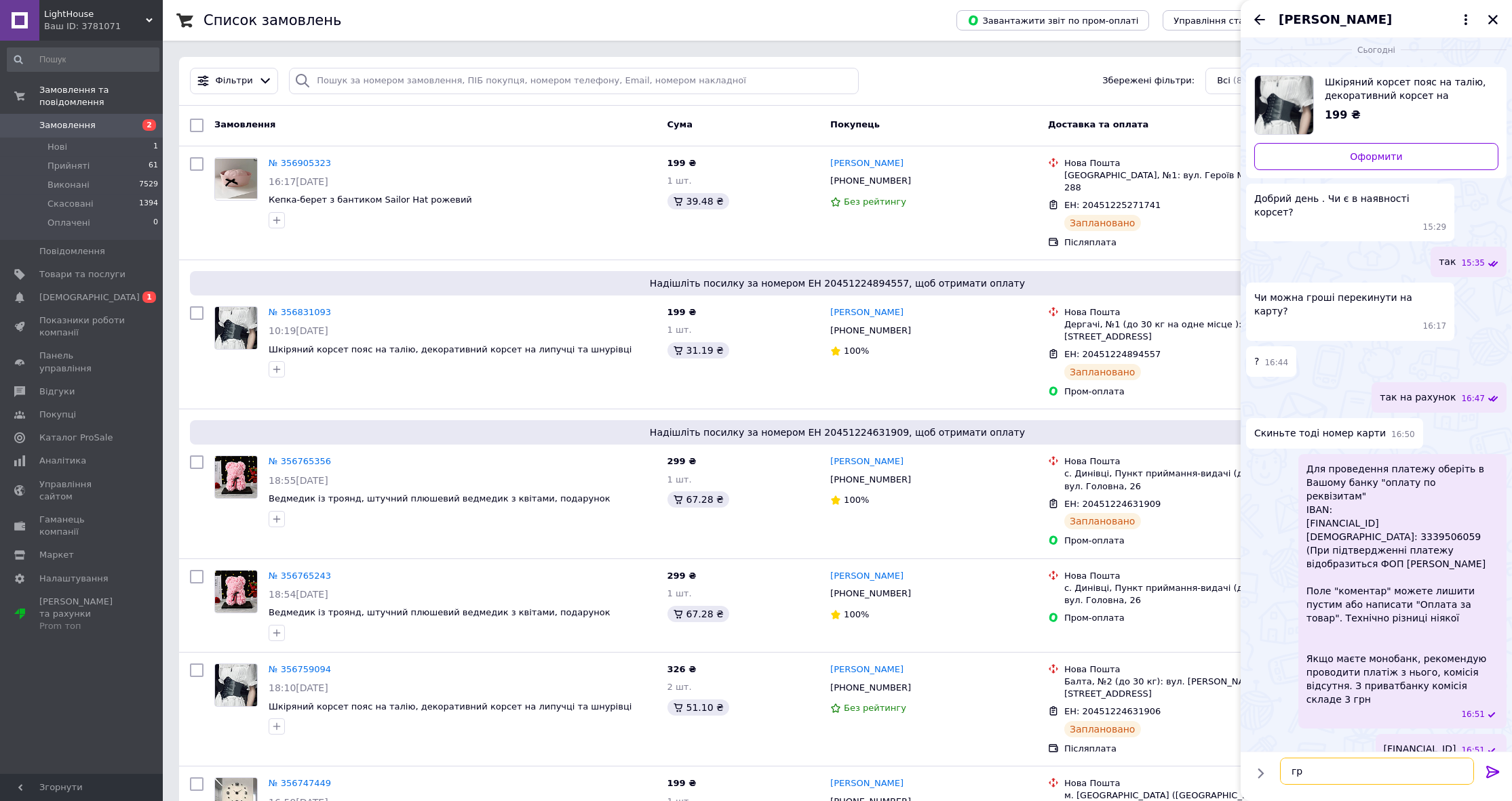
type textarea "грн"
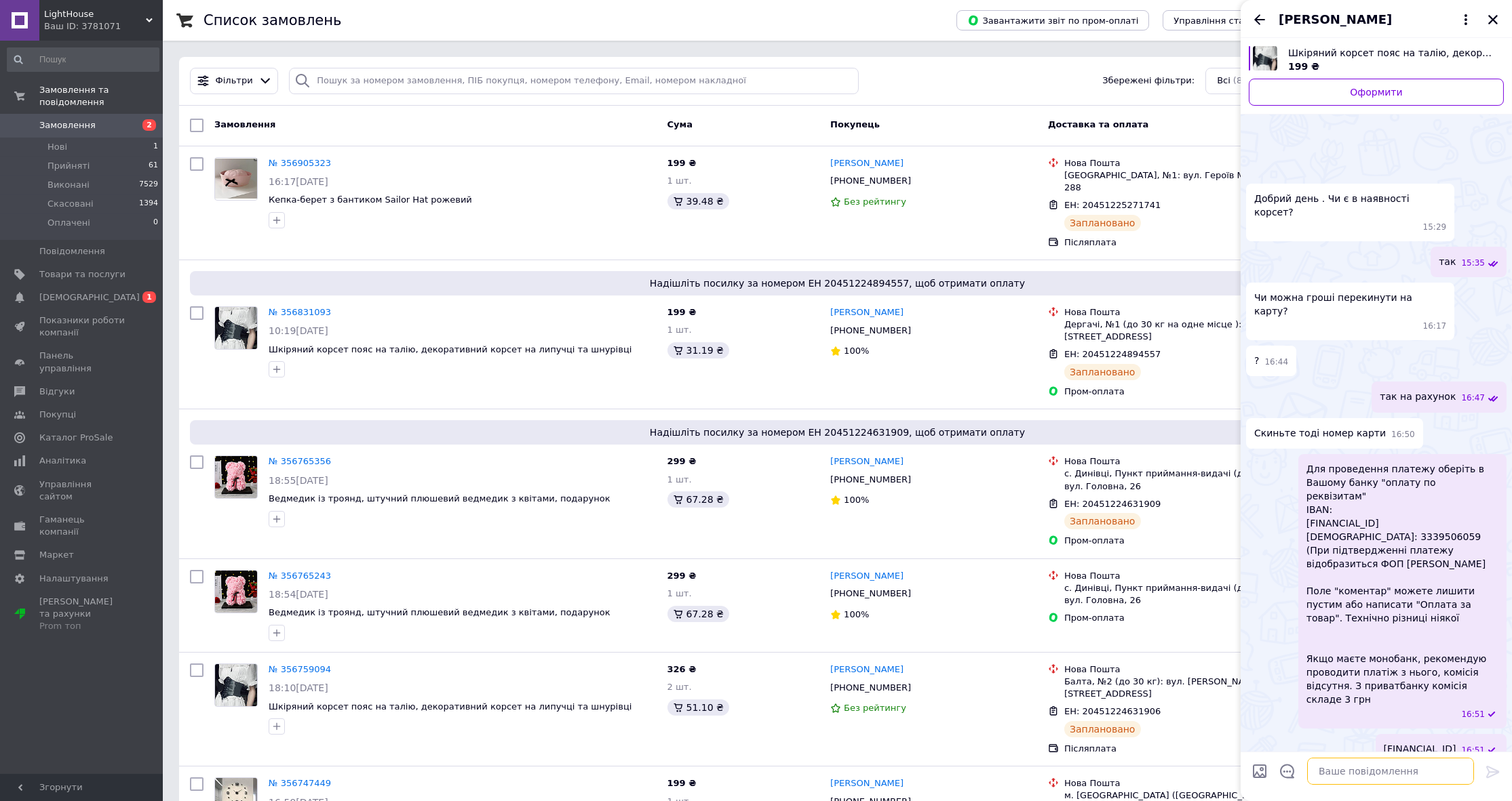
scroll to position [42, 0]
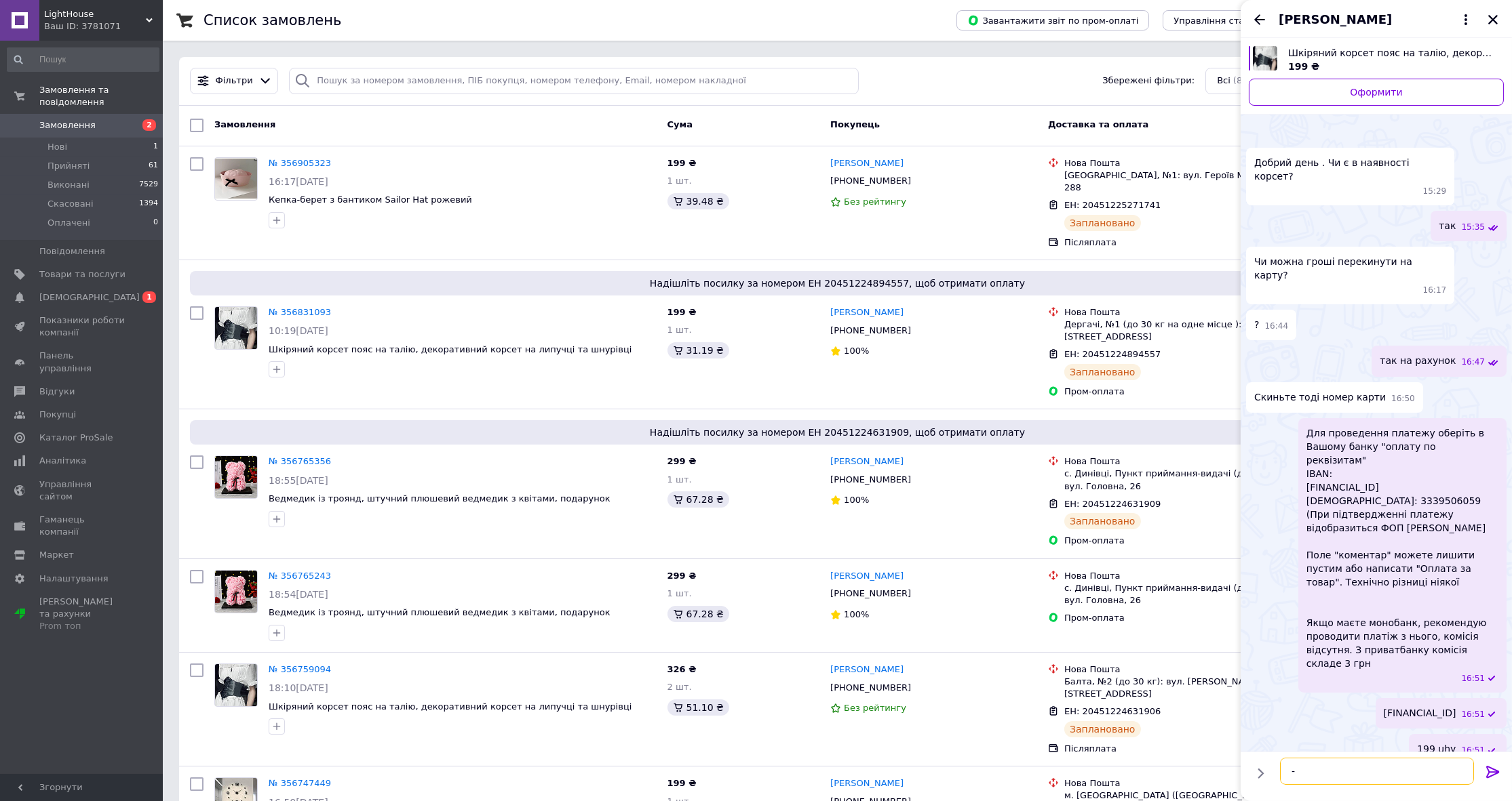
type textarea "-"
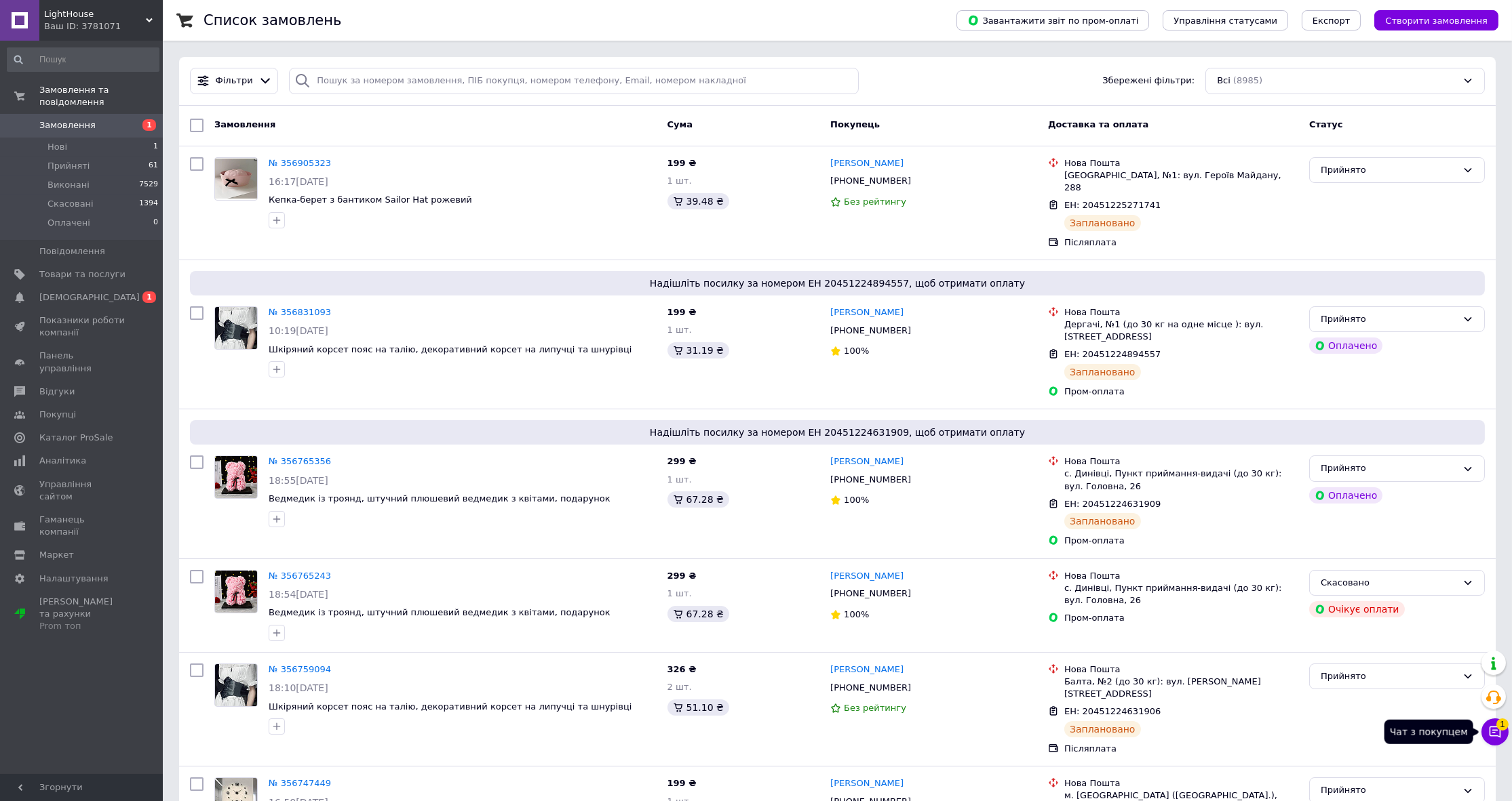
click at [1503, 728] on span "1" at bounding box center [1502, 724] width 12 height 12
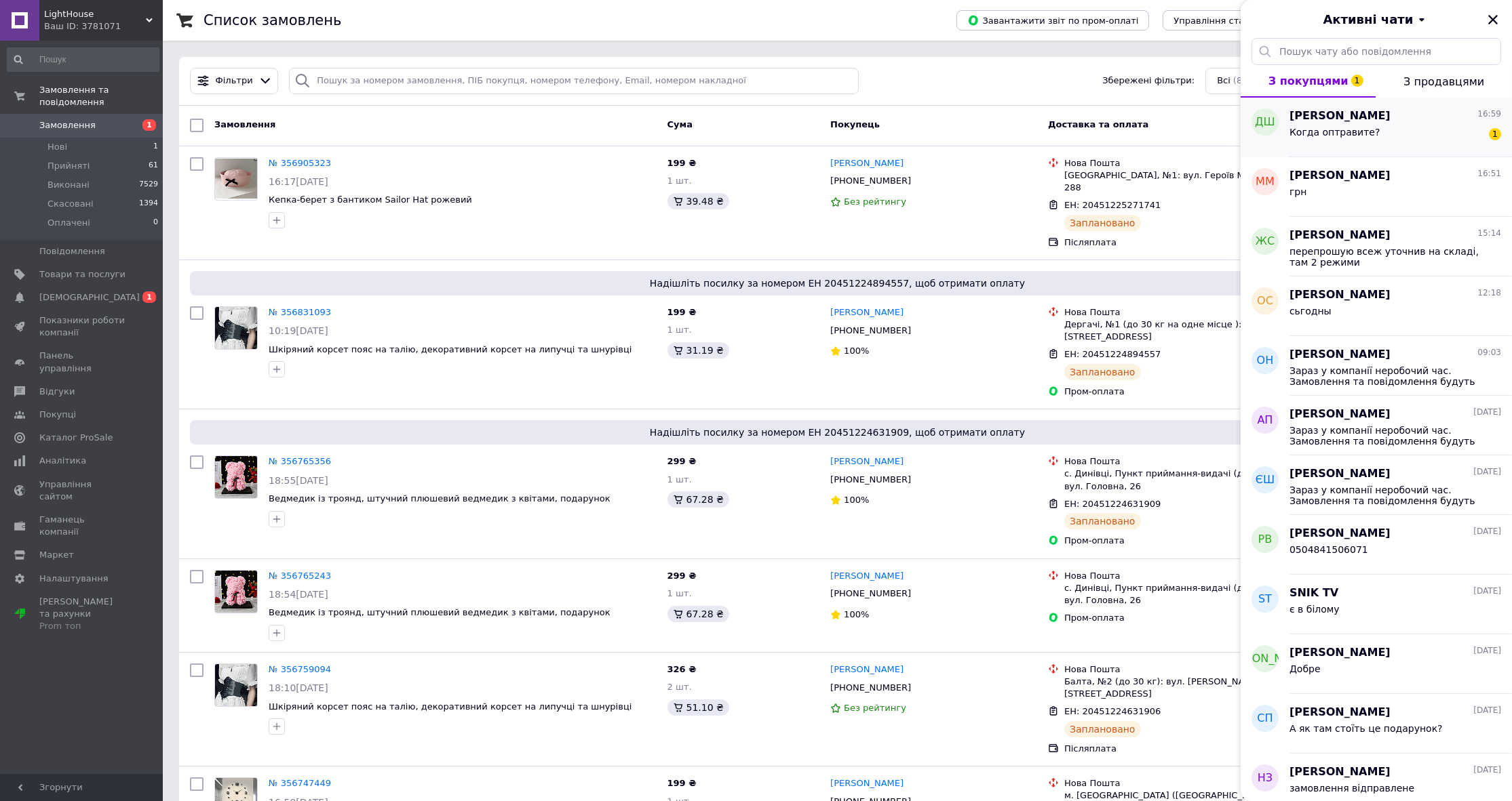
click at [1294, 138] on div "Когда оптравите?" at bounding box center [1334, 137] width 91 height 19
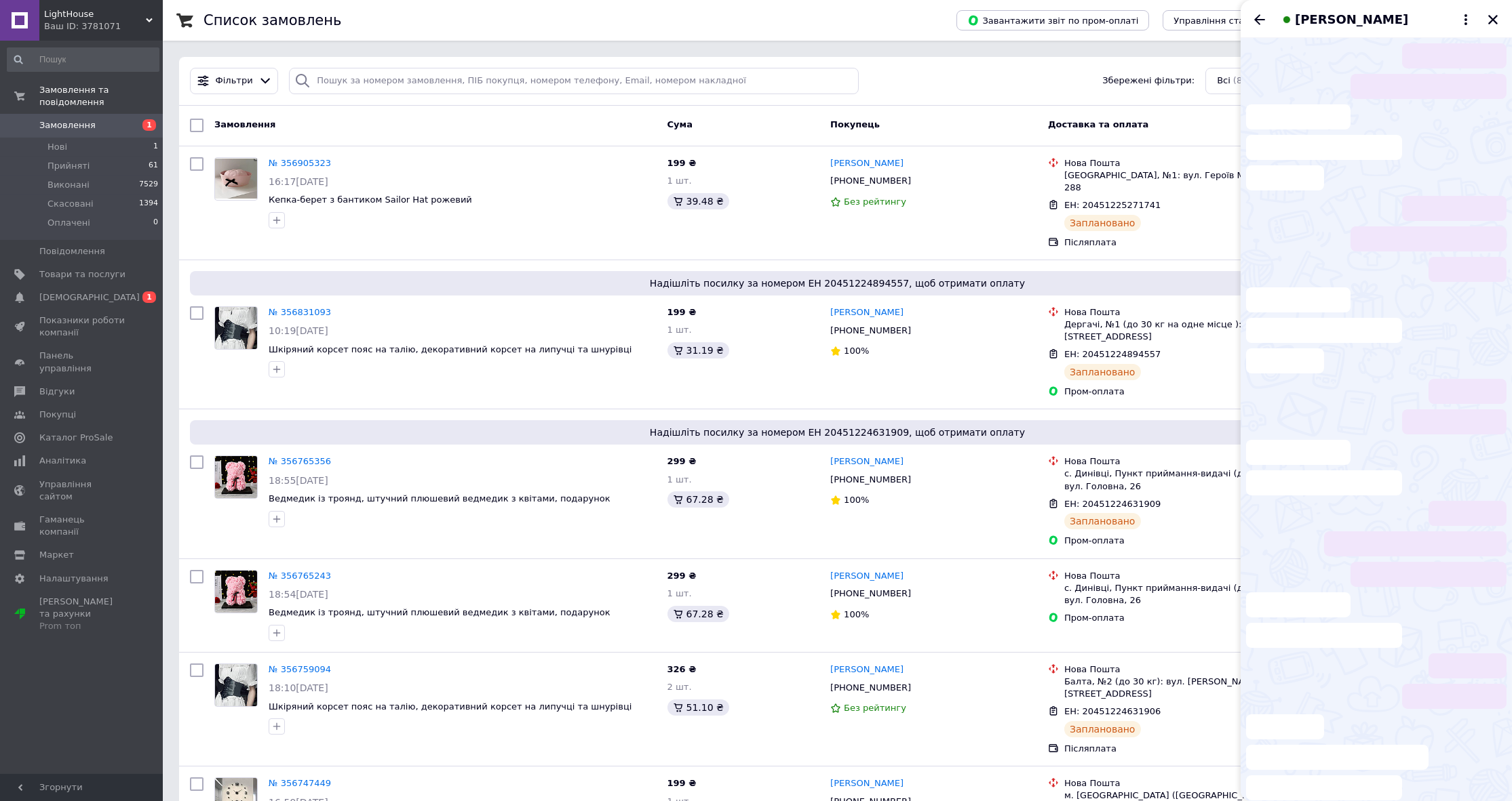
scroll to position [413, 0]
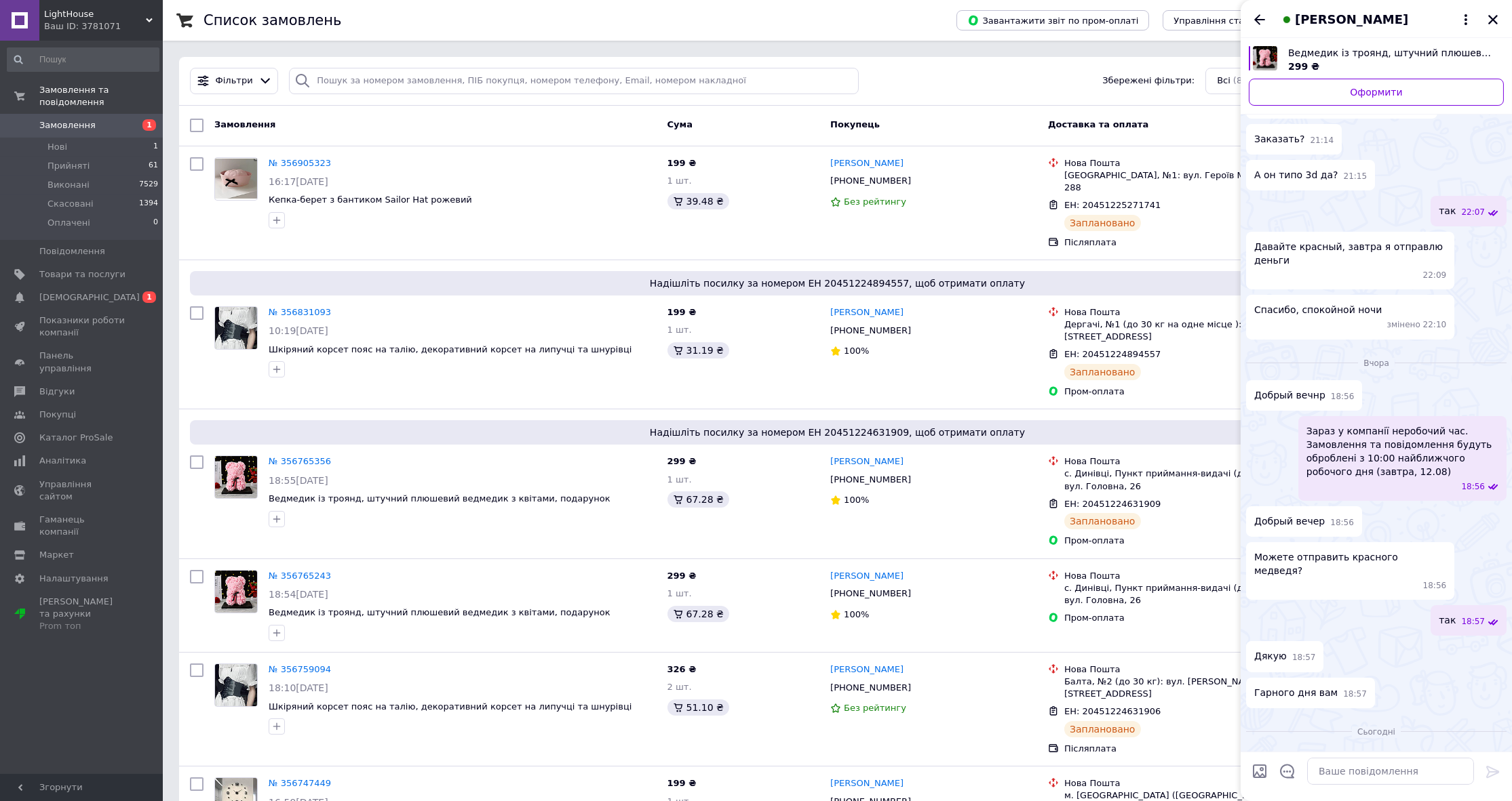
click at [1401, 787] on div at bounding box center [1390, 771] width 178 height 38
drag, startPoint x: 1404, startPoint y: 785, endPoint x: 1406, endPoint y: 771, distance: 14.1
click at [1404, 785] on div at bounding box center [1390, 771] width 178 height 38
click at [1407, 771] on textarea at bounding box center [1391, 771] width 167 height 27
type textarea "сьгодні"
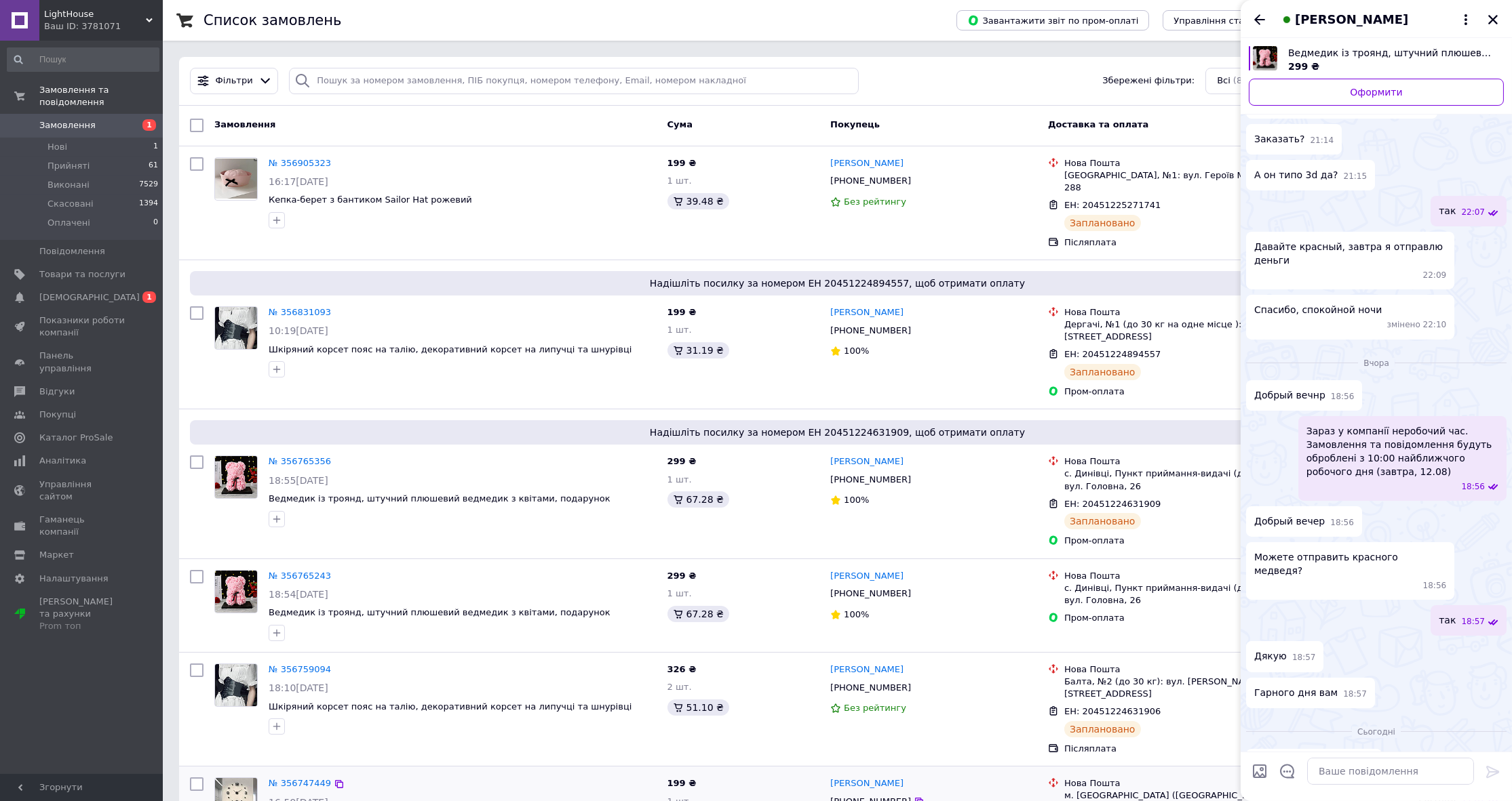
scroll to position [393, 0]
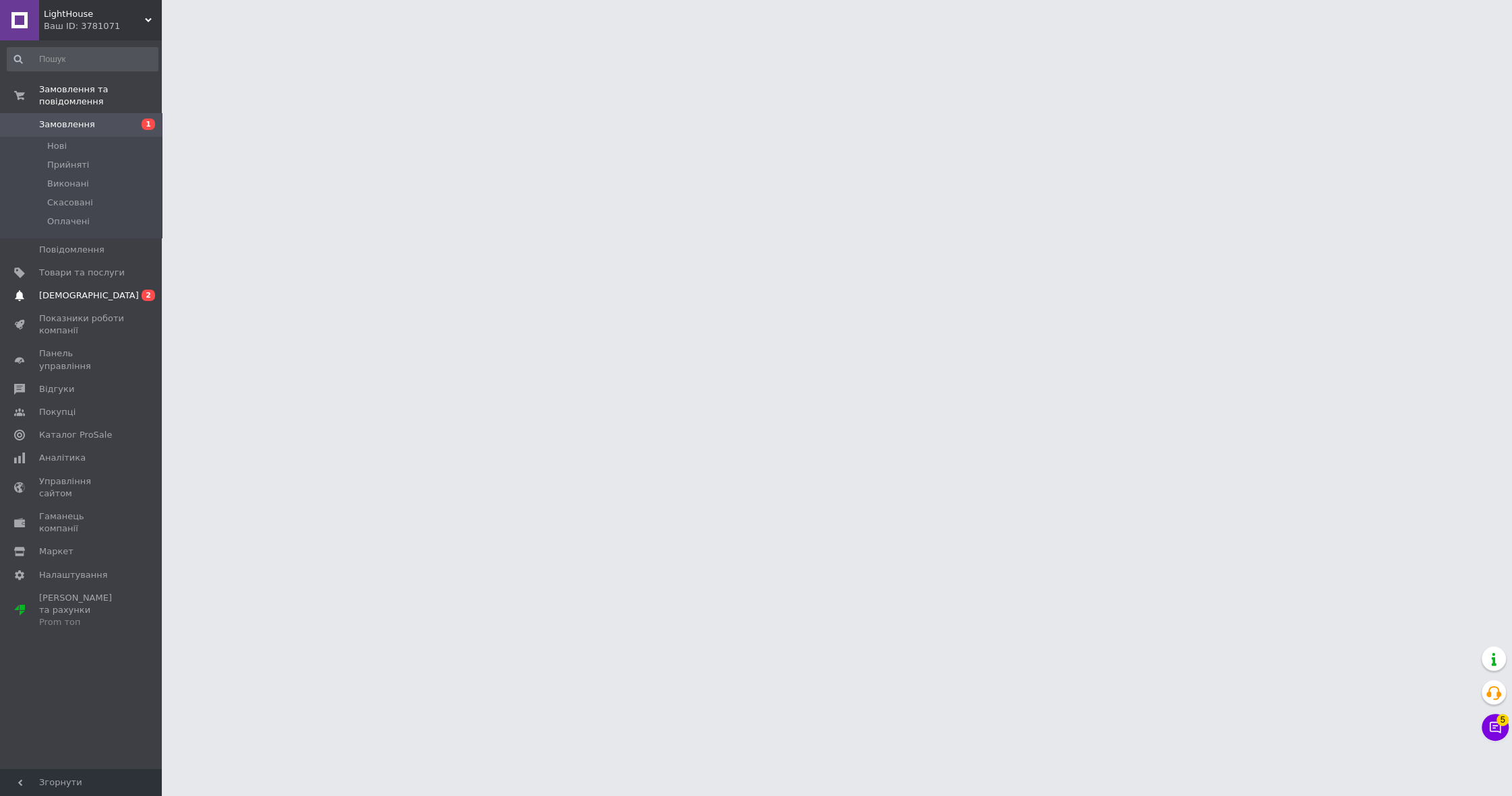
click at [105, 285] on link "[DEMOGRAPHIC_DATA] 0 2" at bounding box center [82, 296] width 165 height 22
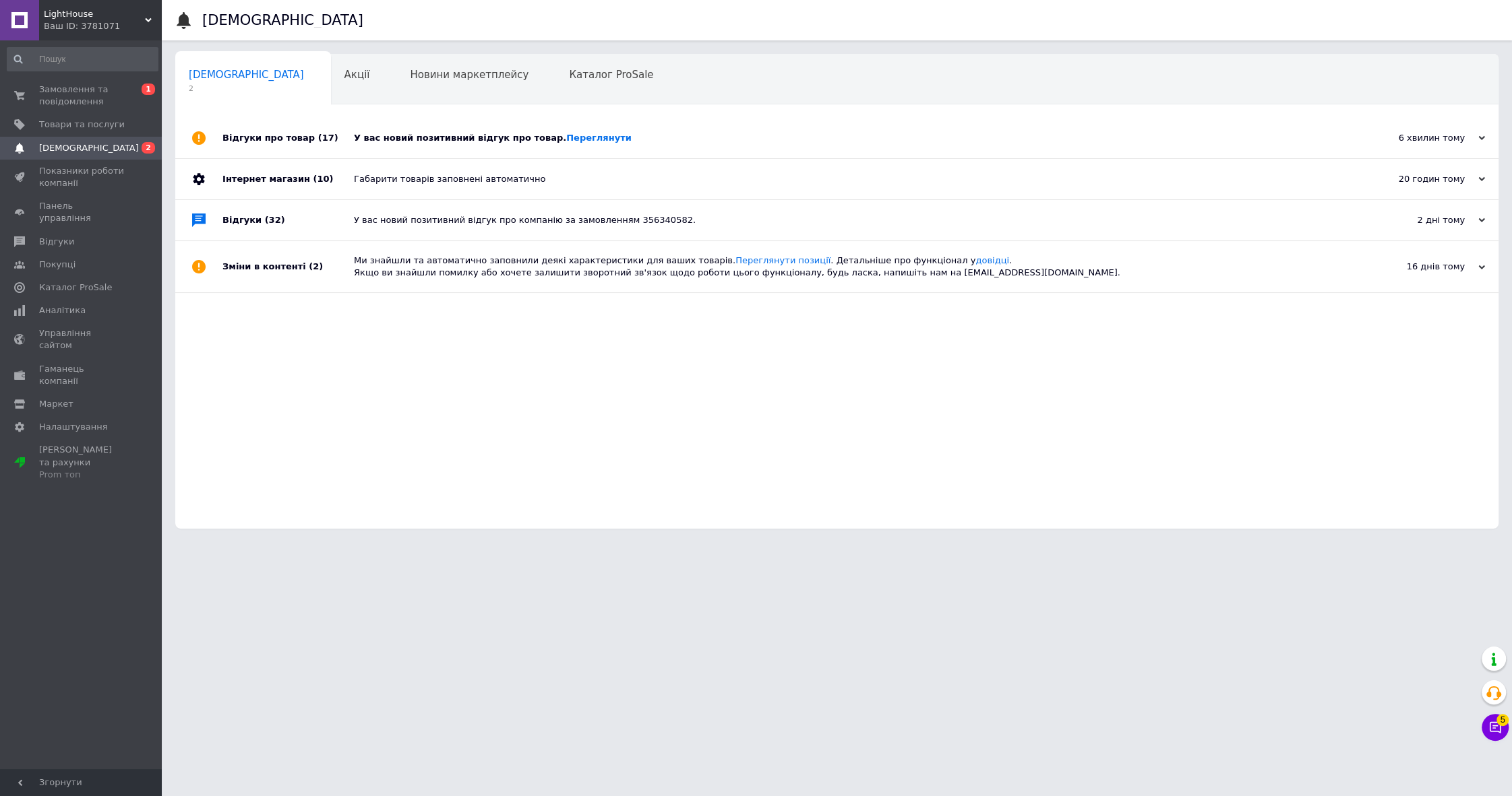
click at [472, 136] on div "У вас новий позитивний відгук про товар. [GEOGRAPHIC_DATA]" at bounding box center [852, 138] width 996 height 12
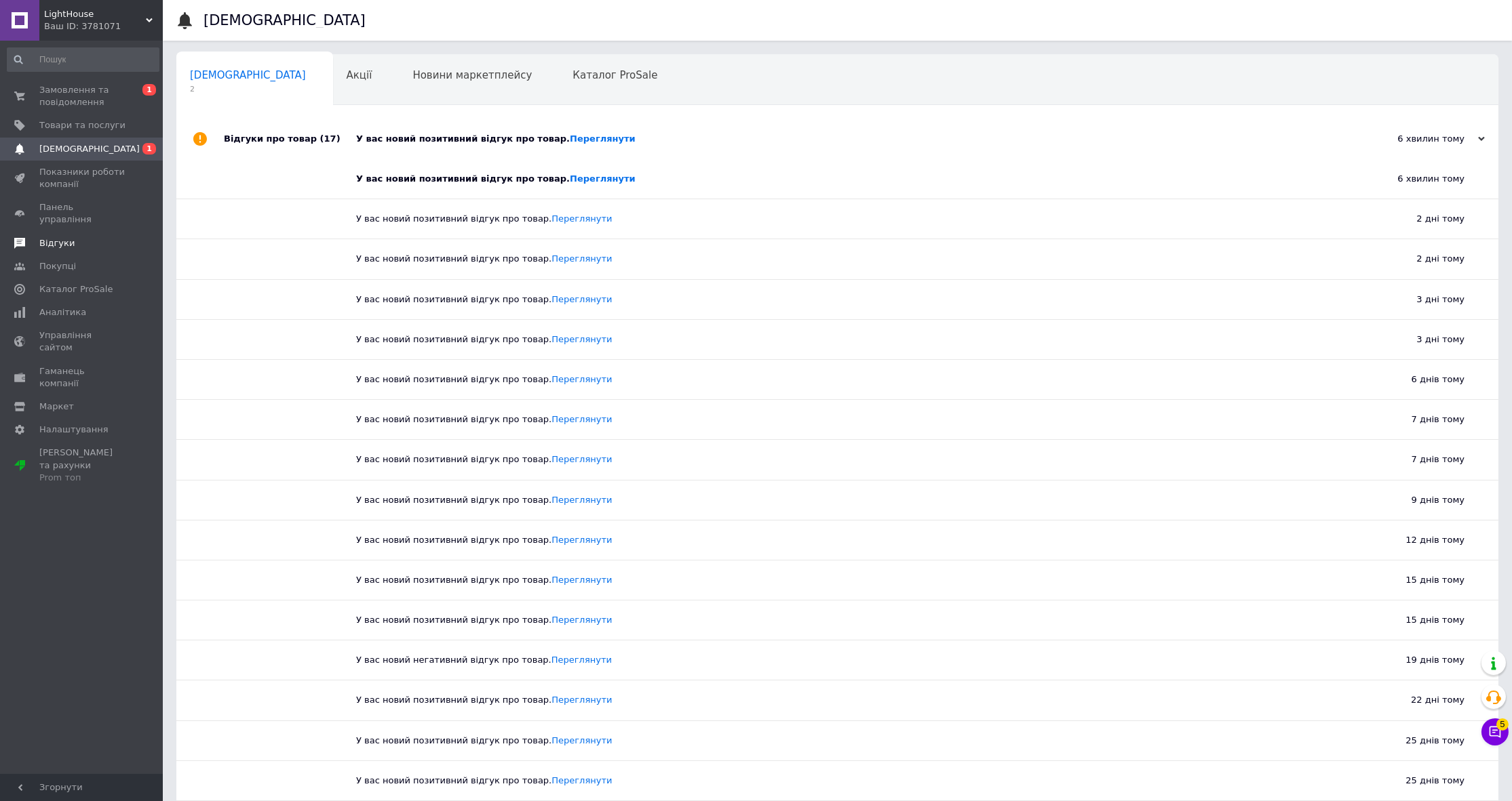
click at [63, 238] on span "Відгуки" at bounding box center [57, 244] width 35 height 12
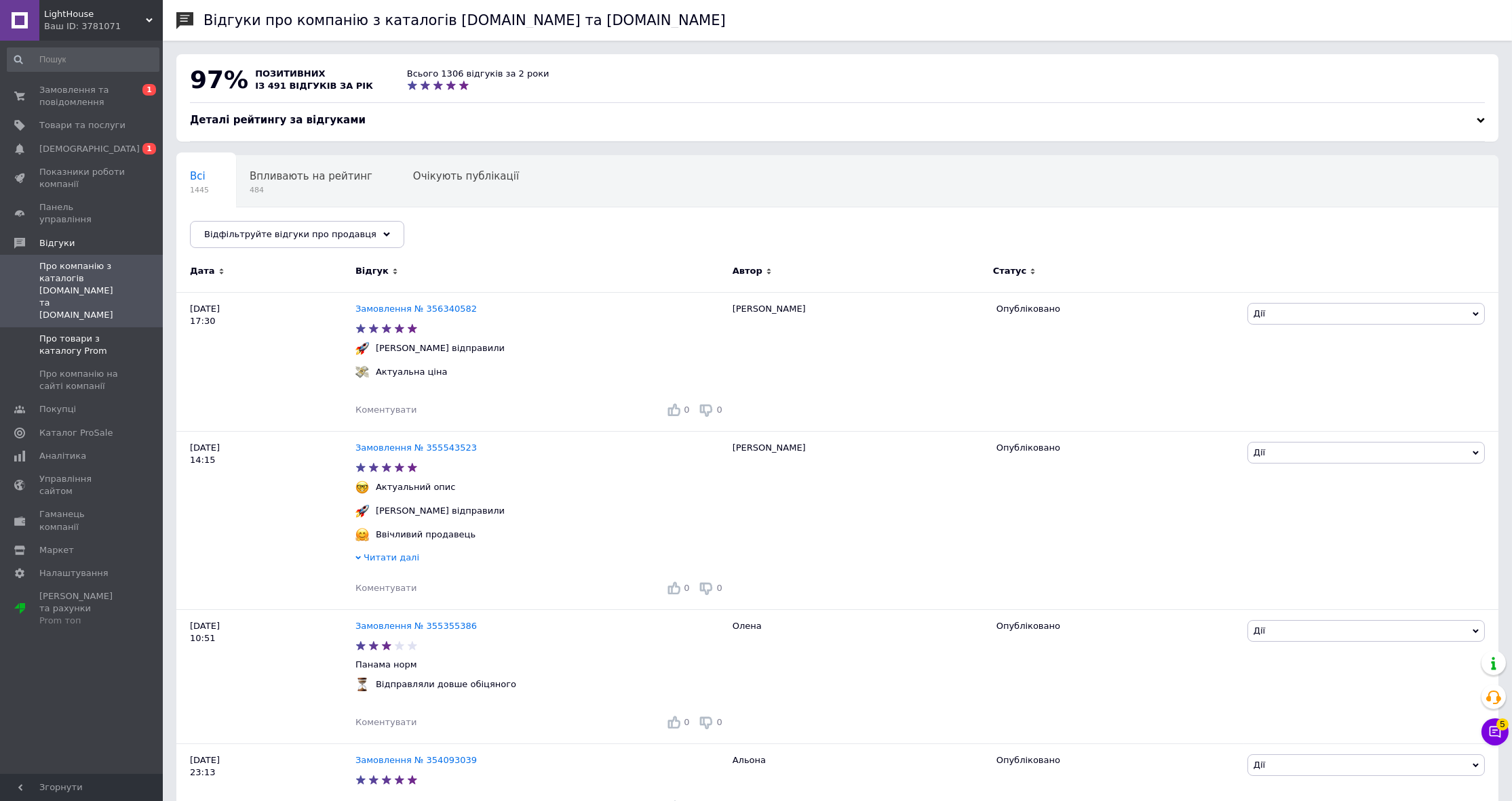
click at [90, 333] on span "Про товари з каталогу Prom" at bounding box center [82, 345] width 86 height 24
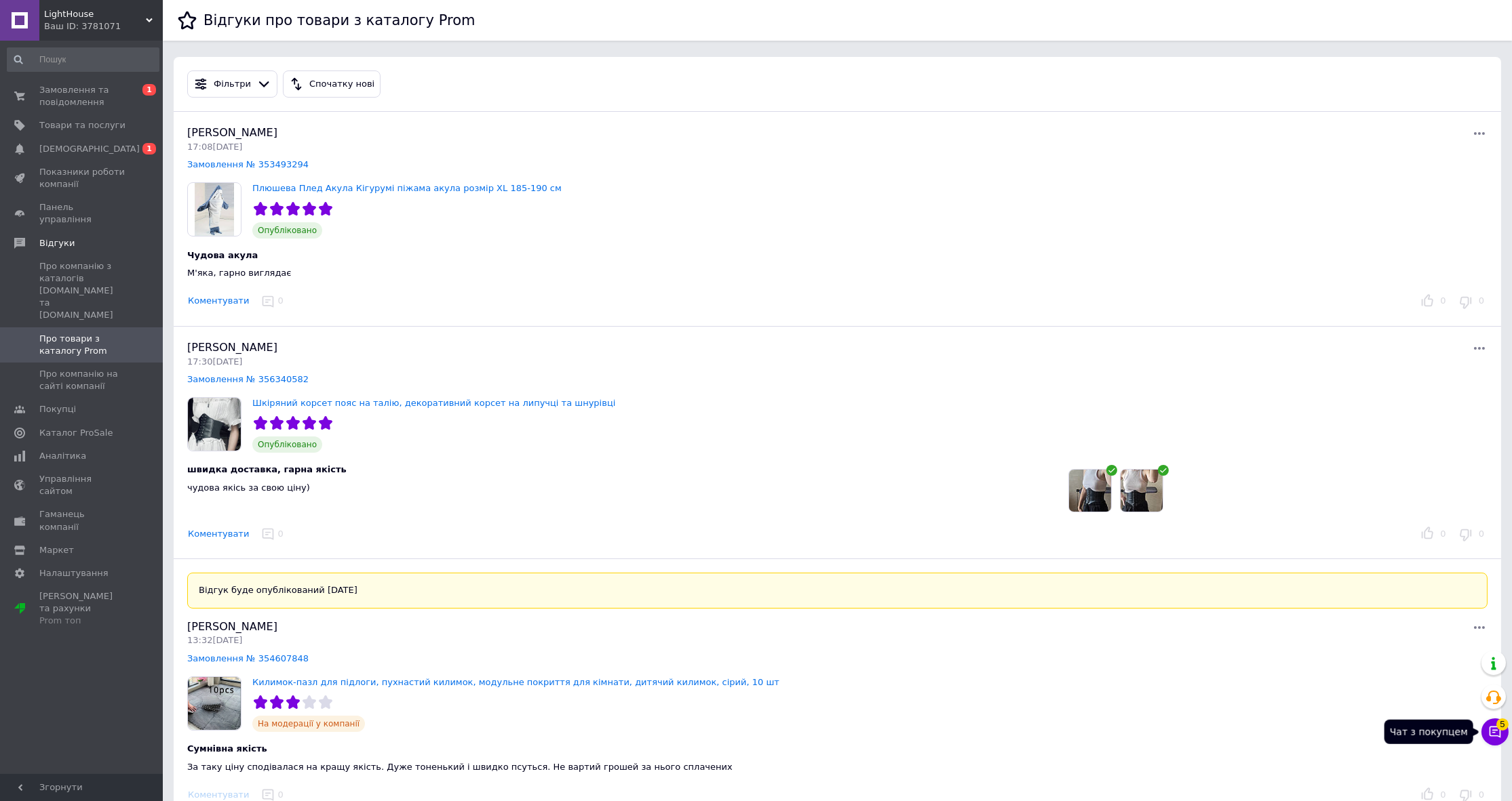
click at [1488, 738] on icon at bounding box center [1495, 732] width 14 height 14
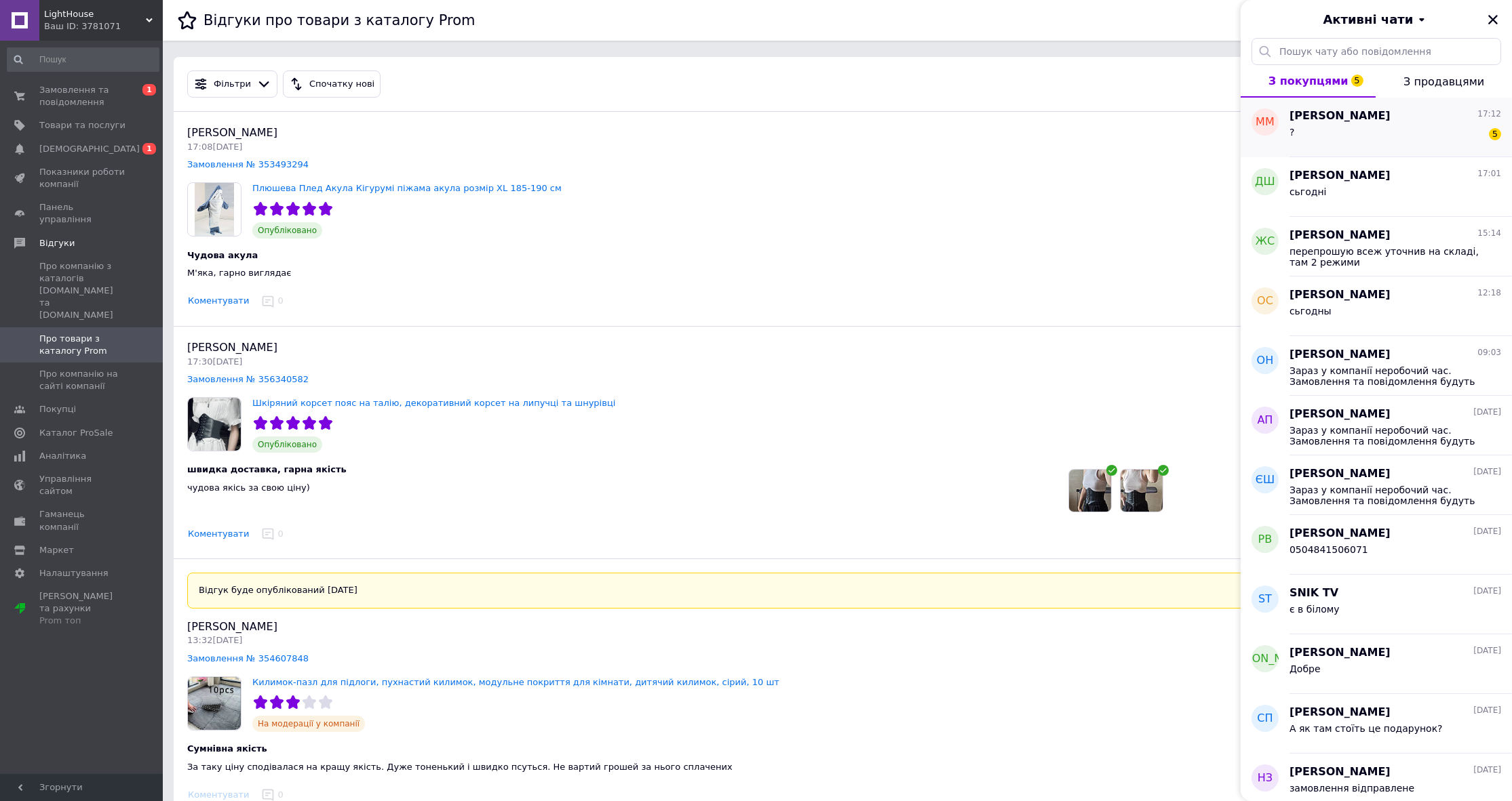
click at [1370, 131] on div "? 5" at bounding box center [1394, 134] width 212 height 22
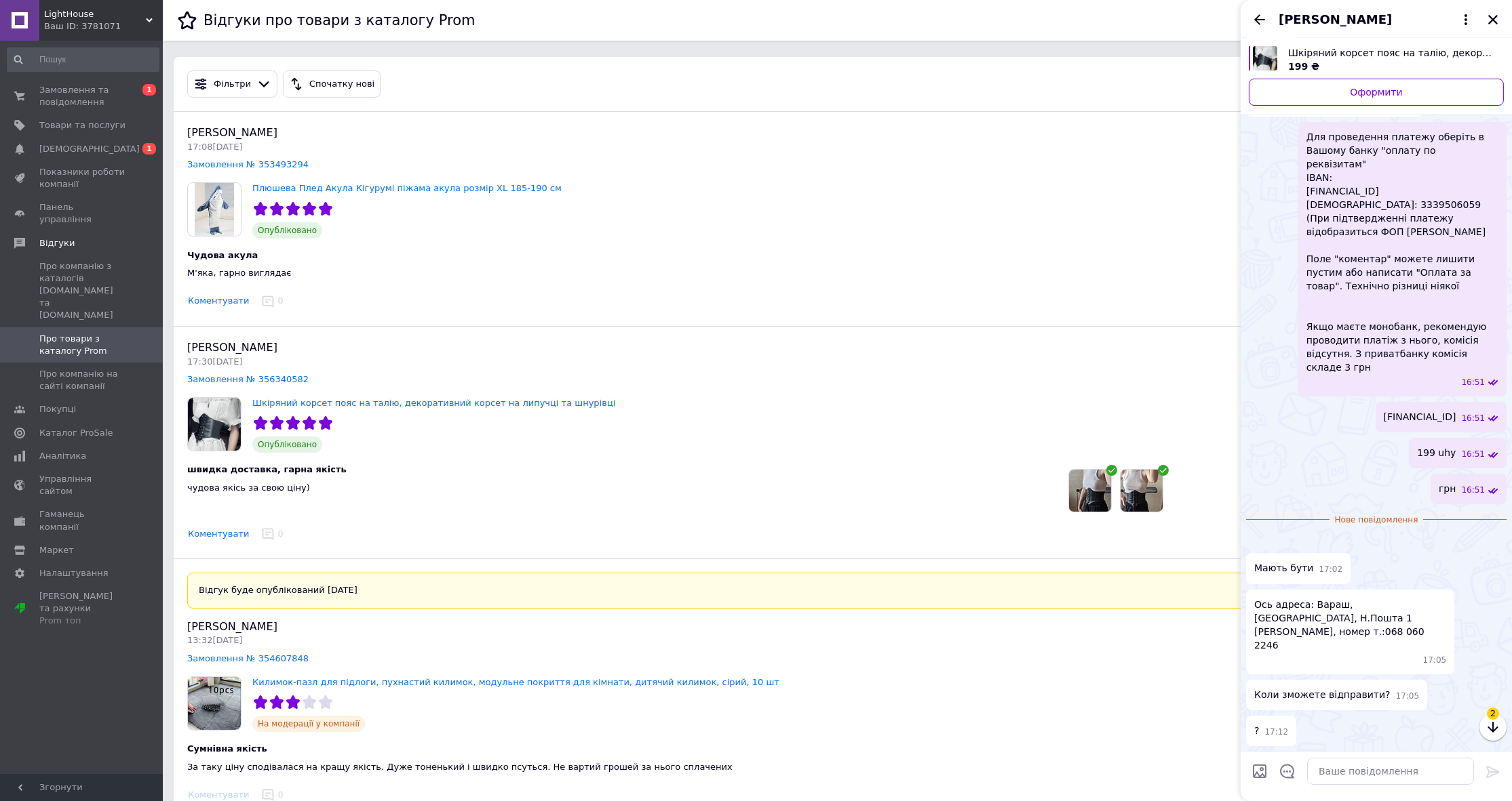
scroll to position [425, 0]
click at [1362, 746] on div "Сьогодні Шкіряний корсет пояс на талію, декоративний корсет на липучці та шнурі…" at bounding box center [1375, 243] width 271 height 1018
click at [1380, 772] on textarea at bounding box center [1391, 771] width 167 height 27
type textarea "так сьгодні відправимо"
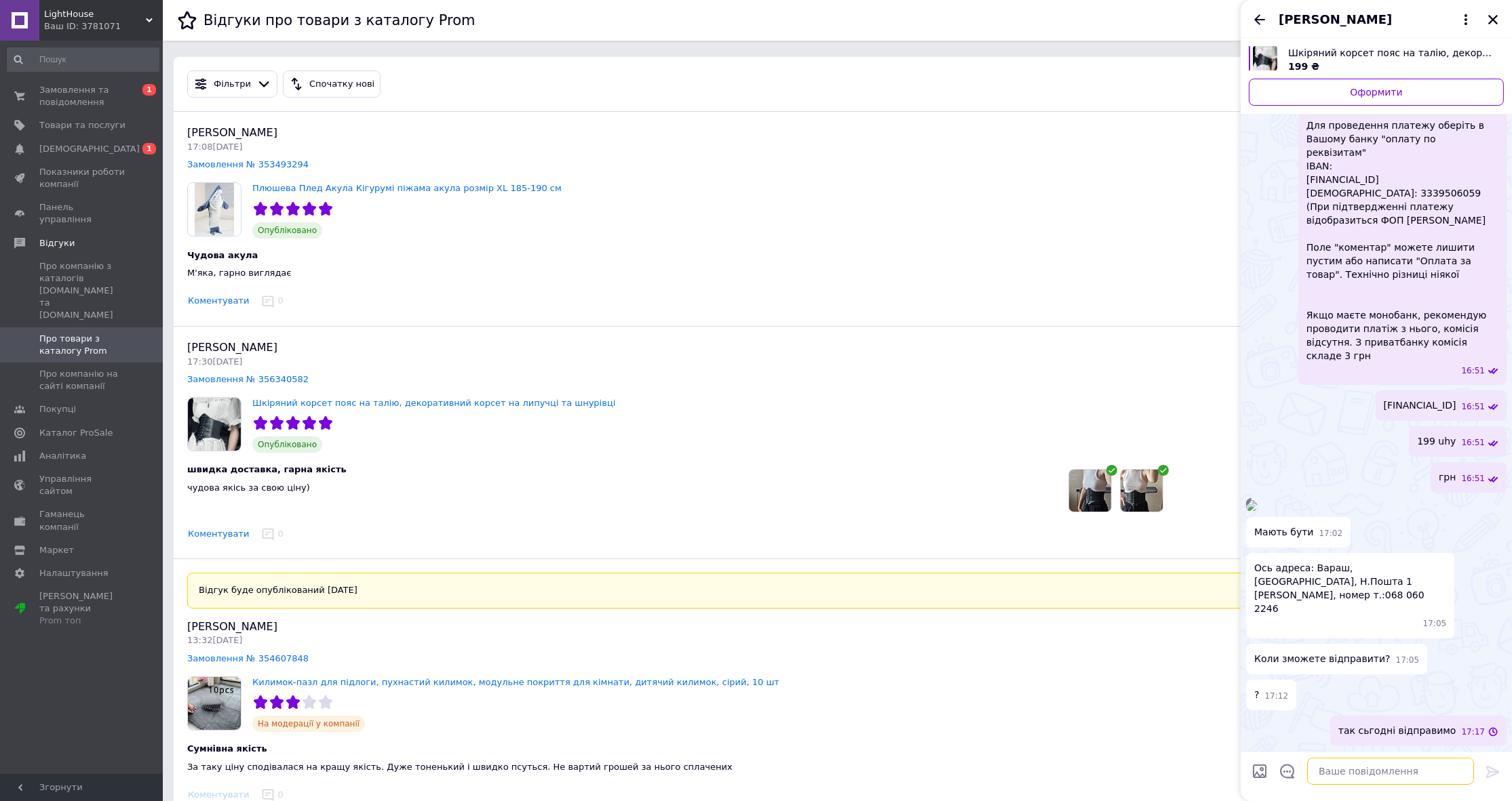
scroll to position [436, 0]
drag, startPoint x: 1407, startPoint y: 610, endPoint x: 1350, endPoint y: 611, distance: 57.0
click at [1350, 611] on span "Ось адреса: Вараш, Рівненська область, Н.Пошта 1 Валько Інна, номер т.:068 060 …" at bounding box center [1350, 589] width 192 height 54
copy span "068 060 2246"
click at [1257, 501] on img at bounding box center [1251, 506] width 10 height 10
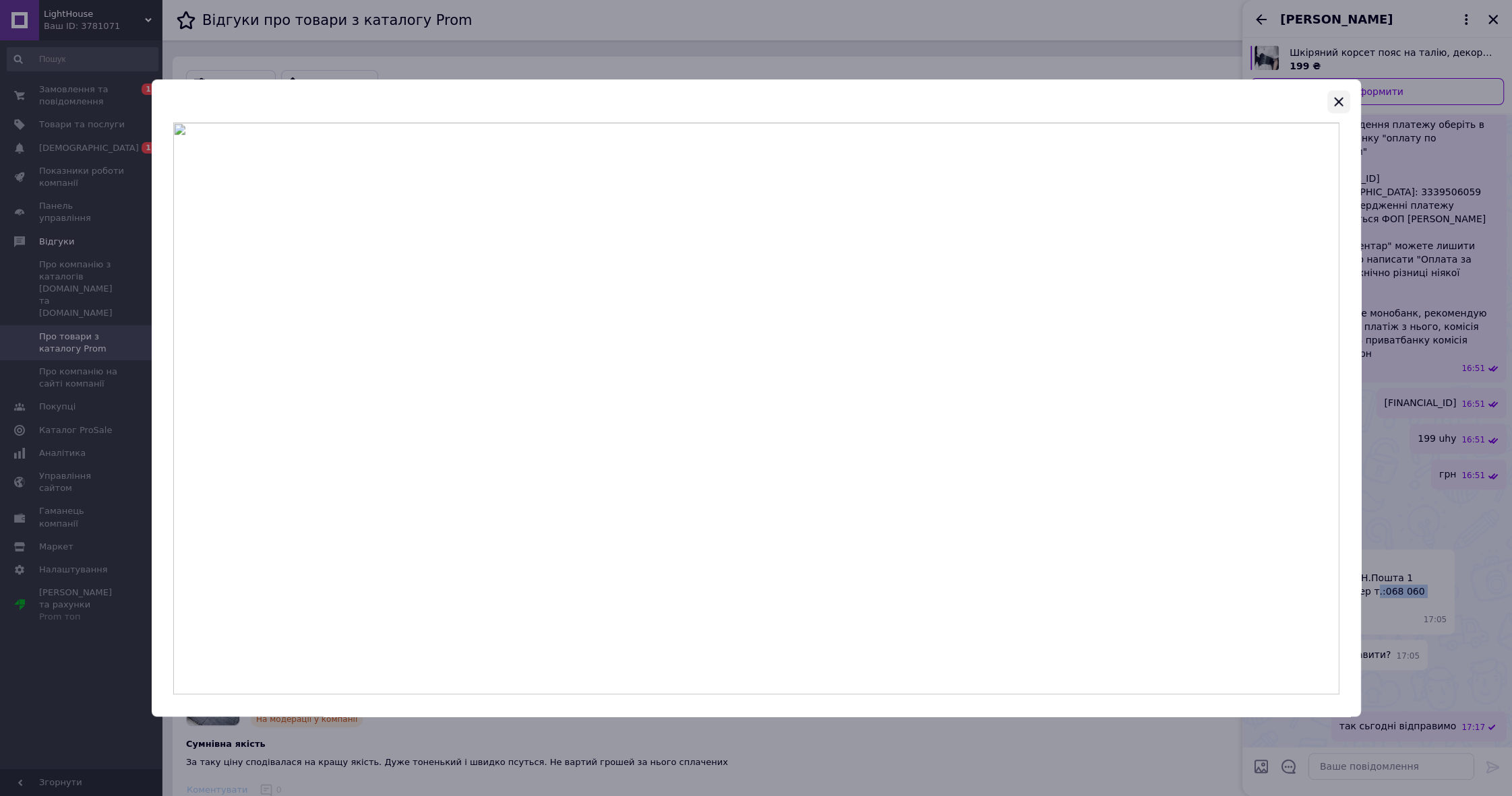
click at [1341, 102] on icon "button" at bounding box center [1338, 101] width 16 height 16
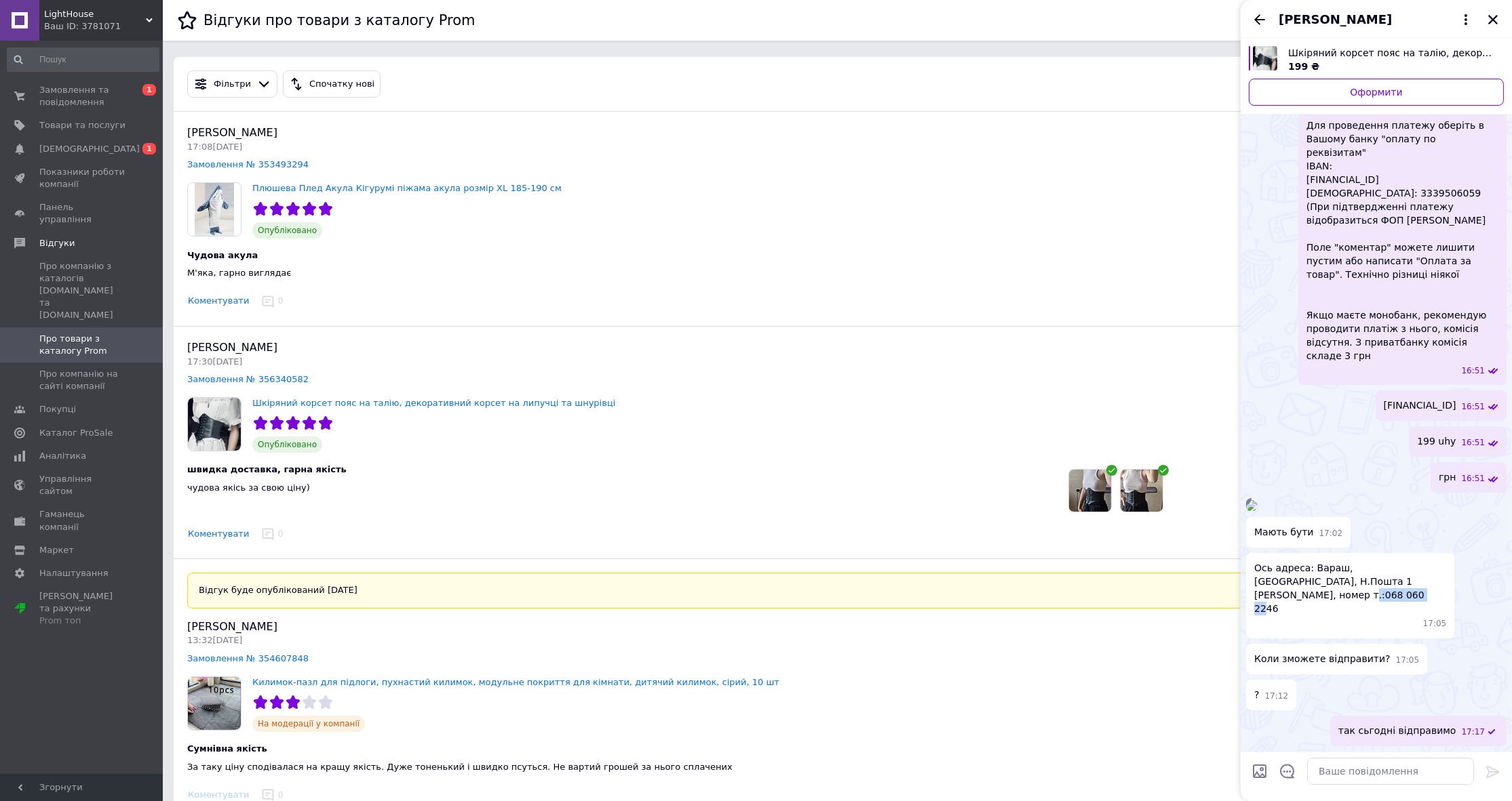
click at [1257, 501] on img at bounding box center [1251, 506] width 10 height 10
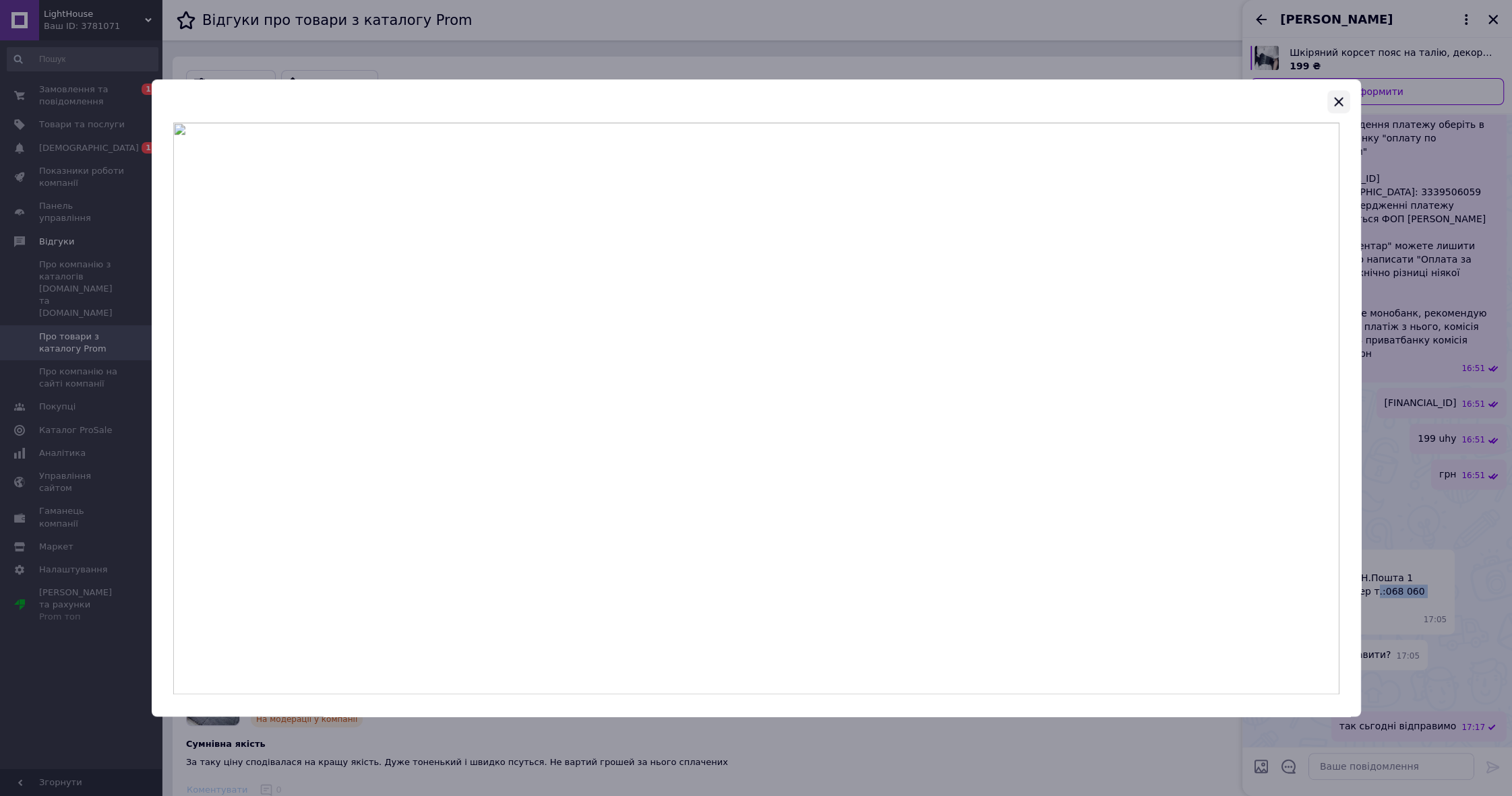
click at [1330, 105] on icon "button" at bounding box center [1338, 101] width 16 height 16
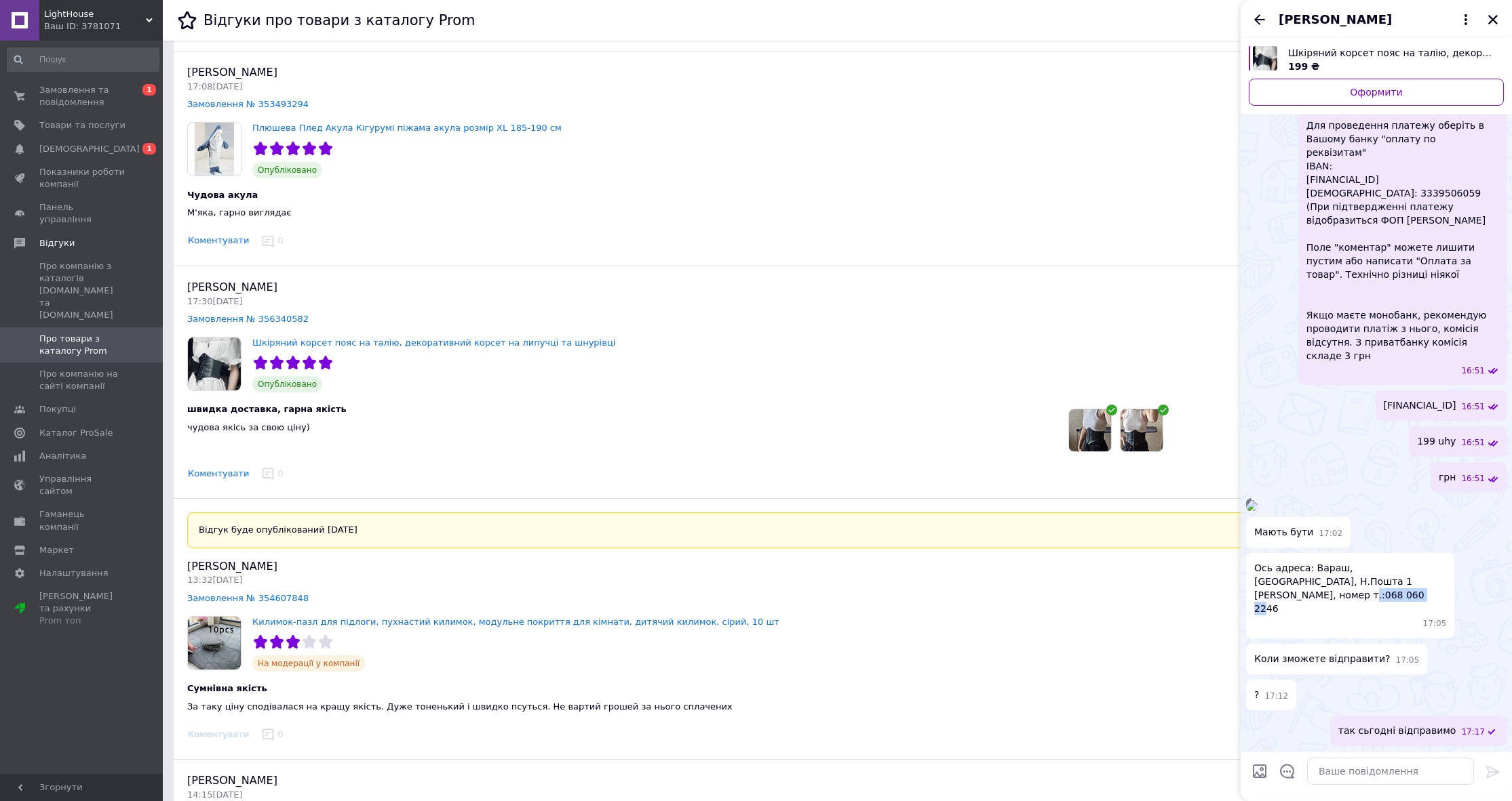
scroll to position [123, 0]
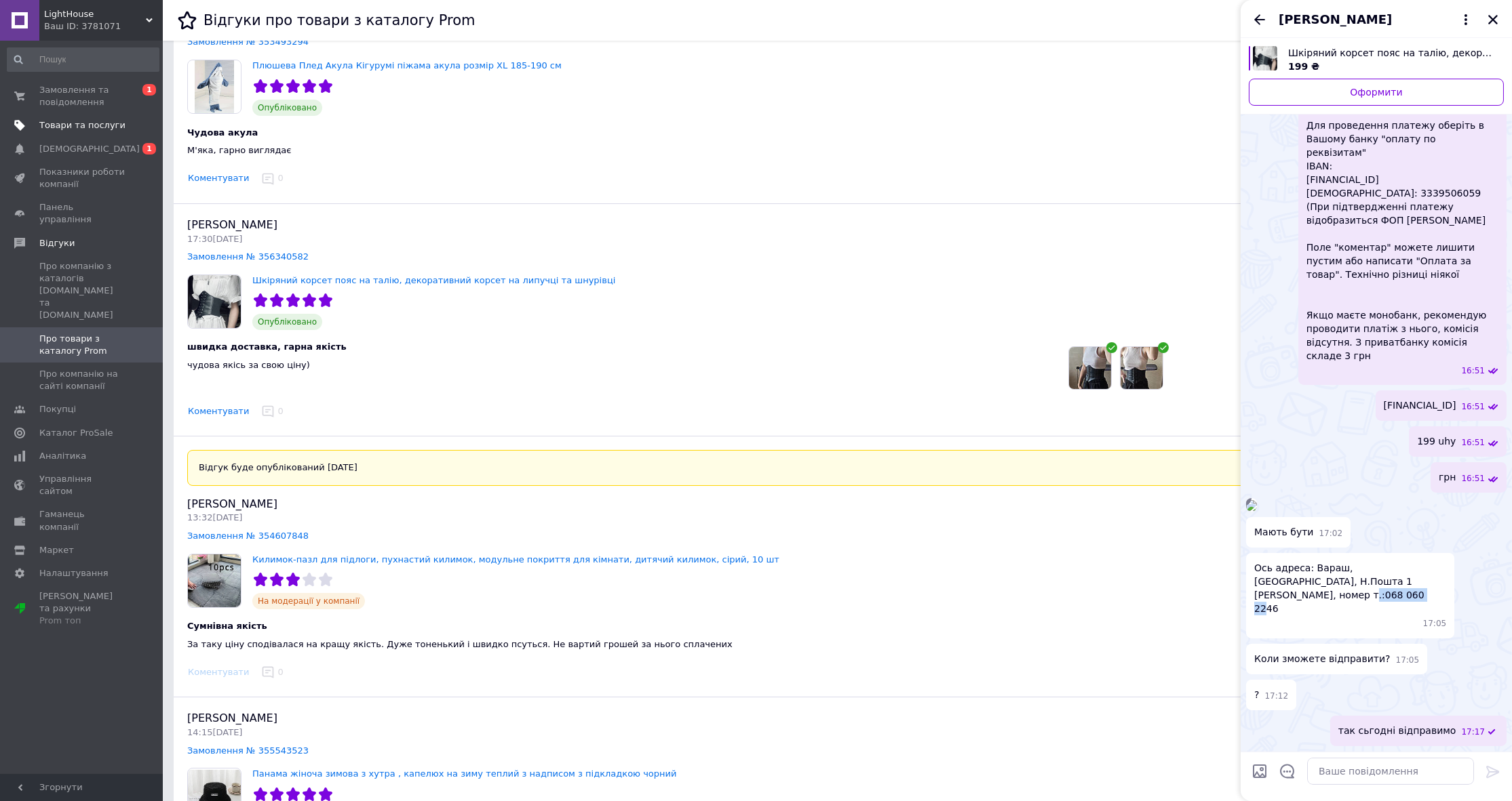
click at [101, 118] on link "Товари та послуги" at bounding box center [83, 125] width 166 height 23
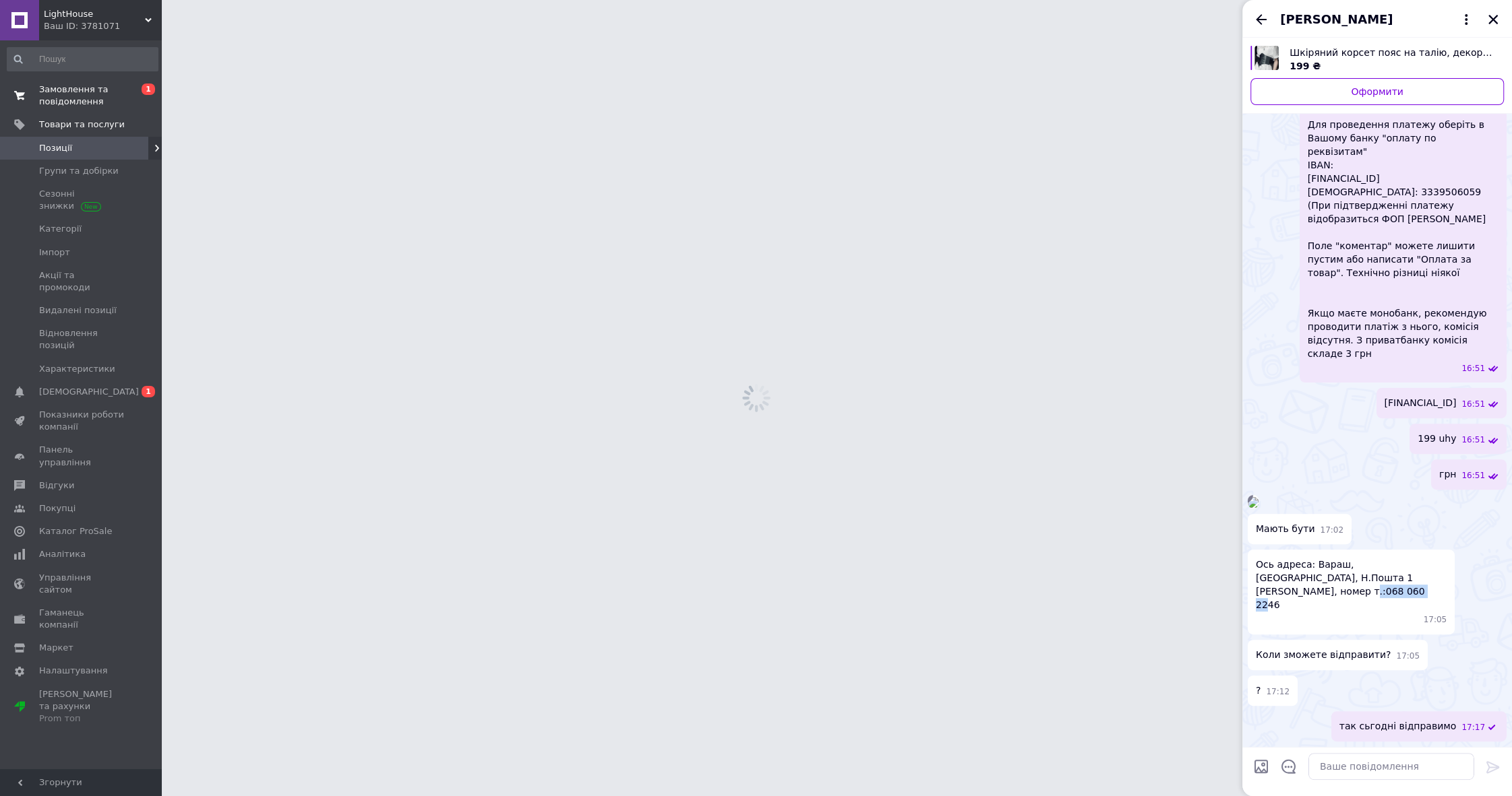
click at [95, 81] on link "Замовлення та повідомлення 0 1" at bounding box center [82, 95] width 165 height 35
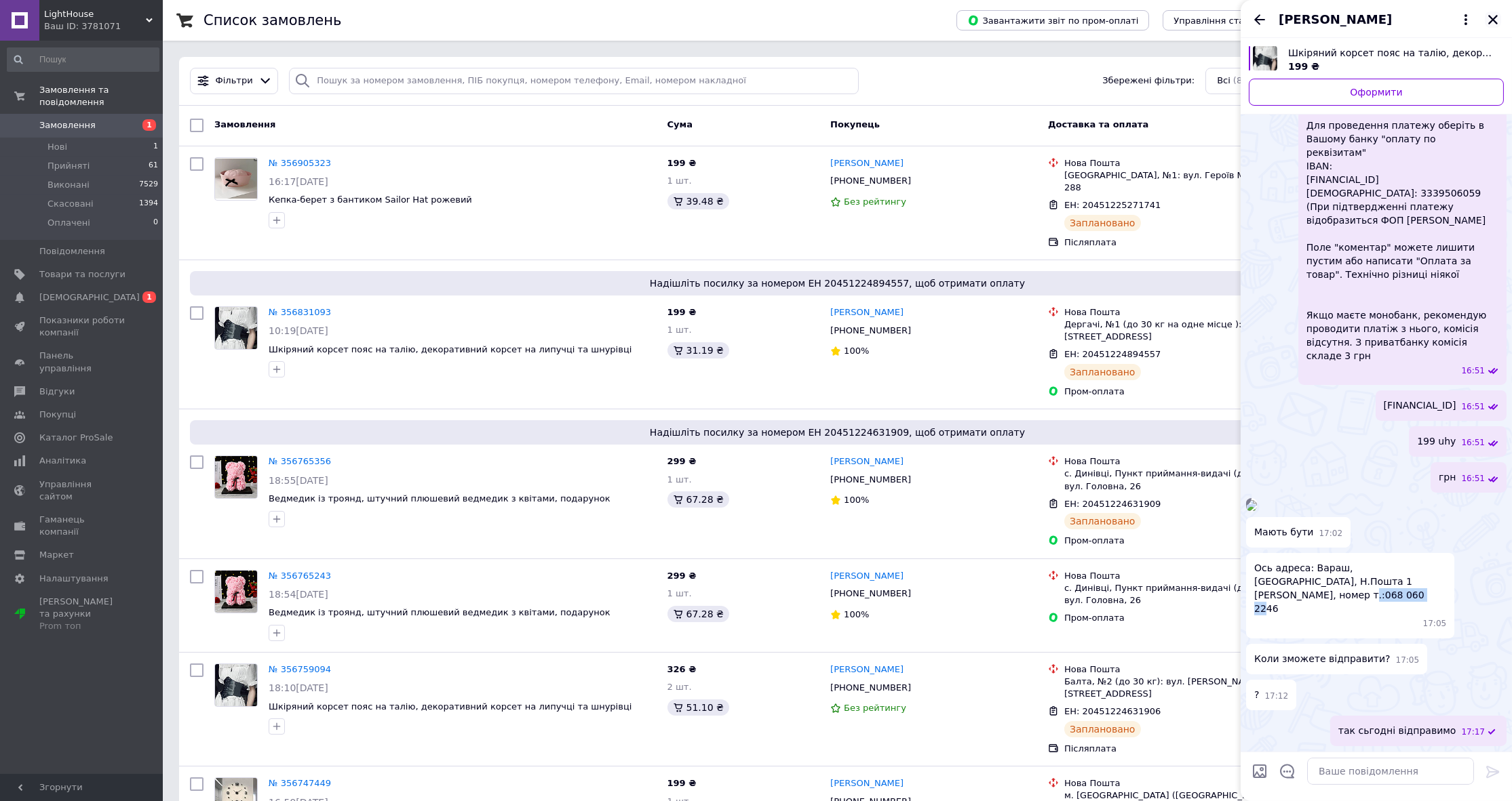
click at [1492, 23] on icon "Закрити" at bounding box center [1493, 20] width 12 height 12
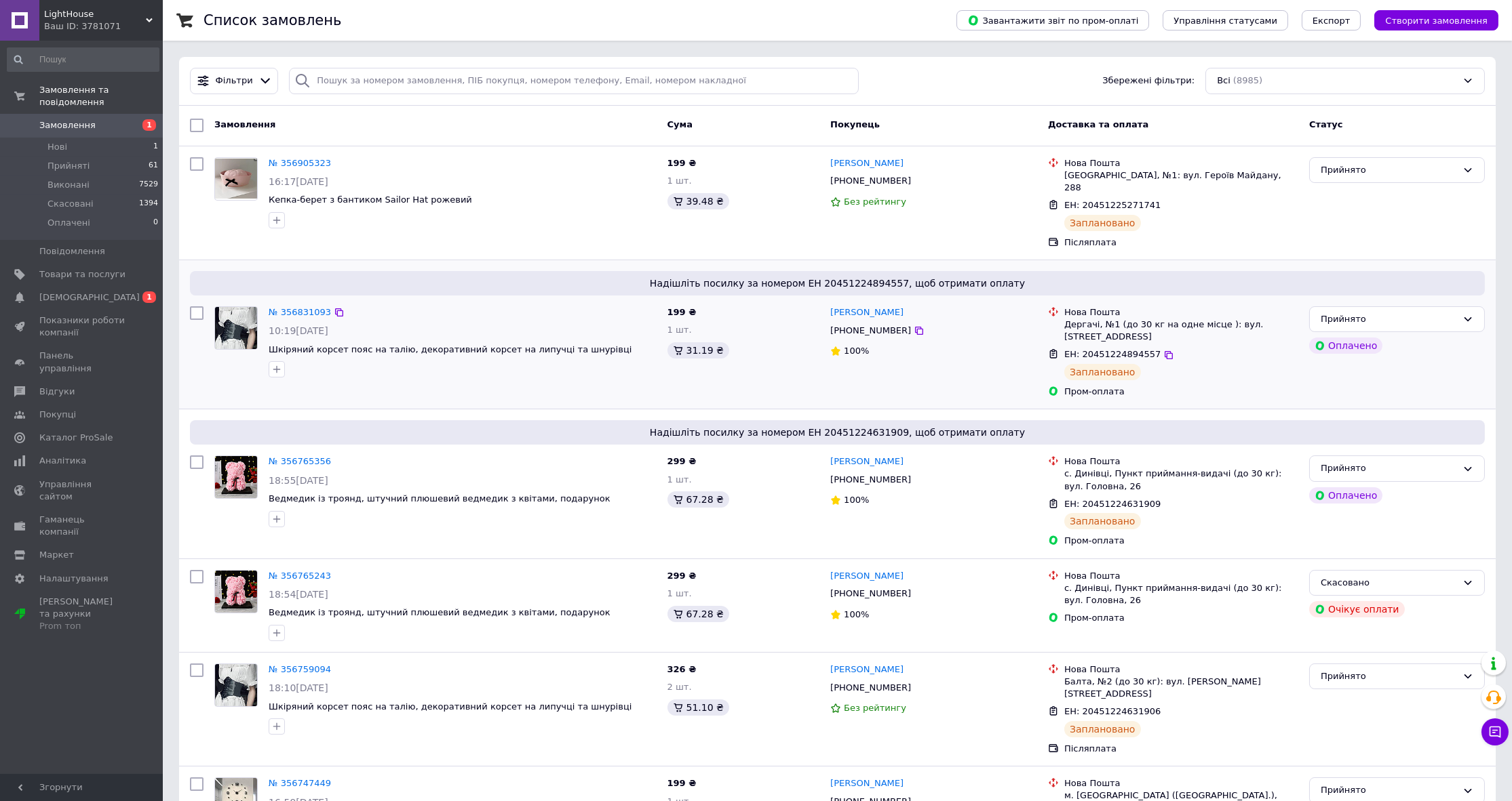
click at [426, 277] on span "Надішліть посилку за номером ЕН 20451224894557, щоб отримати оплату" at bounding box center [837, 284] width 1284 height 14
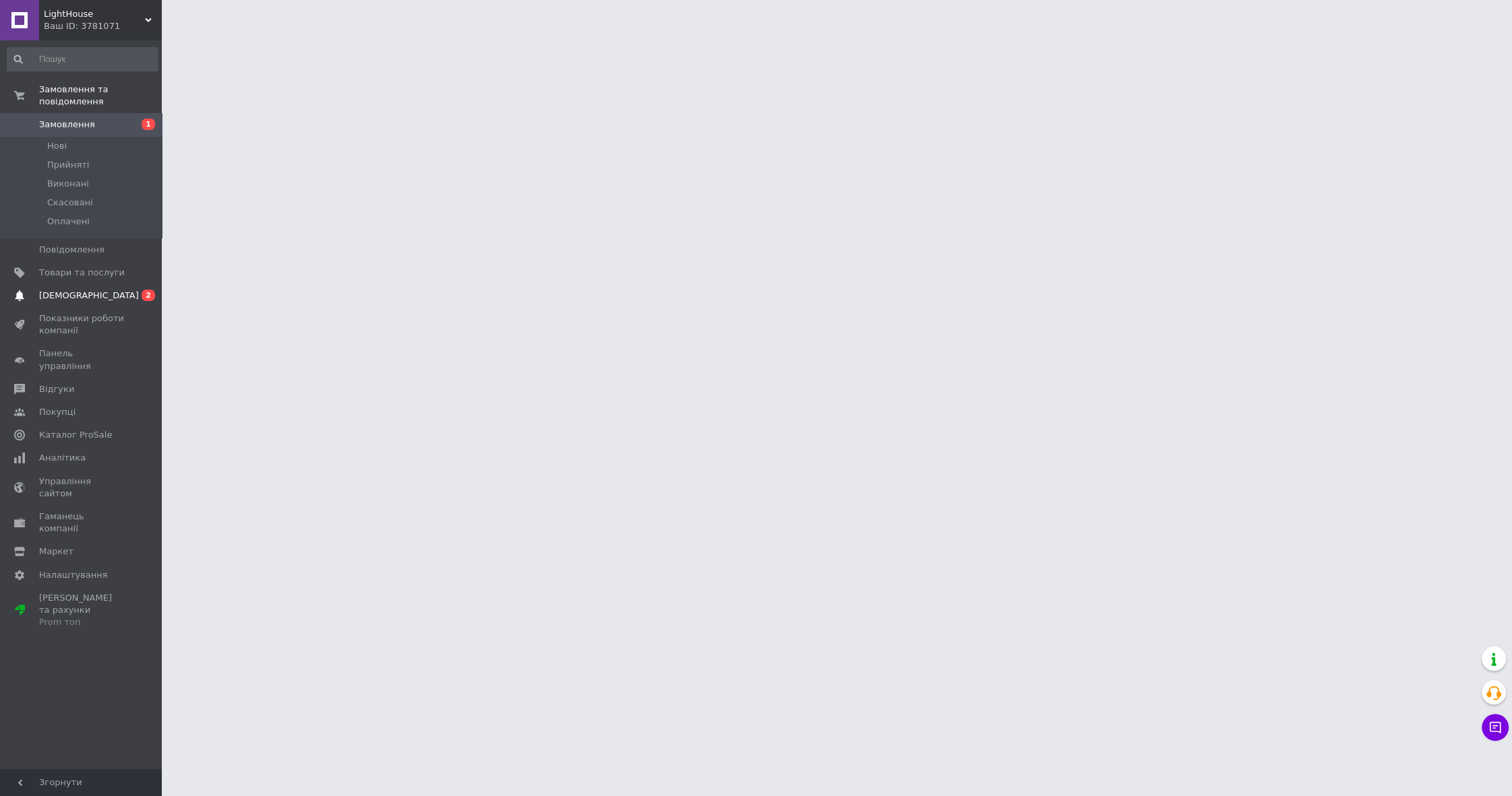
click at [99, 290] on span "[DEMOGRAPHIC_DATA]" at bounding box center [81, 296] width 86 height 12
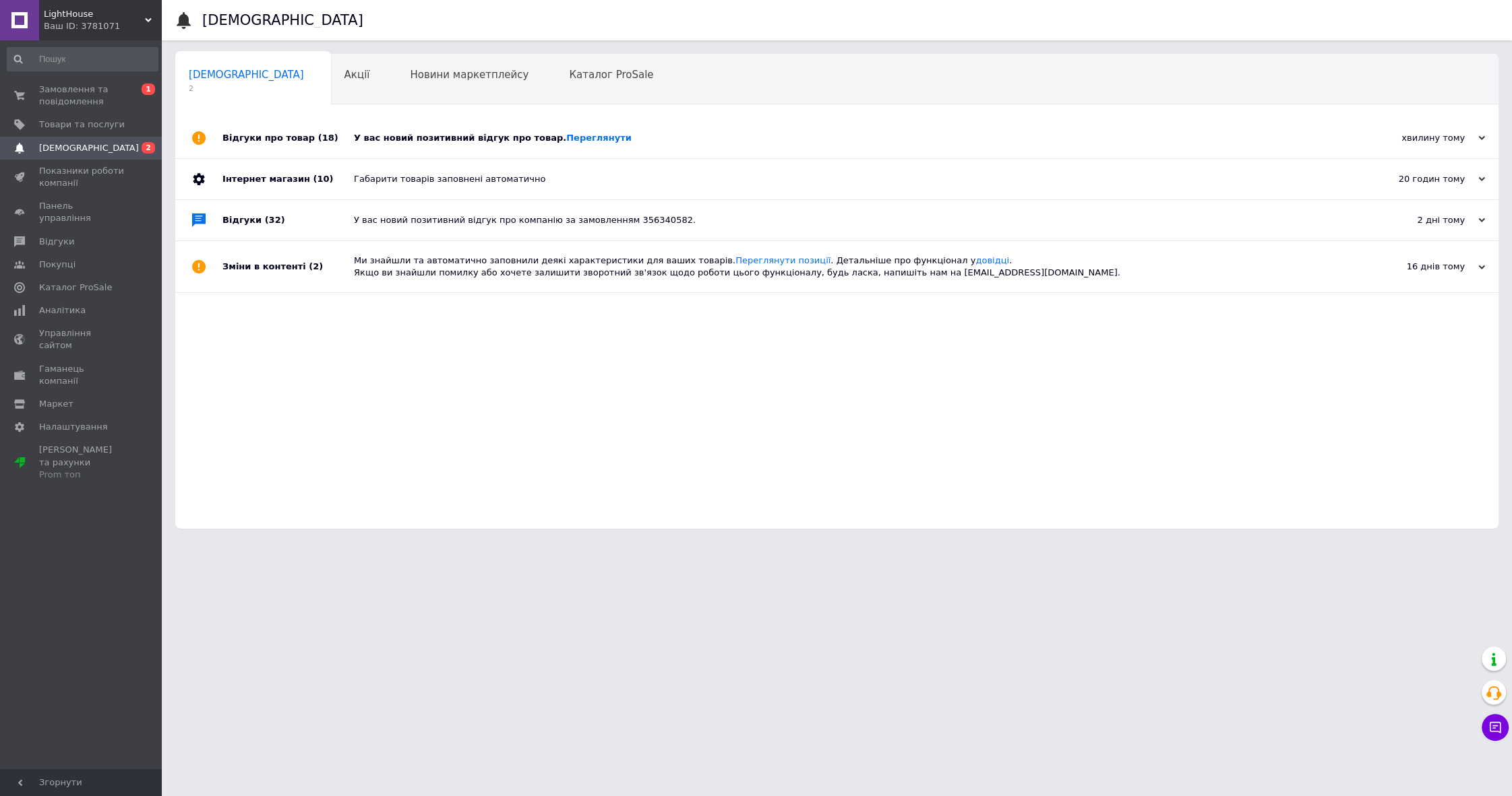
click at [333, 127] on div "Відгуки про товар (18)" at bounding box center [288, 138] width 132 height 41
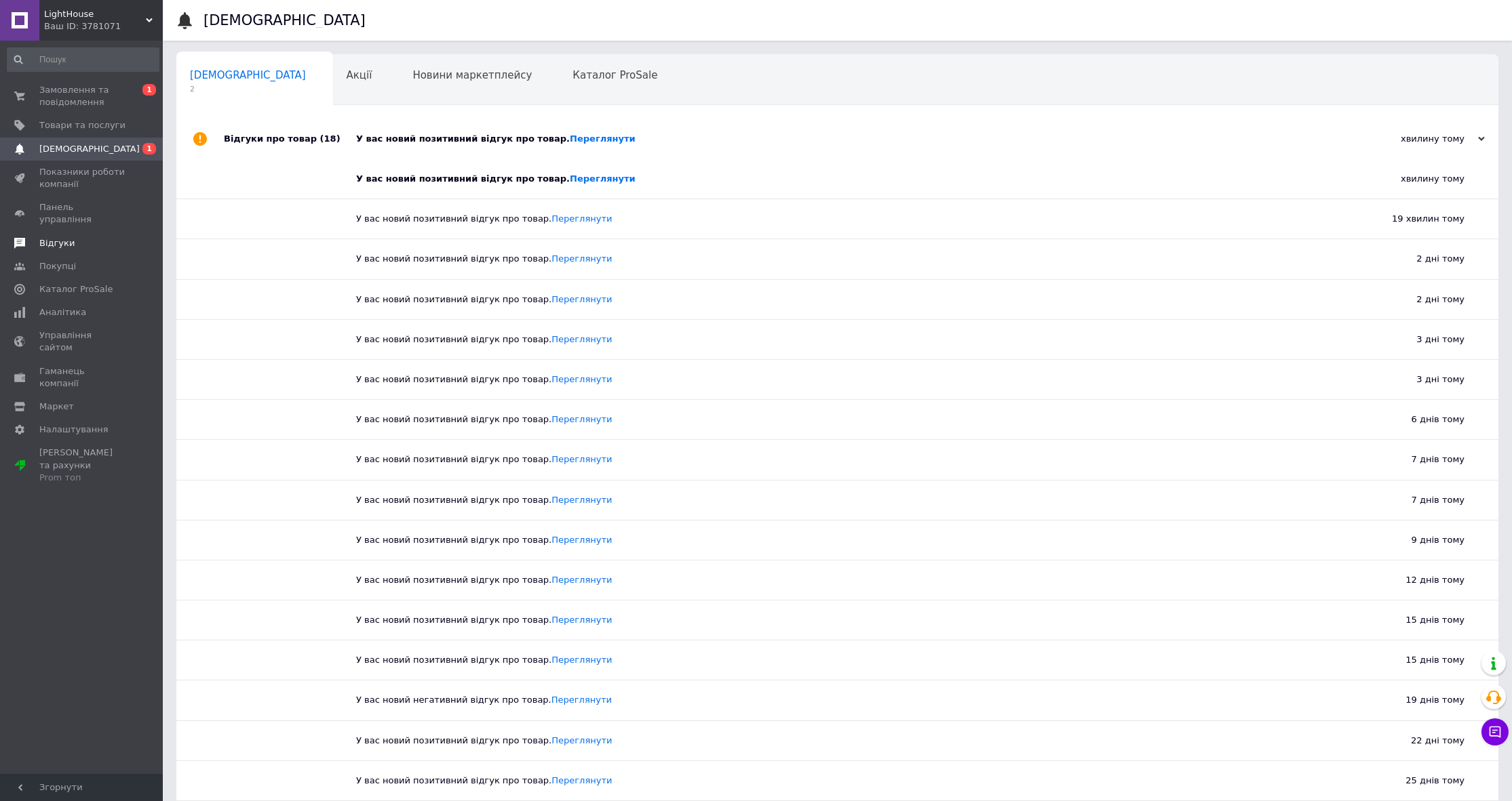
click at [58, 238] on link "Відгуки" at bounding box center [83, 243] width 166 height 23
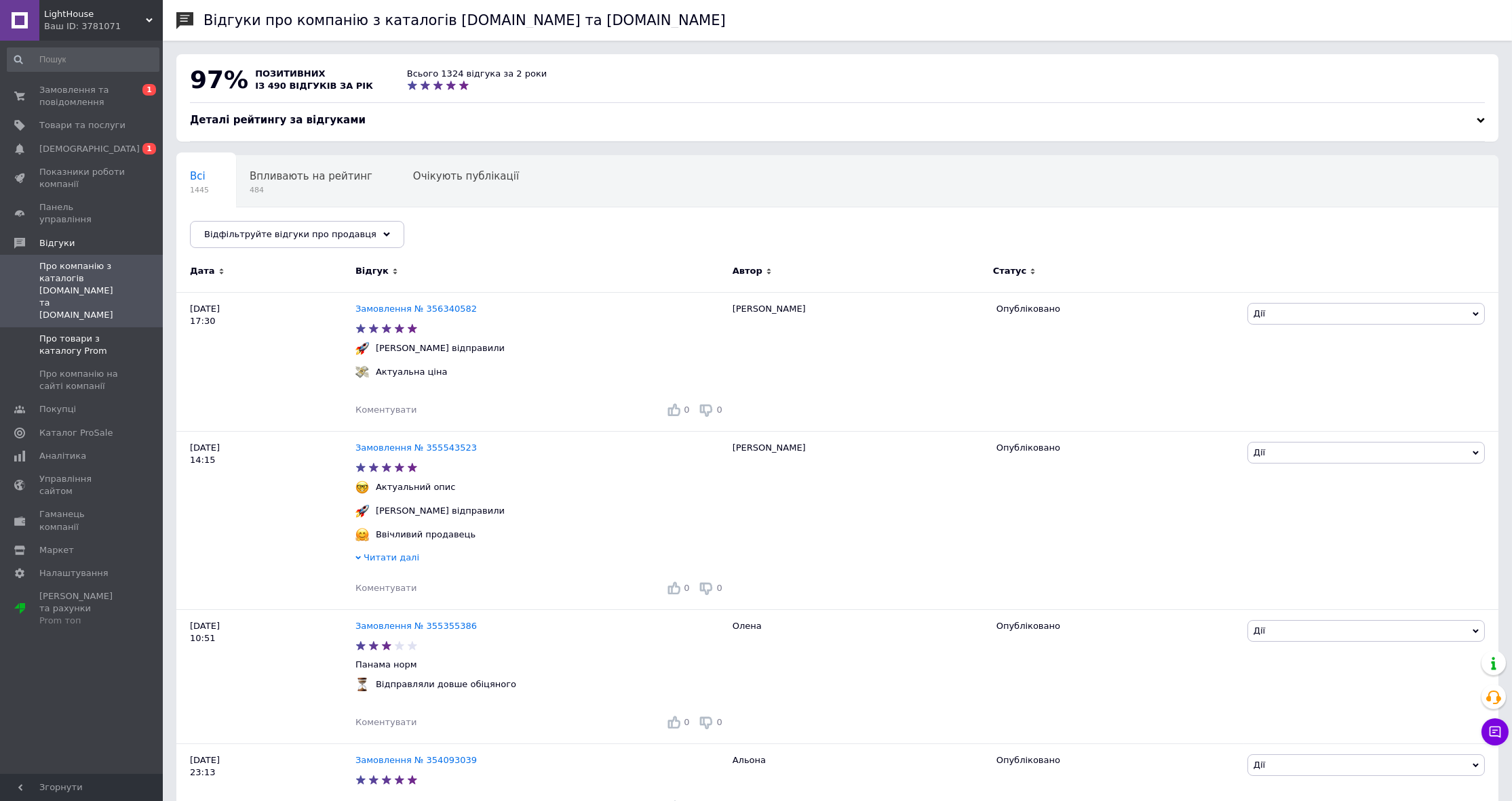
click at [100, 333] on span "Про товари з каталогу Prom" at bounding box center [82, 345] width 86 height 24
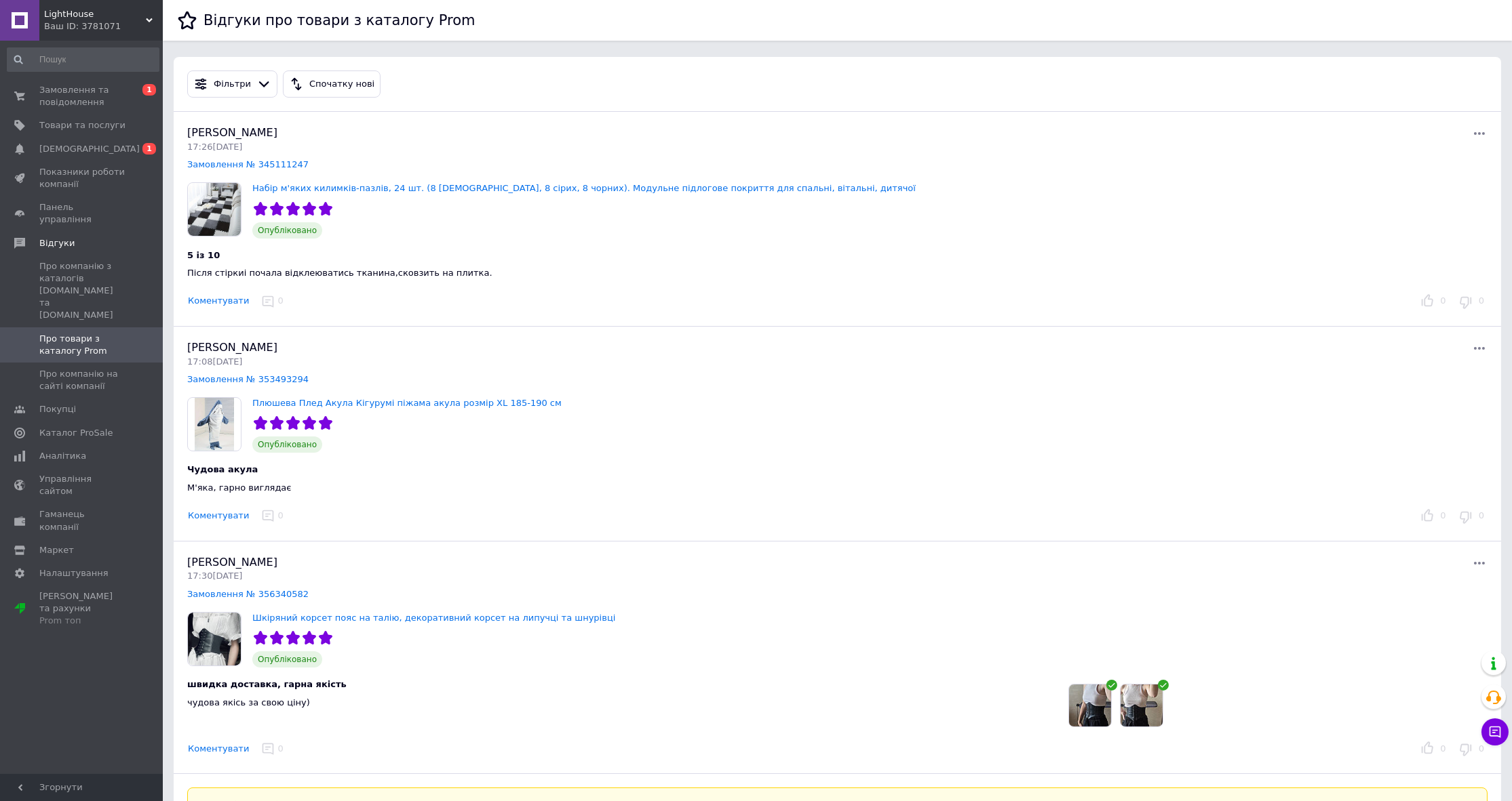
drag, startPoint x: 849, startPoint y: 442, endPoint x: 863, endPoint y: 448, distance: 15.2
click at [850, 442] on div "Плюшева Плед Акула Кігурумі піжама акула розмір XL 185-190 см Опубліковано" at bounding box center [837, 425] width 1311 height 57
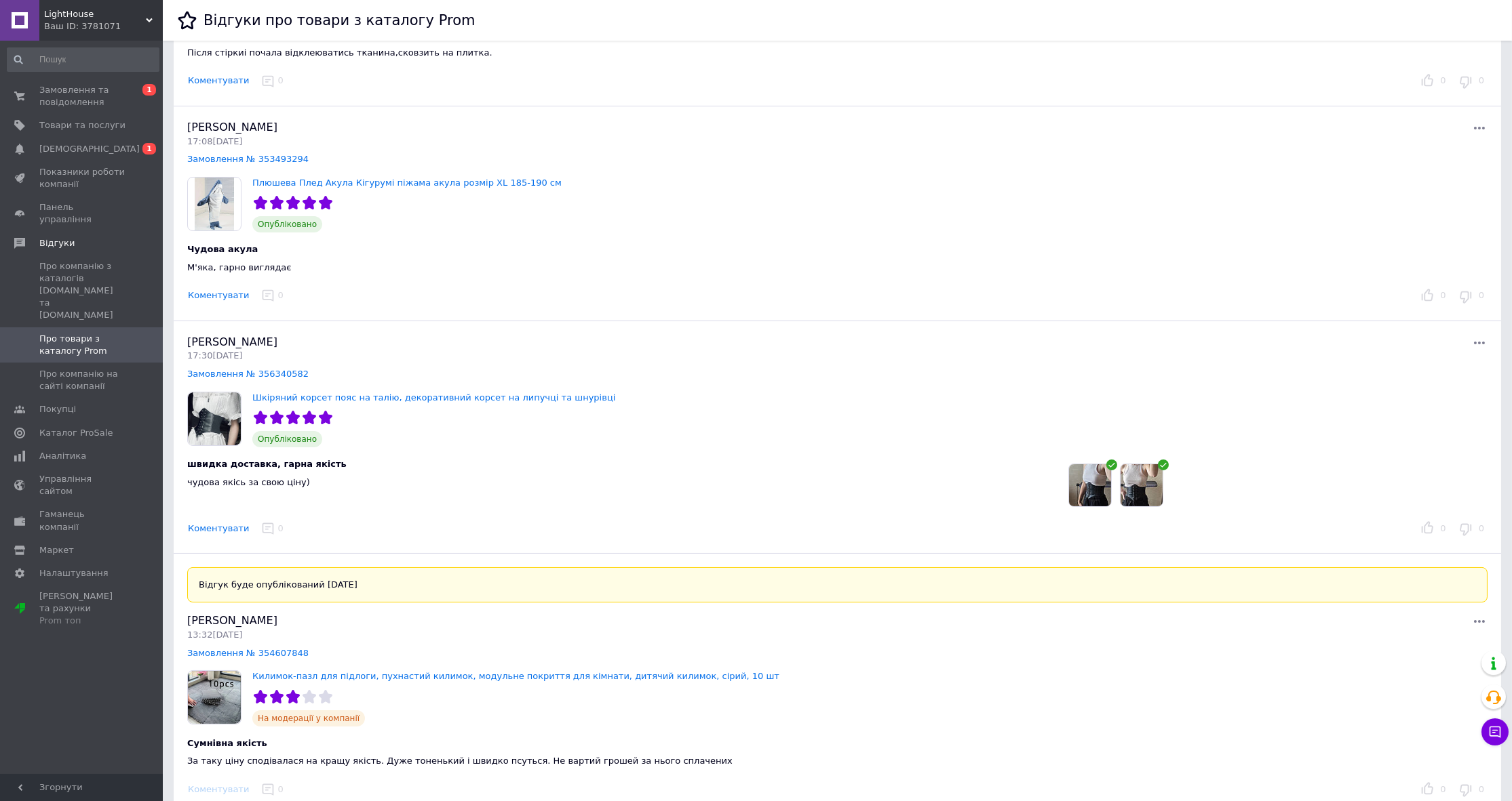
scroll to position [431, 0]
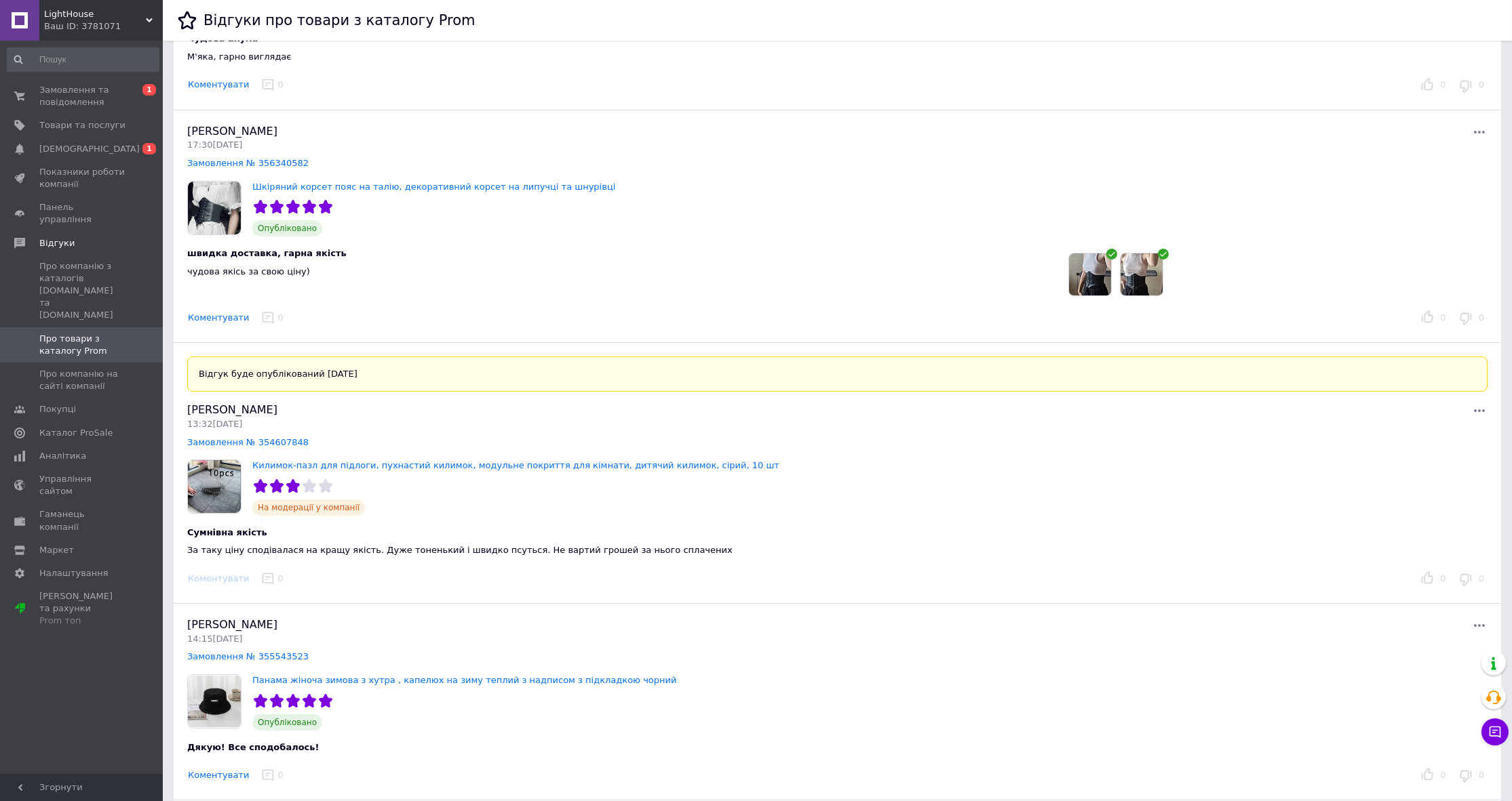
click at [728, 313] on div "Коментувати 0" at bounding box center [797, 319] width 1229 height 21
click at [70, 95] on span "Замовлення та повідомлення" at bounding box center [82, 97] width 86 height 24
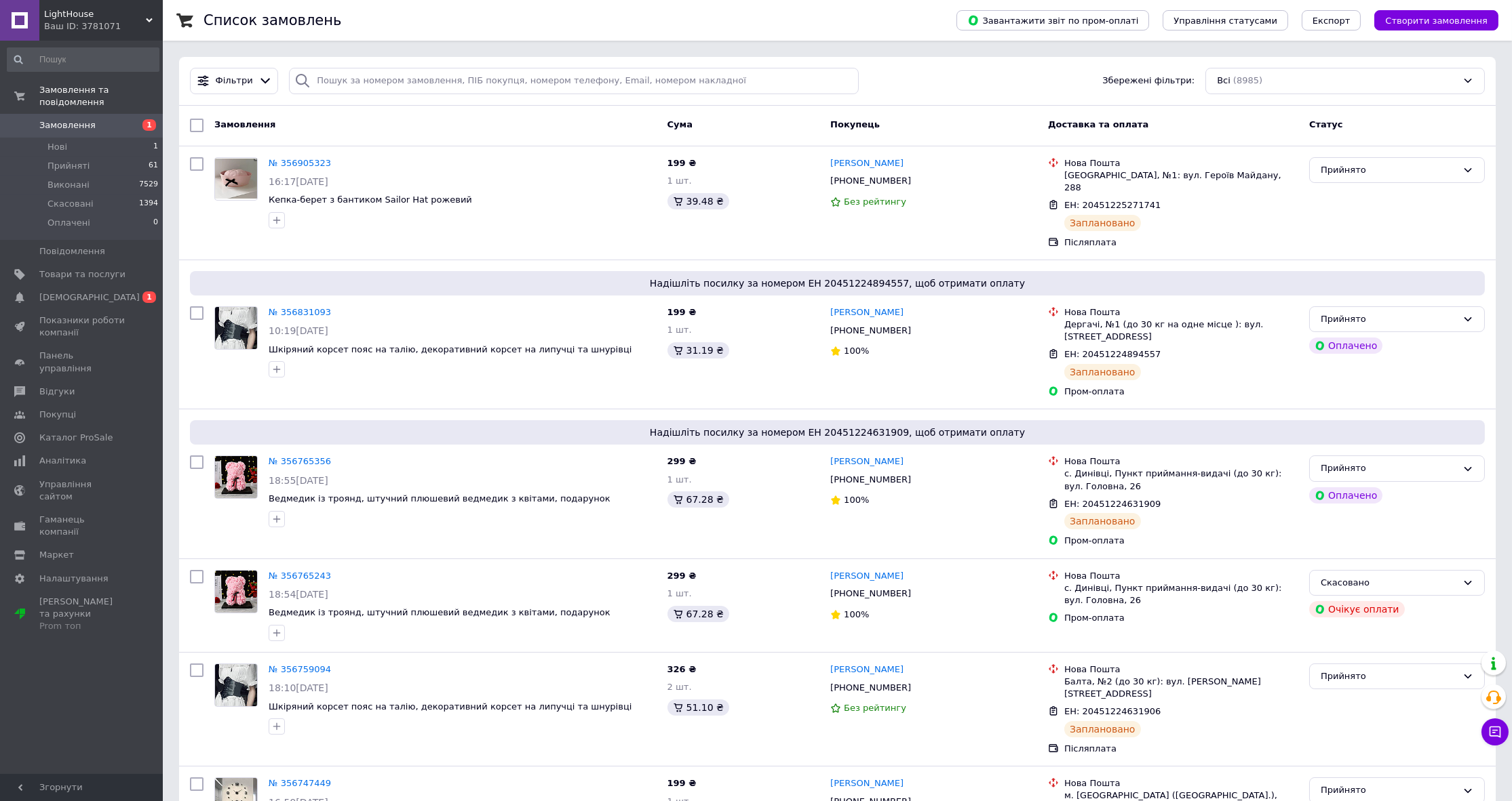
click at [664, 134] on div "Cума" at bounding box center [744, 125] width 164 height 24
